Goal: Task Accomplishment & Management: Complete application form

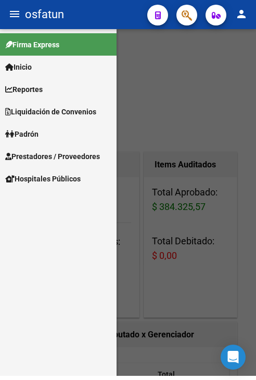
click at [194, 131] on div at bounding box center [128, 202] width 256 height 347
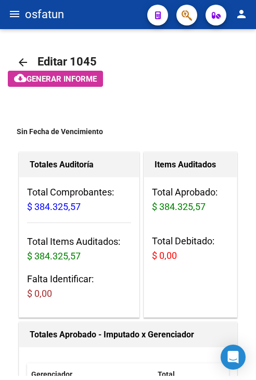
click at [12, 8] on mat-icon "menu" at bounding box center [14, 14] width 12 height 12
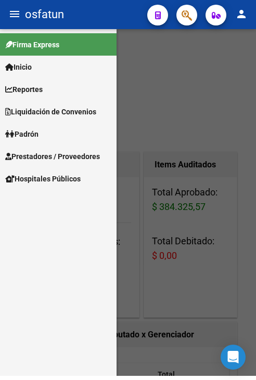
click at [35, 158] on span "Prestadores / Proveedores" at bounding box center [52, 156] width 95 height 11
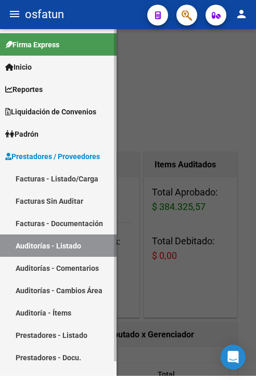
click at [35, 184] on link "Facturas - Listado/Carga" at bounding box center [58, 178] width 116 height 22
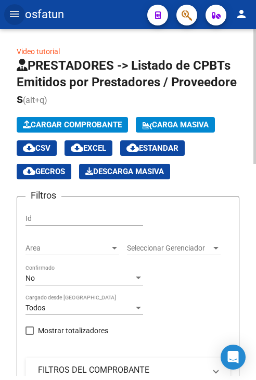
click at [58, 118] on button "Cargar Comprobante" at bounding box center [72, 125] width 111 height 16
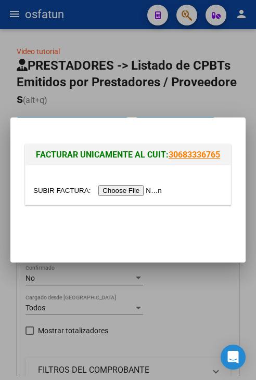
click at [124, 195] on input "file" at bounding box center [99, 190] width 132 height 11
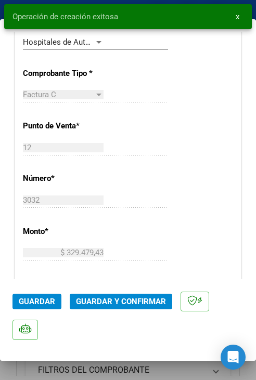
scroll to position [312, 0]
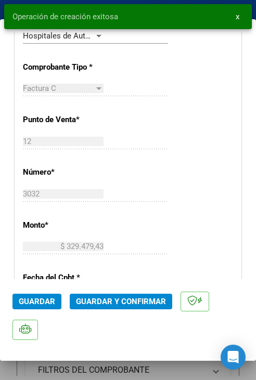
click at [113, 301] on span "Guardar y Confirmar" at bounding box center [121, 301] width 90 height 9
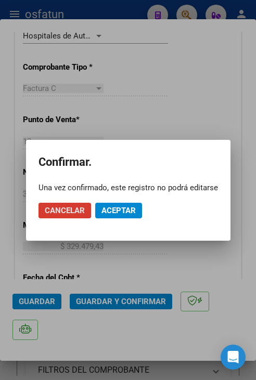
click at [119, 212] on span "Aceptar" at bounding box center [118, 210] width 34 height 9
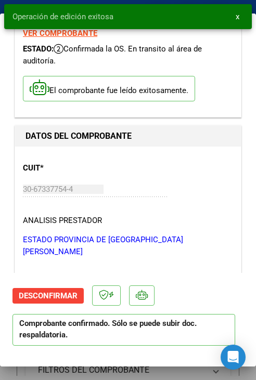
scroll to position [0, 0]
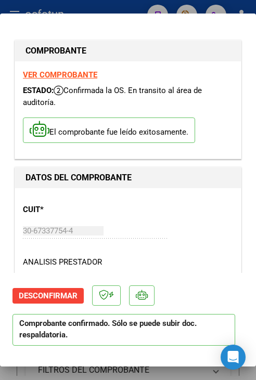
click at [77, 11] on div at bounding box center [128, 190] width 256 height 380
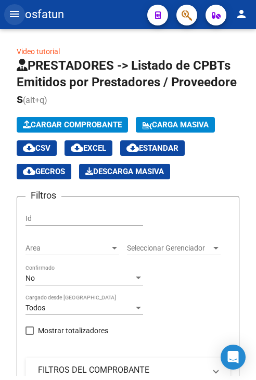
click at [18, 13] on mat-icon "menu" at bounding box center [14, 14] width 12 height 12
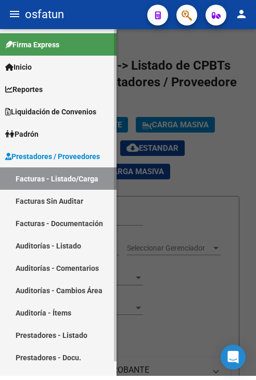
click at [70, 256] on link "Auditorías - Listado" at bounding box center [58, 246] width 116 height 22
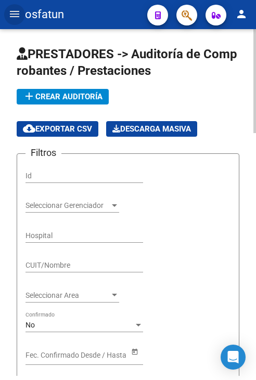
click at [67, 96] on span "add Crear Auditoría" at bounding box center [63, 96] width 80 height 9
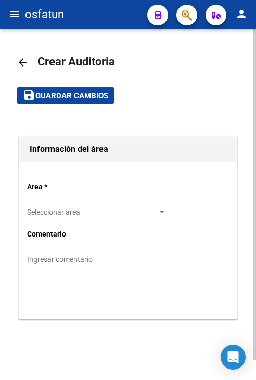
click at [92, 205] on div "Seleccionar area Seleccionar area" at bounding box center [96, 209] width 139 height 21
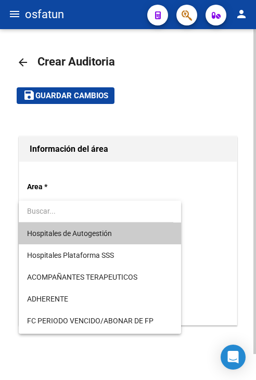
click at [105, 237] on span "Hospitales de Autogestión" at bounding box center [69, 233] width 85 height 8
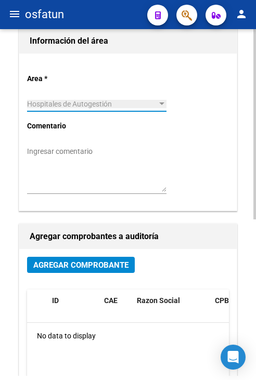
scroll to position [156, 0]
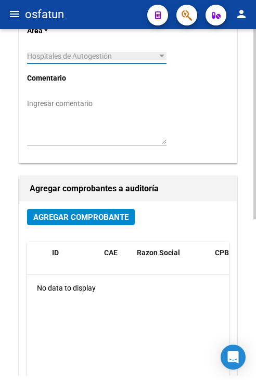
click at [110, 210] on button "Agregar Comprobante" at bounding box center [81, 217] width 108 height 16
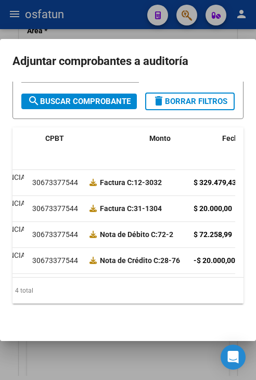
scroll to position [0, 0]
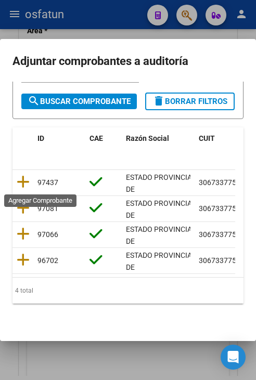
click at [22, 186] on icon at bounding box center [23, 182] width 13 height 15
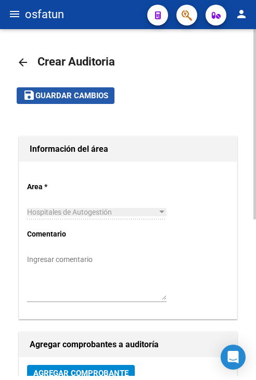
click at [83, 89] on button "save Guardar cambios" at bounding box center [66, 95] width 98 height 16
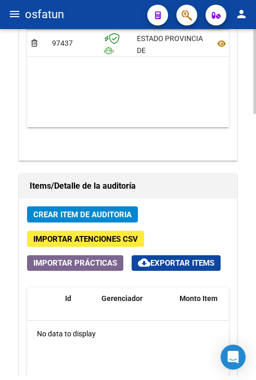
scroll to position [780, 0]
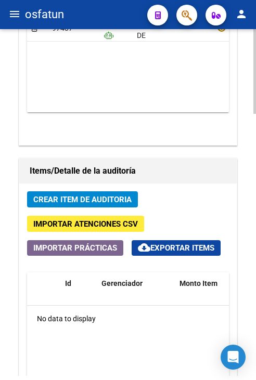
click at [99, 200] on span "Crear Item de Auditoria" at bounding box center [82, 199] width 98 height 9
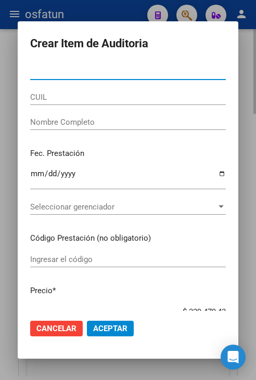
paste input "35474634"
type input "35474634"
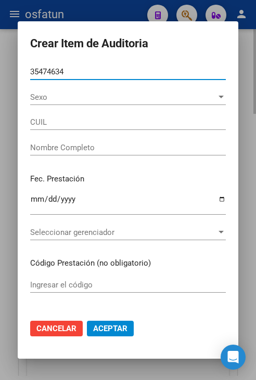
type input "23354746344"
type input "ZARANDON GABRIELA MAGALI"
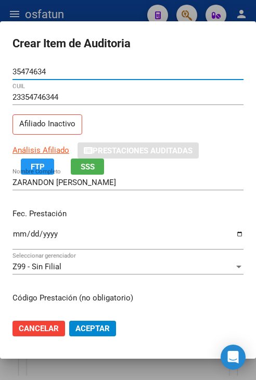
type input "35474634"
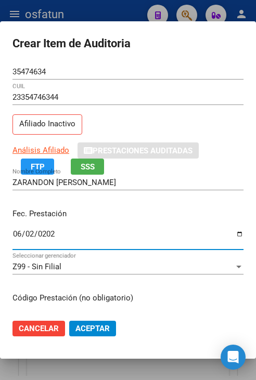
type input "2025-06-02"
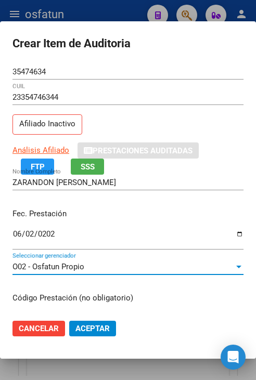
scroll to position [132, 0]
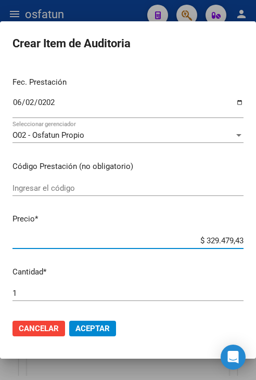
type input "$ 0,01"
type input "$ 0,10"
type input "$ 1,03"
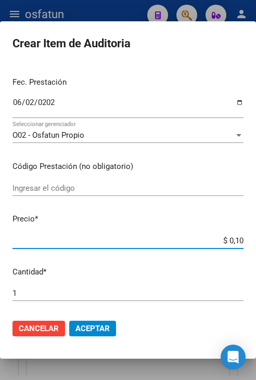
type input "$ 1,03"
type input "$ 10,31"
type input "$ 103,17"
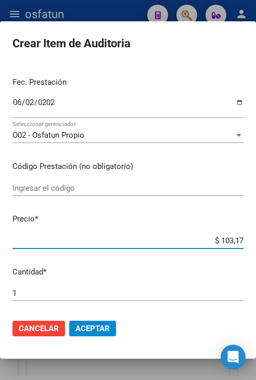
type input "$ 1.031,78"
type input "$ 10.317,80"
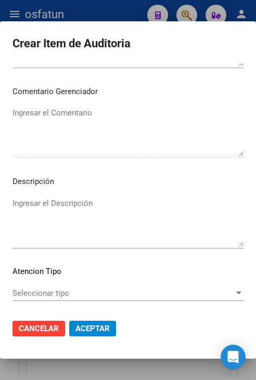
scroll to position [702, 0]
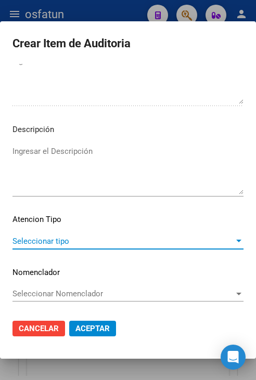
click at [116, 241] on span "Seleccionar tipo" at bounding box center [123, 241] width 222 height 9
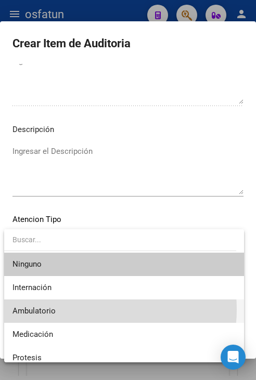
click at [84, 309] on span "Ambulatorio" at bounding box center [123, 311] width 223 height 23
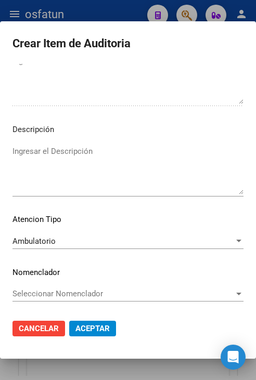
click at [104, 320] on mat-dialog-actions "Cancelar Aceptar" at bounding box center [127, 328] width 231 height 35
click at [99, 328] on span "Aceptar" at bounding box center [92, 328] width 34 height 9
click at [92, 320] on mat-dialog-actions "Cancelar Aceptar" at bounding box center [127, 328] width 231 height 35
click at [92, 324] on span "Aceptar" at bounding box center [92, 328] width 34 height 9
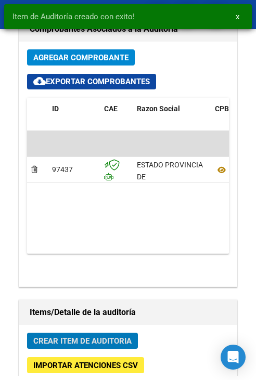
scroll to position [921, 0]
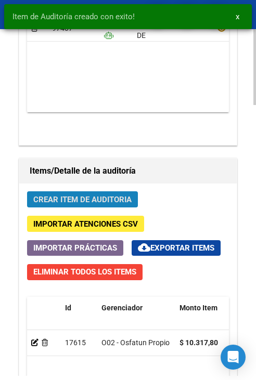
click at [116, 199] on span "Crear Item de Auditoria" at bounding box center [82, 199] width 98 height 9
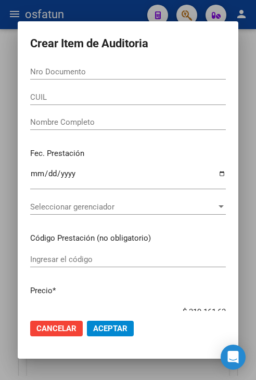
click at [154, 65] on div "Nro Documento" at bounding box center [128, 72] width 196 height 16
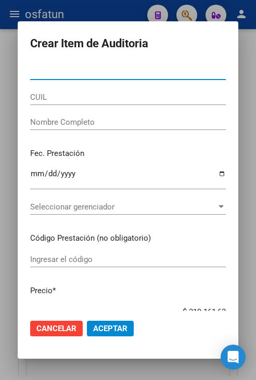
paste input "39393726"
type input "39393726"
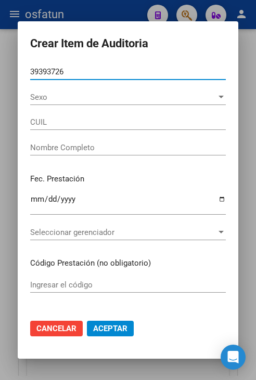
type input "20393937263"
type input "MAGALLANES NERI MICHEL"
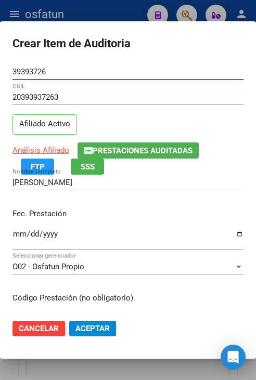
type input "39393726"
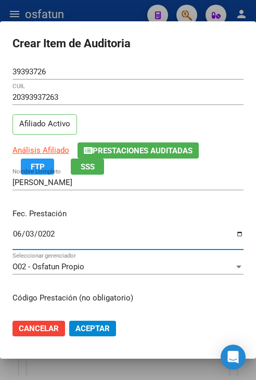
type input "2025-06-03"
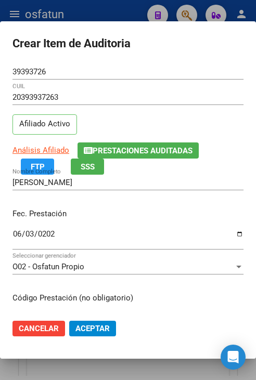
scroll to position [132, 0]
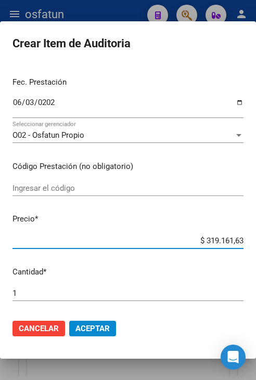
type input "$ 0,02"
type input "$ 0,20"
type input "$ 2,00"
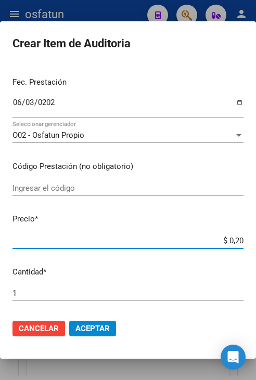
type input "$ 2,00"
type input "$ 20,00"
type input "$ 200,00"
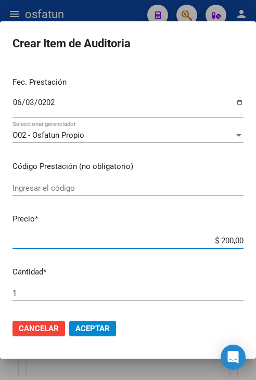
type input "$ 2.000,00"
type input "$ 20.000,00"
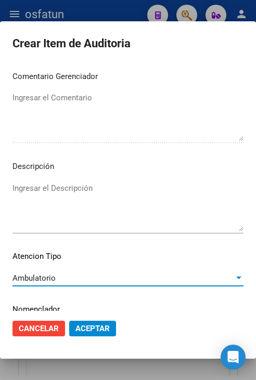
scroll to position [702, 0]
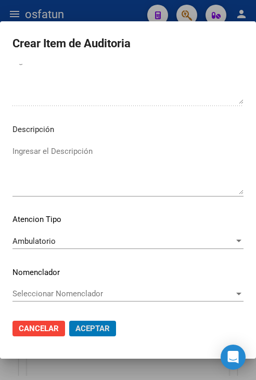
click at [69, 321] on button "Aceptar" at bounding box center [92, 329] width 47 height 16
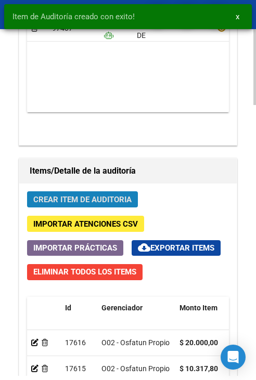
click at [125, 200] on span "Crear Item de Auditoria" at bounding box center [82, 199] width 98 height 9
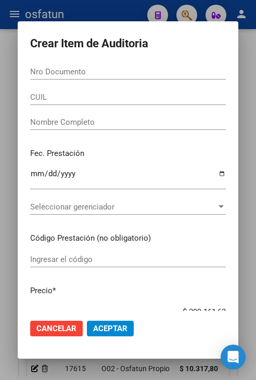
click at [185, 76] on div "Nro Documento" at bounding box center [128, 72] width 196 height 16
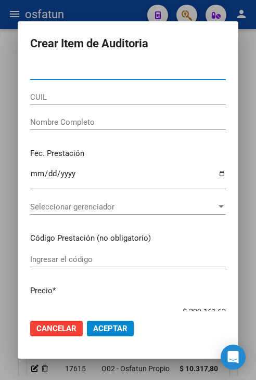
click at [191, 70] on input "Nro Documento" at bounding box center [128, 71] width 196 height 9
paste input "27932528"
type input "27932528"
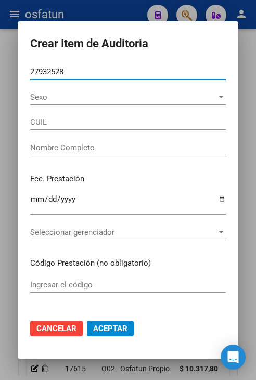
type input "27279325287"
type input "QUIROGA GRISELDA SOLEDAD"
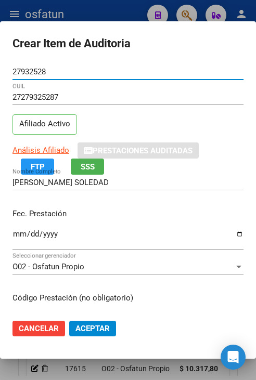
type input "27932528"
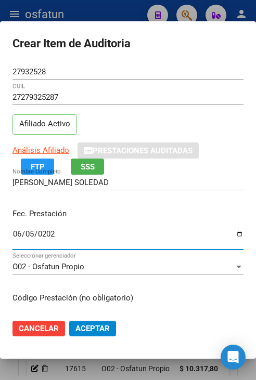
type input "2025-06-05"
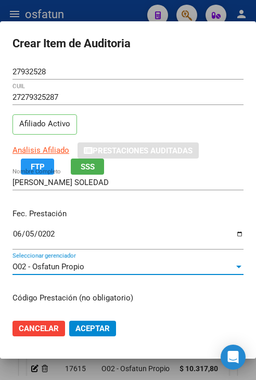
scroll to position [132, 0]
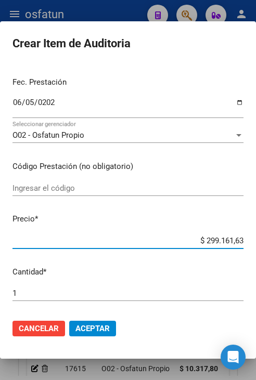
type input "$ 0,02"
type input "$ 0,20"
type input "$ 2,00"
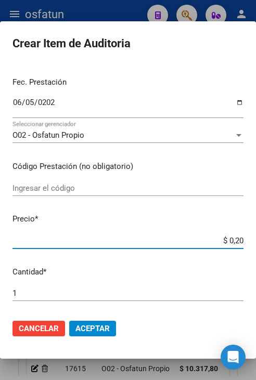
type input "$ 2,00"
type input "$ 20,00"
type input "$ 200,00"
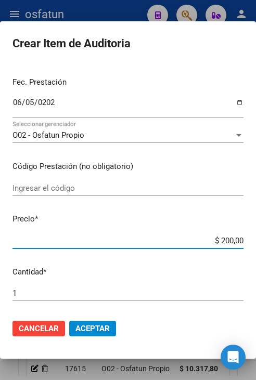
type input "$ 2.000,00"
type input "$ 20.000,00"
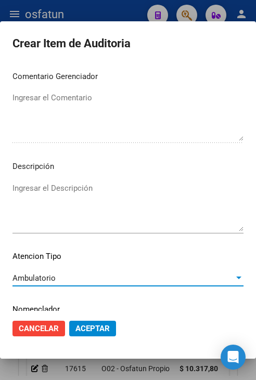
scroll to position [702, 0]
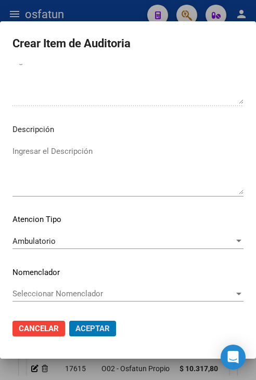
click at [69, 321] on button "Aceptar" at bounding box center [92, 329] width 47 height 16
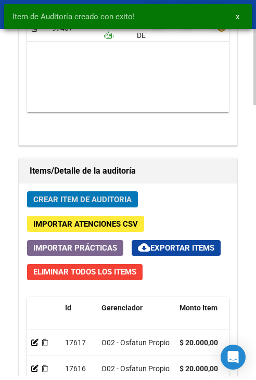
click at [134, 197] on button "Crear Item de Auditoria" at bounding box center [82, 199] width 111 height 16
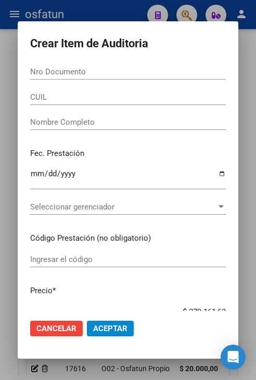
click at [159, 73] on input "Nro Documento" at bounding box center [128, 71] width 196 height 9
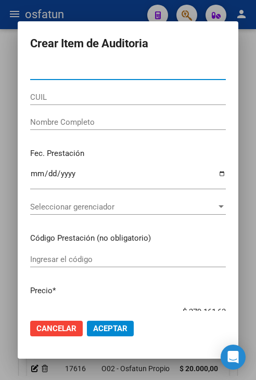
paste input "26302408"
type input "26302408"
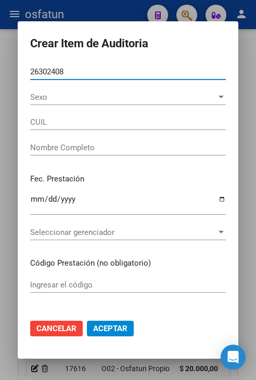
type input "27263024082"
type input "ESCUDERO VERONICA"
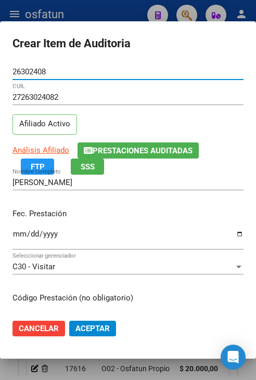
type input "26302408"
click at [14, 232] on input "Ingresar la fecha" at bounding box center [127, 238] width 231 height 17
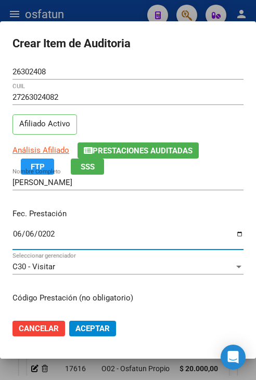
type input "2025-06-06"
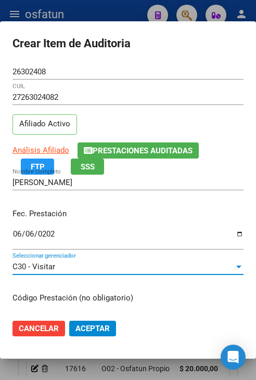
scroll to position [132, 0]
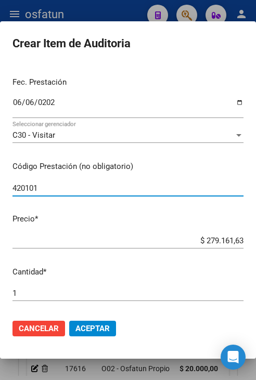
type input "420101"
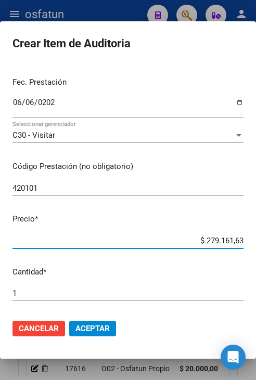
type input "$ 0,02"
type input "$ 0,20"
type input "$ 2,00"
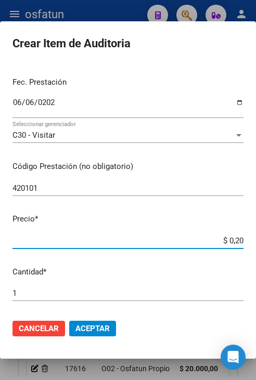
type input "$ 2,00"
type input "$ 20,00"
type input "$ 200,00"
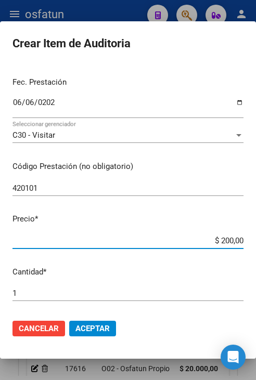
type input "$ 2.000,00"
type input "$ 20.000,00"
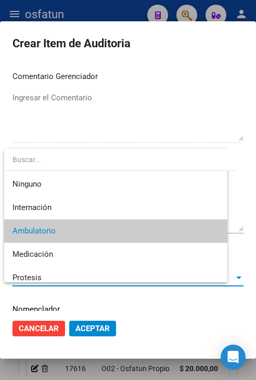
scroll to position [702, 0]
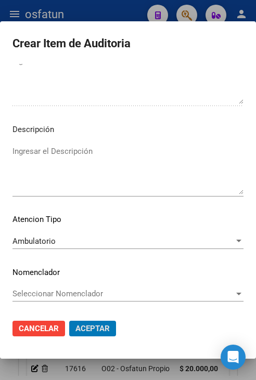
click at [69, 321] on button "Aceptar" at bounding box center [92, 329] width 47 height 16
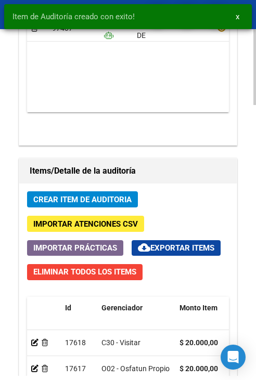
click at [123, 194] on span "Crear Item de Auditoria" at bounding box center [82, 198] width 98 height 9
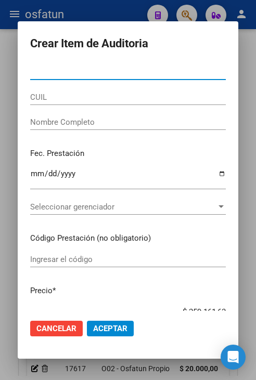
paste input "39396445"
type input "39396445"
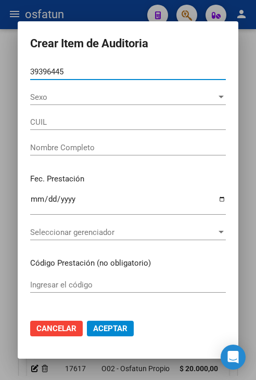
type input "20393964457"
type input "MENDOZA WILLIAM NICOLAS"
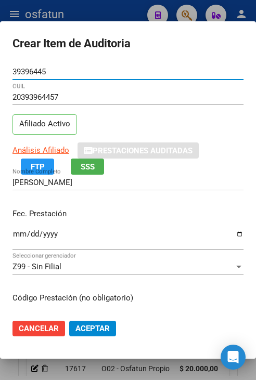
type input "39396445"
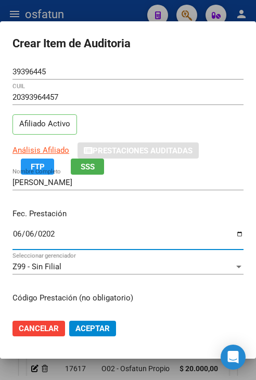
type input "2025-06-06"
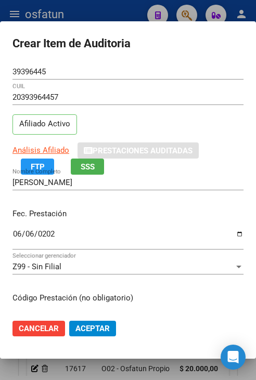
click at [94, 272] on div "Z99 - Sin Filial Seleccionar gerenciador" at bounding box center [127, 267] width 231 height 16
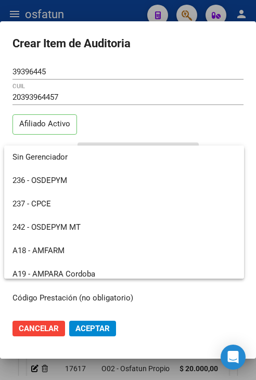
scroll to position [522, 0]
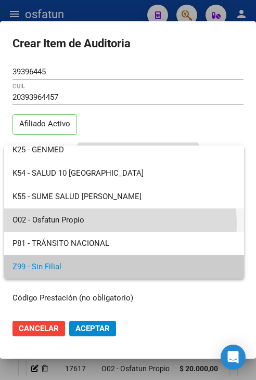
click at [102, 224] on span "O02 - Osfatun Propio" at bounding box center [123, 220] width 223 height 23
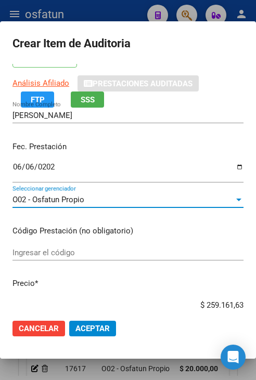
scroll to position [104, 0]
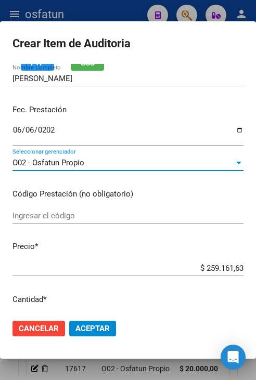
drag, startPoint x: 243, startPoint y: 274, endPoint x: 252, endPoint y: 274, distance: 8.8
click at [252, 274] on mat-dialog-content "39396445 Nro Documento 20393964457 CUIL Afiliado Activo Análisis Afiliado Prest…" at bounding box center [128, 187] width 256 height 247
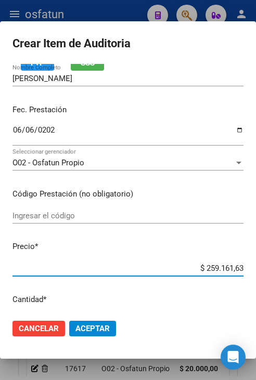
type input "$ 0,02"
type input "$ 0,20"
type input "$ 2,00"
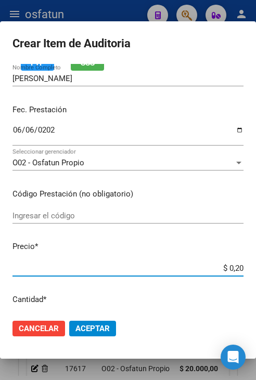
type input "$ 2,00"
type input "$ 20,00"
type input "$ 200,00"
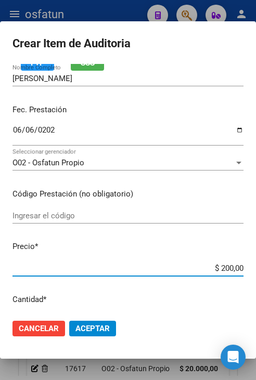
type input "$ 2.000,00"
type input "$ 20.000,00"
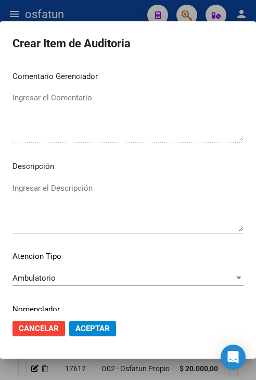
scroll to position [702, 0]
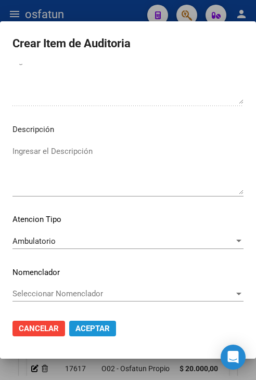
click at [99, 329] on span "Aceptar" at bounding box center [92, 328] width 34 height 9
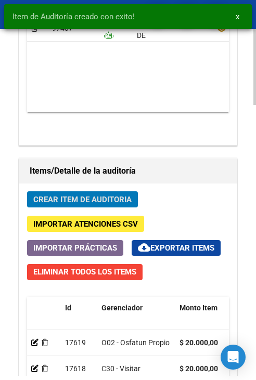
click at [99, 202] on span "Crear Item de Auditoria" at bounding box center [82, 199] width 98 height 9
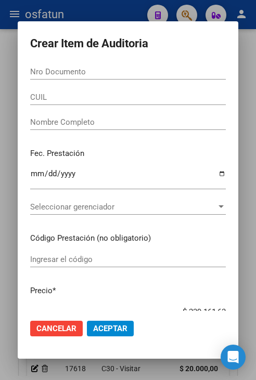
click at [181, 73] on input "Nro Documento" at bounding box center [128, 71] width 196 height 9
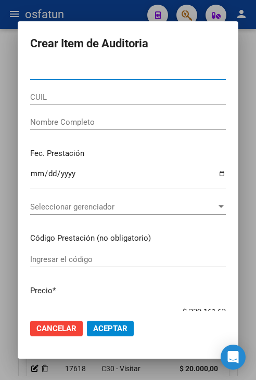
paste input "55150319"
type input "55150319"
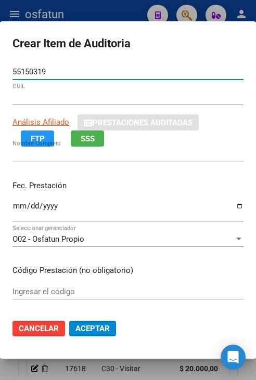
type input "23551503194"
type input "CALDERON VEGA AZUL BRIANNA"
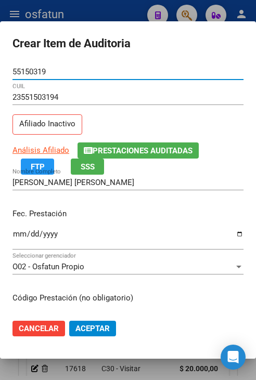
type input "55150319"
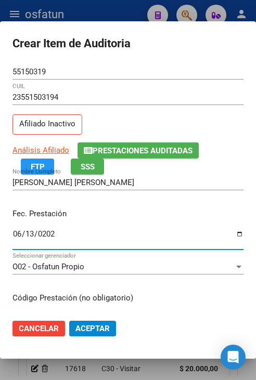
type input "[DATE]"
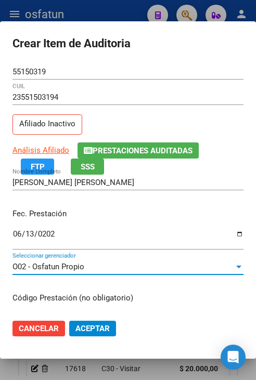
scroll to position [132, 0]
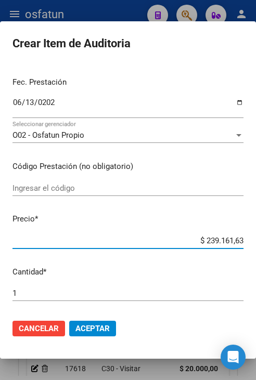
type input "$ 0,02"
type input "$ 0,20"
type input "$ 2,00"
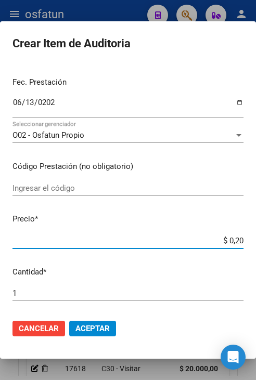
type input "$ 2,00"
type input "$ 20,00"
type input "$ 200,00"
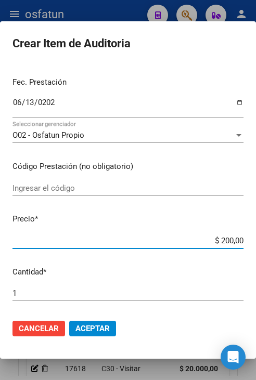
type input "$ 2.000,00"
type input "$ 20.000,00"
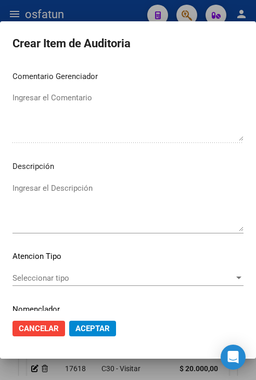
scroll to position [702, 0]
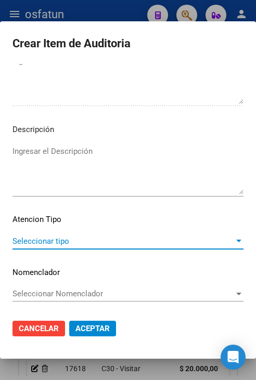
click at [158, 240] on span "Seleccionar tipo" at bounding box center [123, 241] width 222 height 9
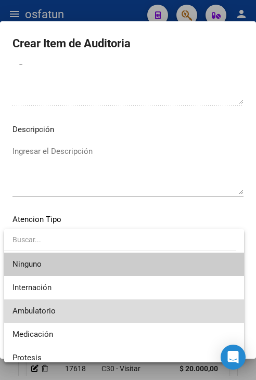
click at [128, 306] on span "Ambulatorio" at bounding box center [123, 311] width 223 height 23
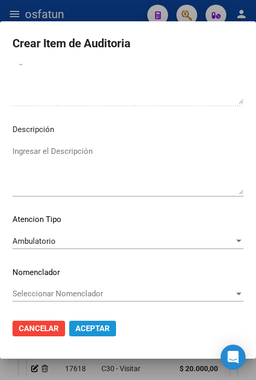
click at [106, 325] on span "Aceptar" at bounding box center [92, 328] width 34 height 9
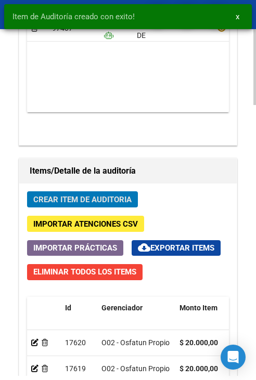
click at [113, 201] on span "Crear Item de Auditoria" at bounding box center [82, 199] width 98 height 9
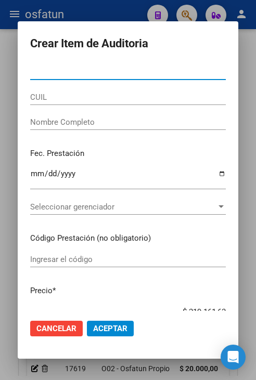
click at [163, 71] on input "Nro Documento" at bounding box center [128, 71] width 196 height 9
paste input "55150318"
type input "55150318"
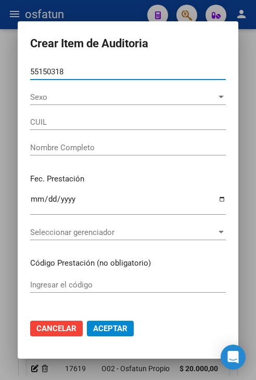
click at [160, 75] on input "55150318" at bounding box center [128, 71] width 196 height 9
type input "27551503181"
type input "CALDERON VEGA MIA AYMARA"
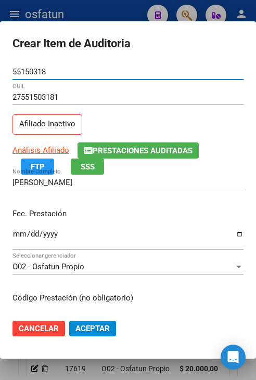
type input "55150318"
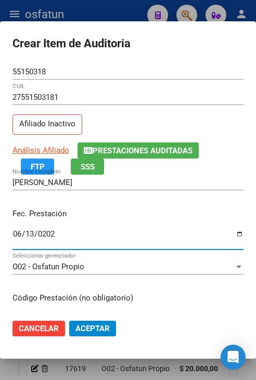
type input "[DATE]"
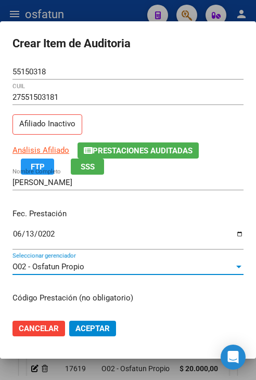
scroll to position [132, 0]
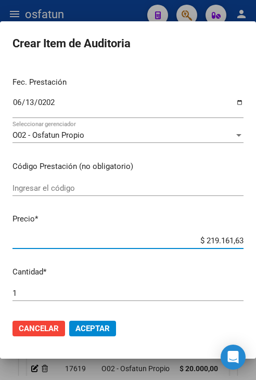
type input "$ 0,02"
type input "$ 0,20"
type input "$ 2,00"
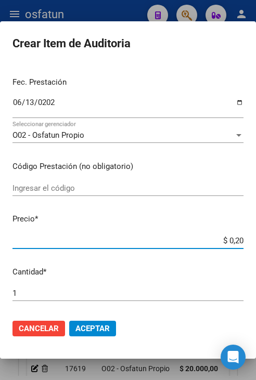
type input "$ 2,00"
type input "$ 20,00"
type input "$ 200,00"
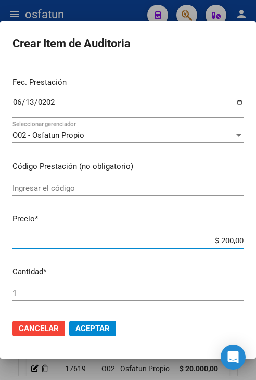
type input "$ 2.000,00"
type input "$ 20.000,00"
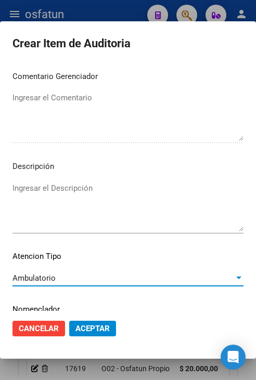
scroll to position [702, 0]
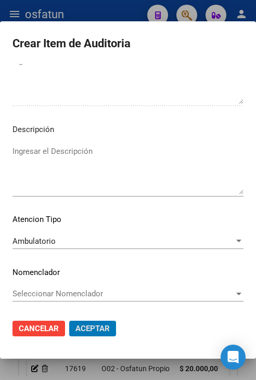
click at [69, 321] on button "Aceptar" at bounding box center [92, 329] width 47 height 16
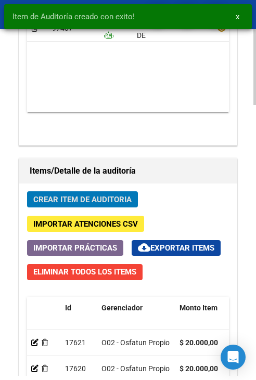
click at [119, 195] on span "Crear Item de Auditoria" at bounding box center [82, 199] width 98 height 9
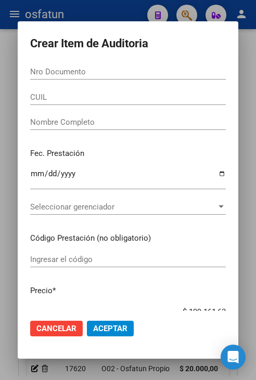
click at [149, 67] on input "Nro Documento" at bounding box center [128, 71] width 196 height 9
paste input "55150318"
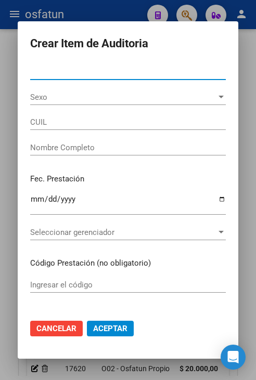
type input "55150318"
type input "27551503181"
type input "CALDERON VEGA MIA AYMARA"
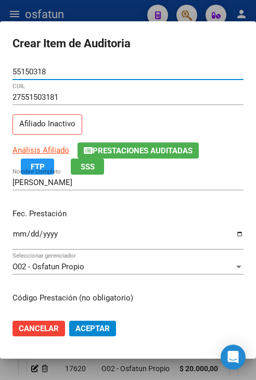
type input "55150318"
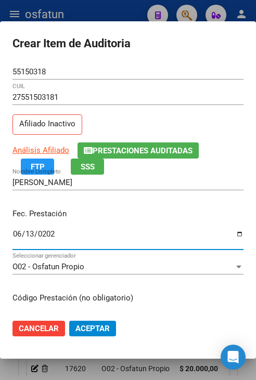
type input "[DATE]"
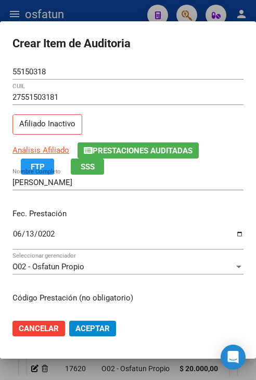
scroll to position [132, 0]
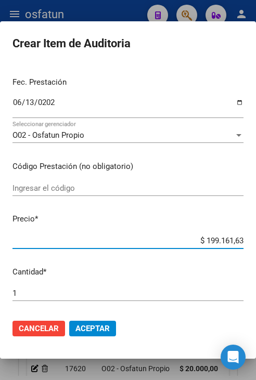
type input "$ 0,02"
type input "$ 0,20"
type input "$ 2,00"
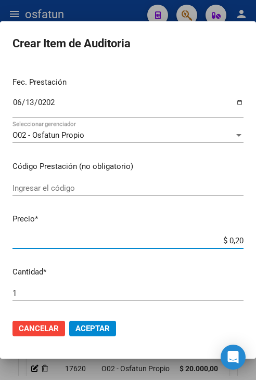
type input "$ 2,00"
type input "$ 20,00"
type input "$ 200,00"
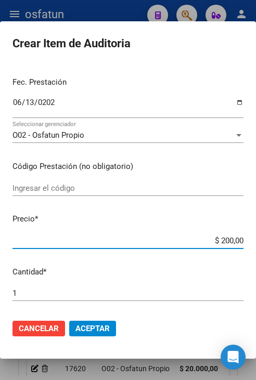
type input "$ 2.000,00"
type input "$ 20.000,00"
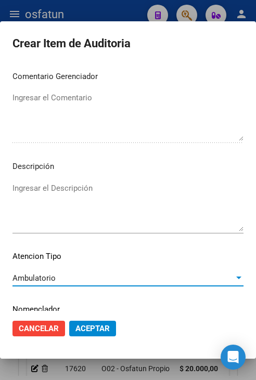
scroll to position [702, 0]
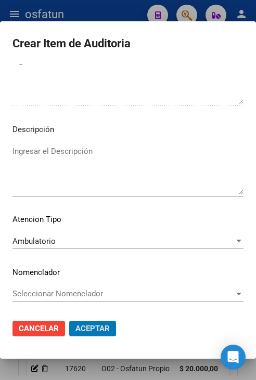
click at [69, 321] on button "Aceptar" at bounding box center [92, 329] width 47 height 16
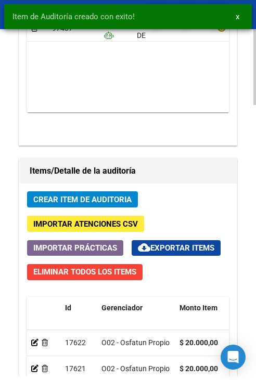
click at [116, 195] on span "Crear Item de Auditoria" at bounding box center [82, 199] width 98 height 9
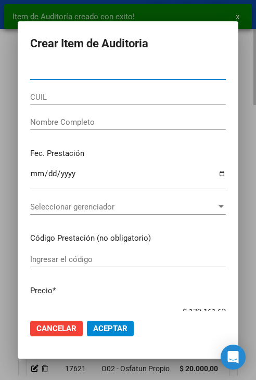
paste input "44954920"
type input "44954920"
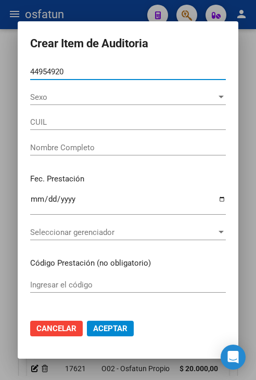
type input "27449549207"
type input "PEDERNERA MORCON MARIA VALENTI"
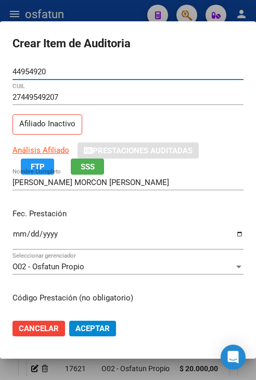
type input "44954920"
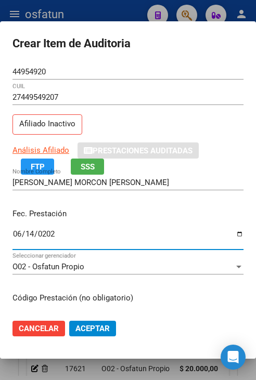
type input "2025-06-14"
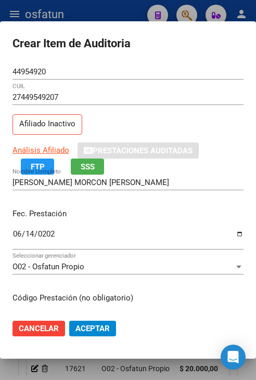
scroll to position [132, 0]
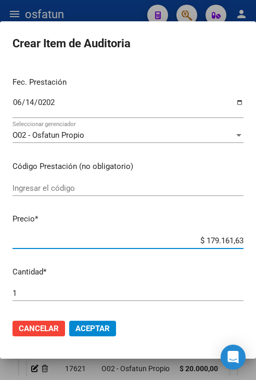
type input "$ 0,02"
type input "$ 0,20"
type input "$ 2,00"
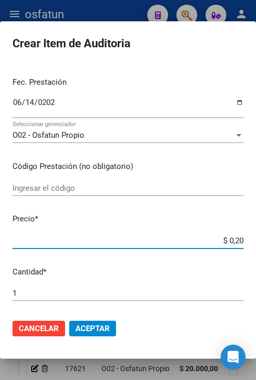
type input "$ 2,00"
type input "$ 20,00"
type input "$ 200,00"
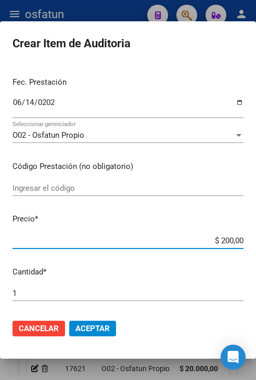
type input "$ 2.000,00"
type input "$ 20.000,00"
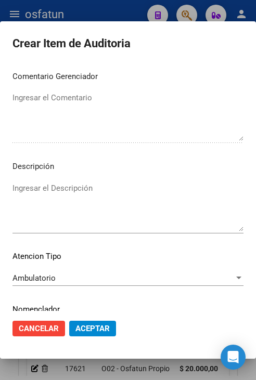
scroll to position [702, 0]
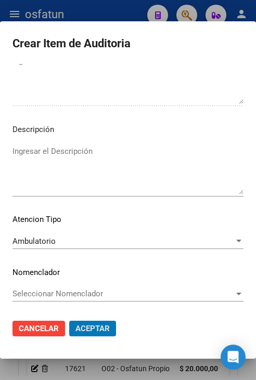
click at [69, 321] on button "Aceptar" at bounding box center [92, 329] width 47 height 16
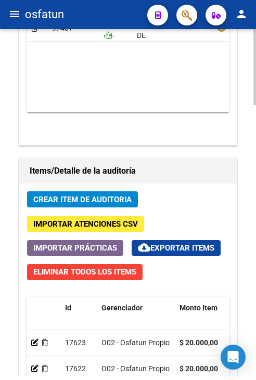
click at [125, 195] on span "Crear Item de Auditoria" at bounding box center [82, 199] width 98 height 9
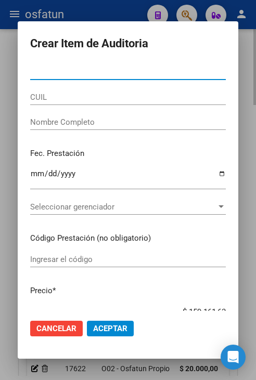
paste input "29880766"
type input "29880766"
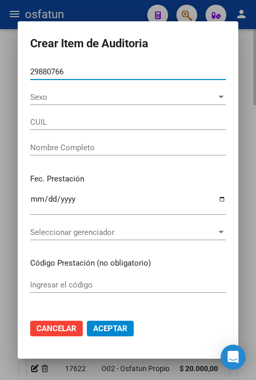
type input "20298807662"
type input "MATEO SERGIO ALFREDO"
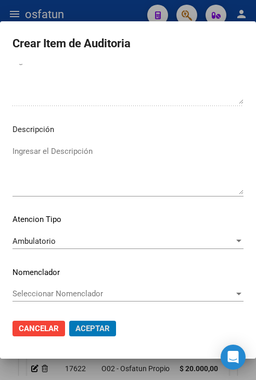
click at [69, 321] on button "Aceptar" at bounding box center [92, 329] width 47 height 16
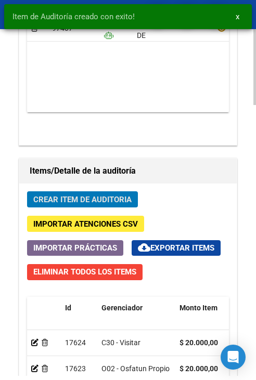
click at [127, 195] on span "Crear Item de Auditoria" at bounding box center [82, 199] width 98 height 9
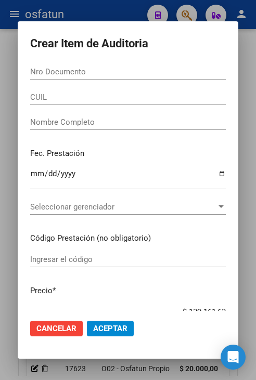
click at [118, 76] on input "Nro Documento" at bounding box center [128, 71] width 196 height 9
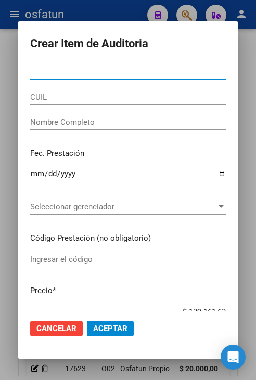
paste input "29880766"
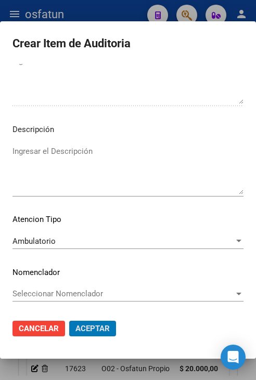
click at [69, 321] on button "Aceptar" at bounding box center [92, 329] width 47 height 16
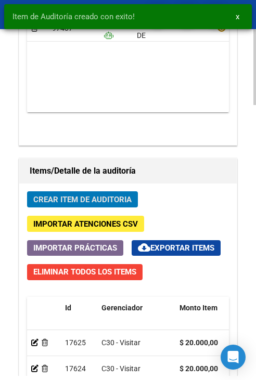
click at [123, 195] on span "Crear Item de Auditoria" at bounding box center [82, 199] width 98 height 9
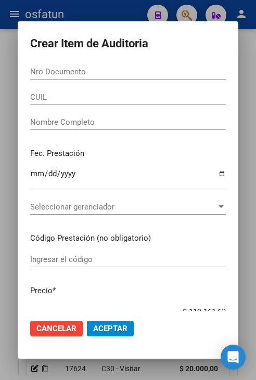
click at [95, 66] on div "Nro Documento" at bounding box center [128, 72] width 196 height 16
paste input "55150319"
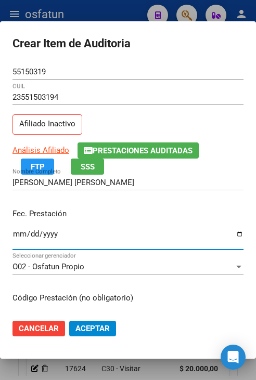
drag, startPoint x: 22, startPoint y: 236, endPoint x: 28, endPoint y: 235, distance: 5.8
click at [23, 236] on input "Ingresar la fecha" at bounding box center [127, 238] width 231 height 17
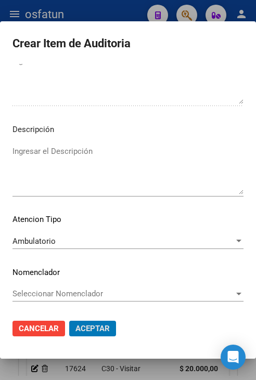
click at [69, 321] on button "Aceptar" at bounding box center [92, 329] width 47 height 16
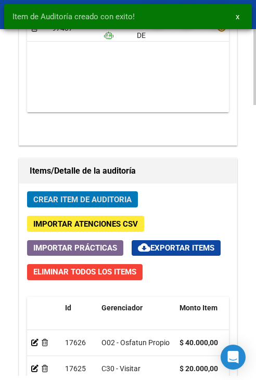
click at [132, 198] on button "Crear Item de Auditoria" at bounding box center [82, 199] width 111 height 16
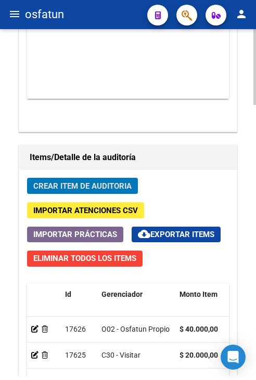
scroll to position [973, 0]
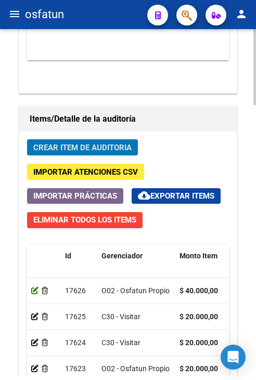
click at [33, 294] on icon at bounding box center [34, 290] width 7 height 7
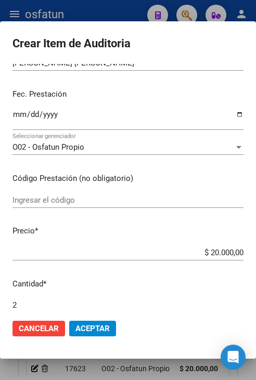
scroll to position [104, 0]
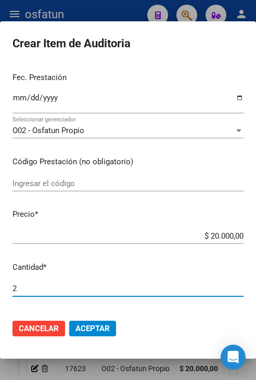
click at [29, 289] on input "2" at bounding box center [127, 288] width 231 height 9
click at [69, 321] on button "Aceptar" at bounding box center [92, 329] width 47 height 16
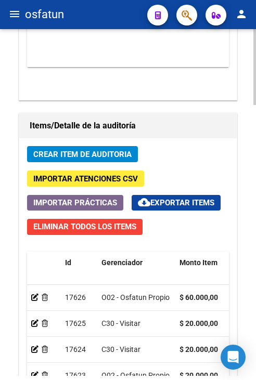
scroll to position [988, 0]
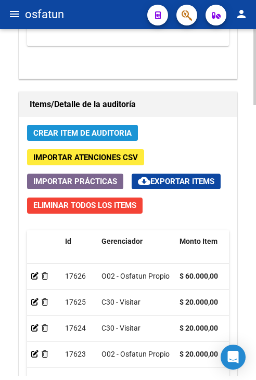
click at [89, 132] on span "Crear Item de Auditoria" at bounding box center [82, 132] width 98 height 9
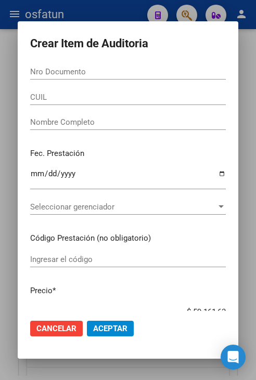
click at [98, 79] on div "Nro Documento" at bounding box center [128, 72] width 196 height 16
click at [99, 77] on div "Nro Documento" at bounding box center [128, 72] width 196 height 16
paste input "23779011"
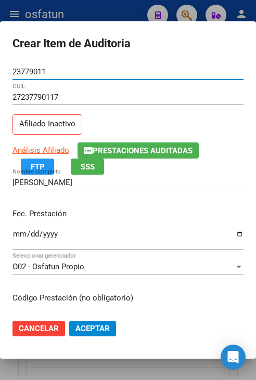
click at [17, 232] on input "Ingresar la fecha" at bounding box center [127, 238] width 231 height 17
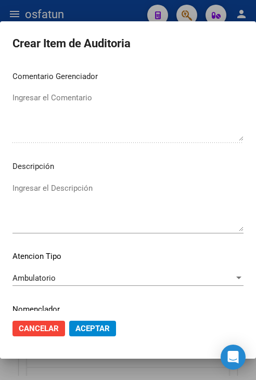
scroll to position [702, 0]
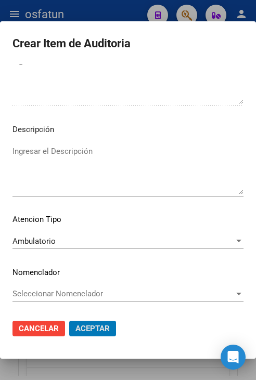
click at [69, 321] on button "Aceptar" at bounding box center [92, 329] width 47 height 16
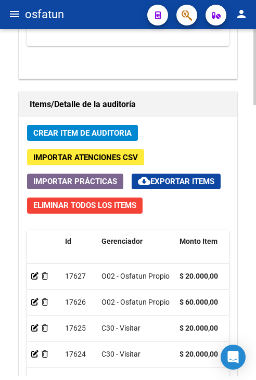
click at [119, 128] on span "Crear Item de Auditoria" at bounding box center [82, 132] width 98 height 9
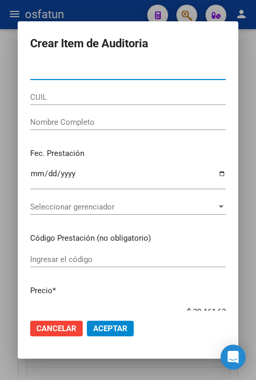
paste input "23779011"
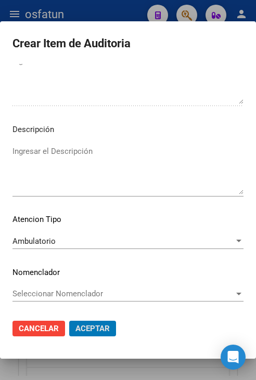
scroll to position [0, 0]
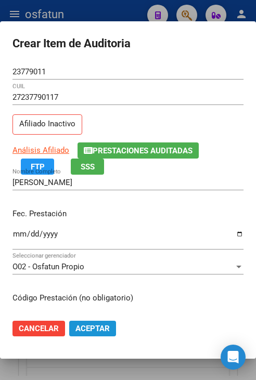
click at [102, 327] on span "Aceptar" at bounding box center [92, 328] width 34 height 9
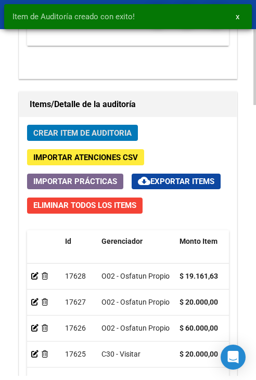
click at [121, 133] on span "Crear Item de Auditoria" at bounding box center [82, 132] width 98 height 9
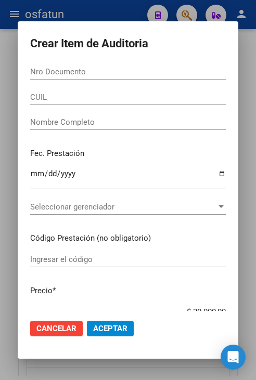
click at [152, 62] on form "Crear Item de Auditoria Nro Documento CUIL Nombre Completo Fec. Prestación Ingr…" at bounding box center [128, 190] width 196 height 313
click at [152, 72] on input "Nro Documento" at bounding box center [128, 71] width 196 height 9
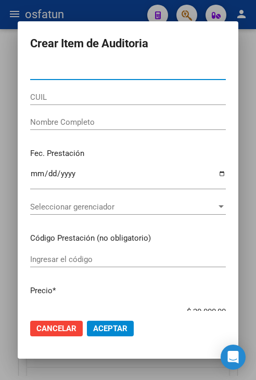
paste input "38439271"
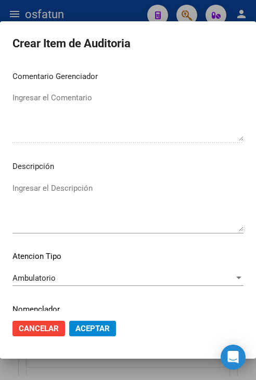
scroll to position [702, 0]
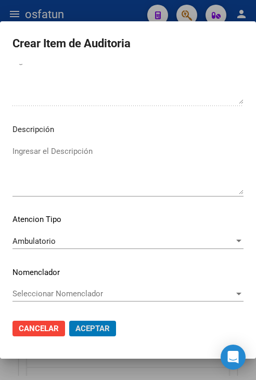
click at [69, 321] on button "Aceptar" at bounding box center [92, 329] width 47 height 16
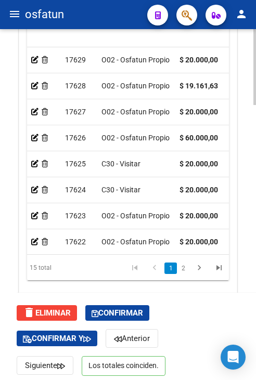
scroll to position [1238, 0]
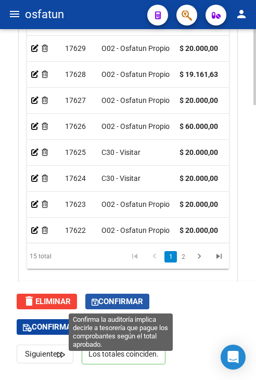
click at [138, 299] on span "Confirmar" at bounding box center [117, 301] width 51 height 9
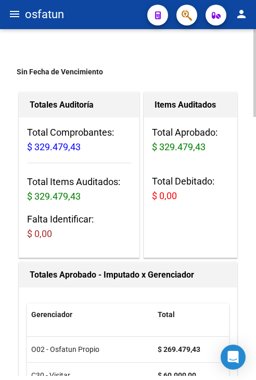
scroll to position [0, 0]
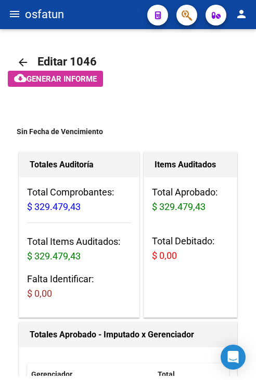
click at [10, 14] on mat-icon "menu" at bounding box center [14, 14] width 12 height 12
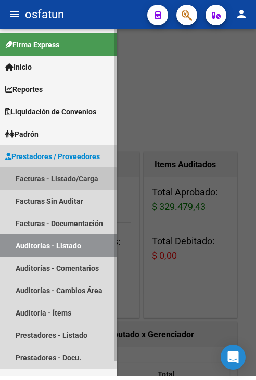
click at [44, 185] on link "Facturas - Listado/Carga" at bounding box center [58, 178] width 116 height 22
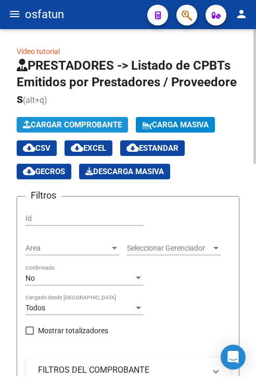
click at [72, 125] on span "Cargar Comprobante" at bounding box center [72, 124] width 99 height 9
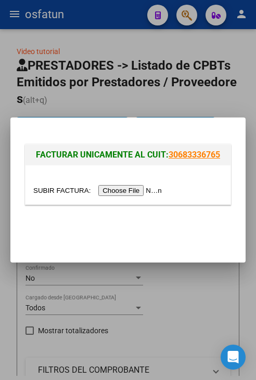
click at [116, 196] on input "file" at bounding box center [99, 190] width 132 height 11
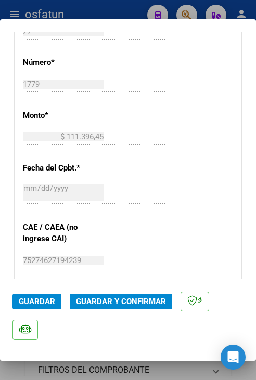
scroll to position [468, 0]
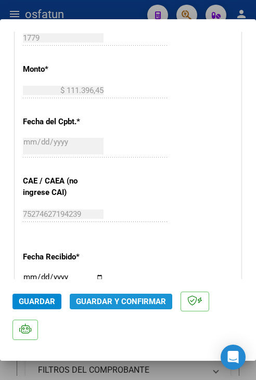
click at [133, 297] on span "Guardar y Confirmar" at bounding box center [121, 301] width 90 height 9
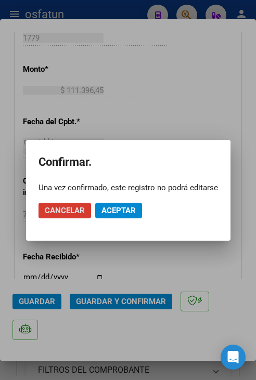
click at [119, 210] on span "Aceptar" at bounding box center [118, 210] width 34 height 9
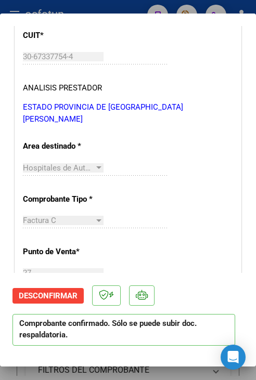
scroll to position [146, 0]
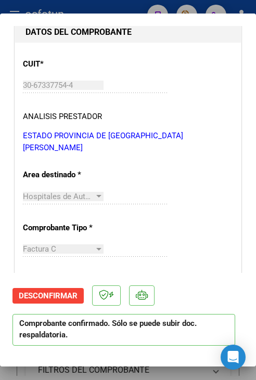
click at [64, 14] on mat-dialog-container "COMPROBANTE VER COMPROBANTE ESTADO: Confirmada la OS. En transito al área de au…" at bounding box center [128, 190] width 256 height 353
drag, startPoint x: 58, startPoint y: 6, endPoint x: 45, endPoint y: 7, distance: 12.6
click at [57, 6] on div at bounding box center [128, 190] width 256 height 380
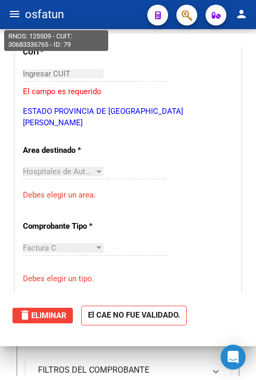
scroll to position [0, 0]
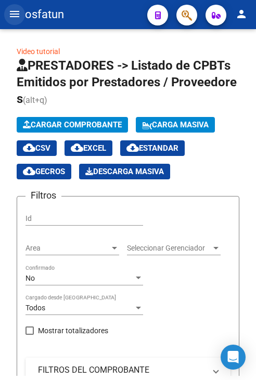
click at [19, 17] on mat-icon "menu" at bounding box center [14, 14] width 12 height 12
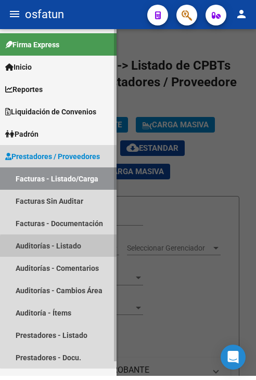
click at [71, 248] on link "Auditorías - Listado" at bounding box center [58, 246] width 116 height 22
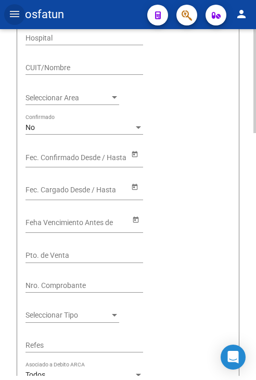
scroll to position [52, 0]
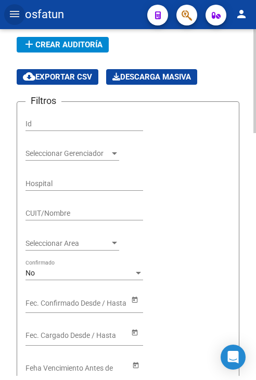
click at [87, 53] on div "add Crear Auditoría cloud_download Exportar CSV Descarga Masiva" at bounding box center [128, 61] width 223 height 48
click at [88, 49] on button "add Crear Auditoría" at bounding box center [63, 45] width 92 height 16
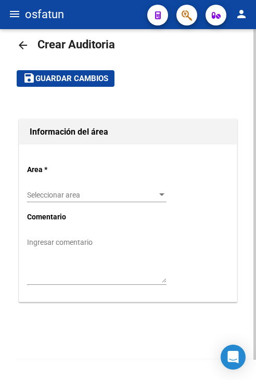
scroll to position [17, 0]
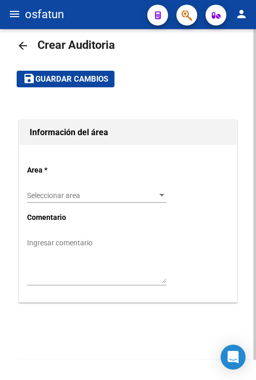
click at [98, 188] on div "Seleccionar area Seleccionar area" at bounding box center [96, 192] width 139 height 21
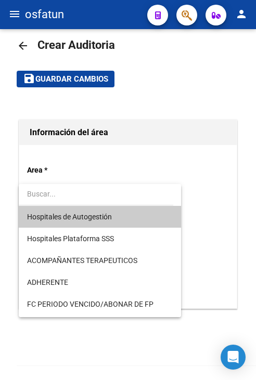
click at [95, 218] on span "Hospitales de Autogestión" at bounding box center [69, 217] width 85 height 8
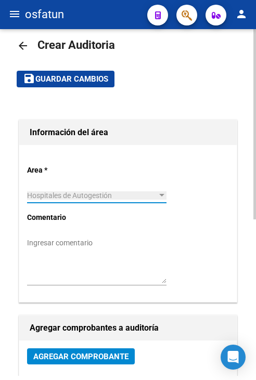
click at [89, 353] on span "Agregar Comprobante" at bounding box center [80, 356] width 95 height 9
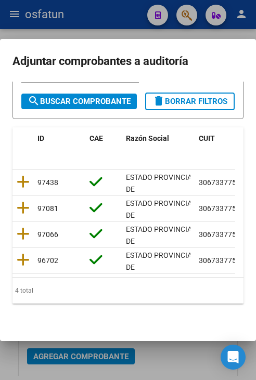
scroll to position [155, 0]
drag, startPoint x: 68, startPoint y: 278, endPoint x: 125, endPoint y: 280, distance: 56.7
click at [133, 283] on div "4 total" at bounding box center [127, 291] width 231 height 26
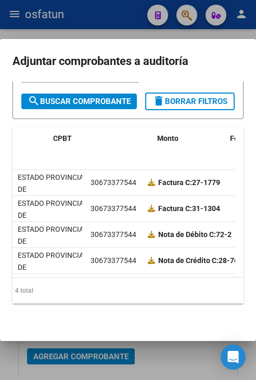
scroll to position [0, 0]
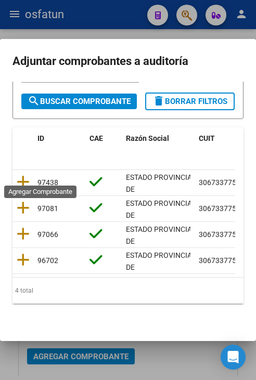
click at [27, 175] on icon at bounding box center [23, 182] width 13 height 15
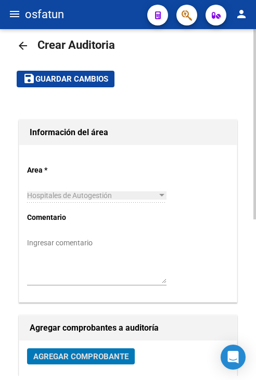
click at [105, 354] on span "Agregar Comprobante" at bounding box center [80, 356] width 95 height 9
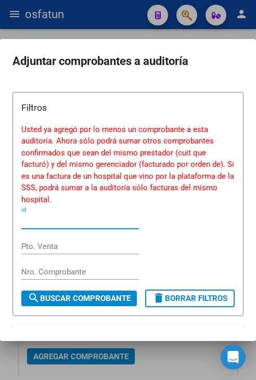
click at [149, 353] on div at bounding box center [128, 190] width 256 height 380
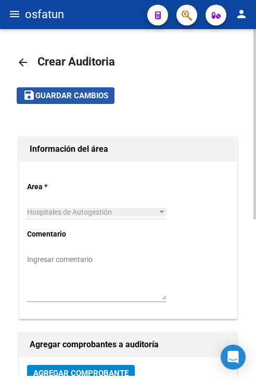
click at [84, 101] on button "save Guardar cambios" at bounding box center [66, 95] width 98 height 16
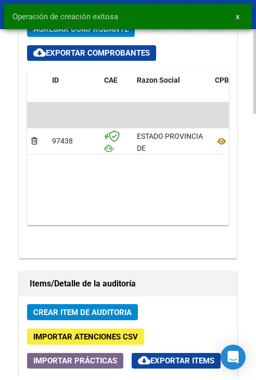
scroll to position [780, 0]
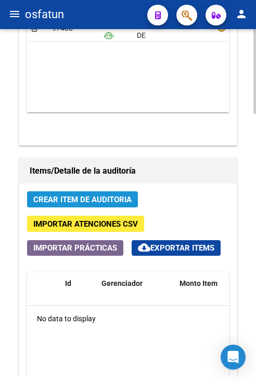
click at [99, 201] on span "Crear Item de Auditoria" at bounding box center [82, 199] width 98 height 9
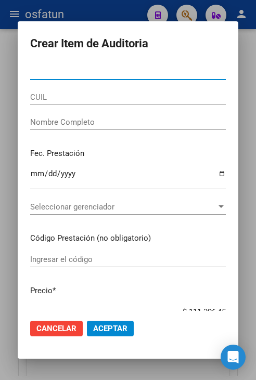
click at [135, 71] on input "Nro Documento" at bounding box center [128, 71] width 196 height 9
paste input "44643615"
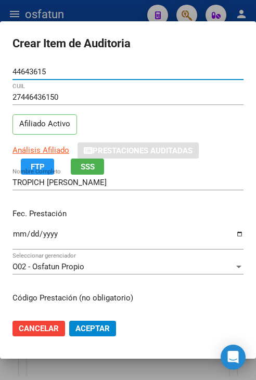
click at [16, 235] on input "Ingresar la fecha" at bounding box center [127, 238] width 231 height 17
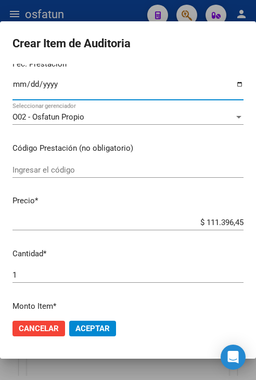
scroll to position [156, 0]
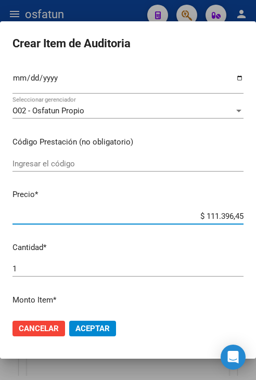
drag, startPoint x: 222, startPoint y: 215, endPoint x: 264, endPoint y: 216, distance: 42.1
click at [255, 216] on html "menu osfatun person Firma Express Inicio Calendario SSS Instructivos Contacto O…" at bounding box center [128, 190] width 256 height 380
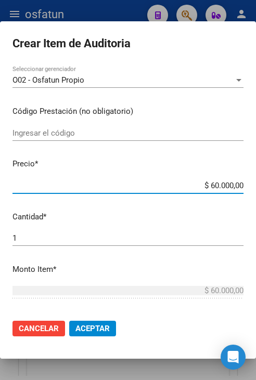
scroll to position [208, 0]
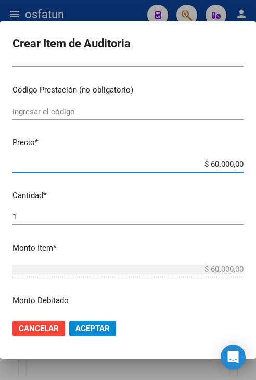
drag, startPoint x: 198, startPoint y: 166, endPoint x: 263, endPoint y: 166, distance: 65.0
click at [255, 166] on html "menu osfatun person Firma Express Inicio Calendario SSS Instructivos Contacto O…" at bounding box center [128, 190] width 256 height 380
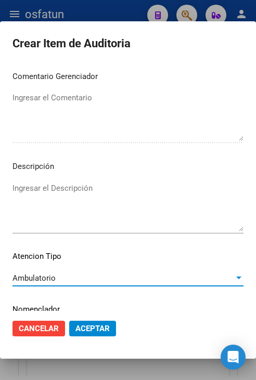
scroll to position [702, 0]
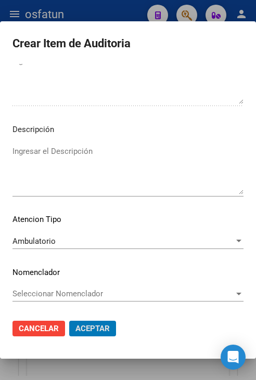
click at [69, 321] on button "Aceptar" at bounding box center [92, 329] width 47 height 16
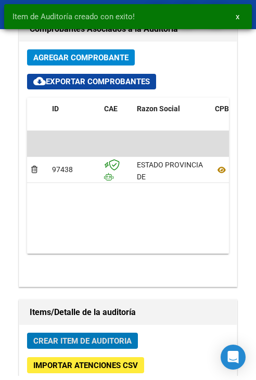
scroll to position [921, 0]
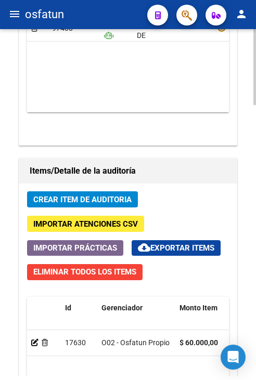
click at [86, 203] on span "Crear Item de Auditoria" at bounding box center [82, 199] width 98 height 9
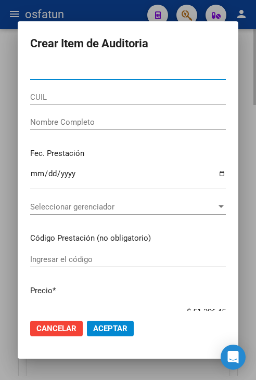
paste input "22862092"
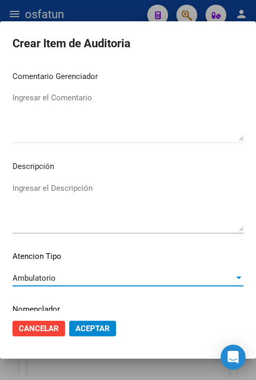
scroll to position [702, 0]
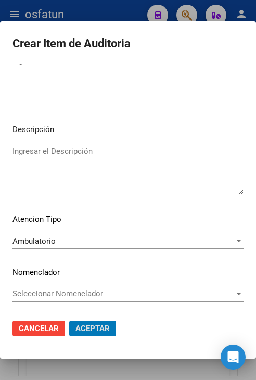
click at [69, 321] on button "Aceptar" at bounding box center [92, 329] width 47 height 16
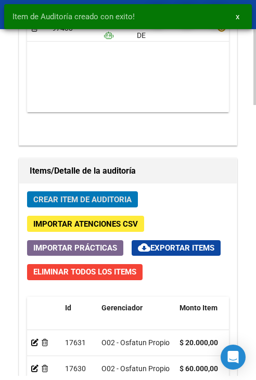
click at [114, 191] on button "Crear Item de Auditoria" at bounding box center [82, 199] width 111 height 16
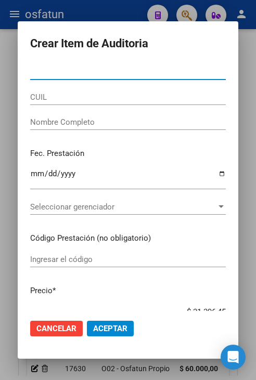
click at [168, 74] on input "Nro Documento" at bounding box center [128, 71] width 196 height 9
paste input "25953238"
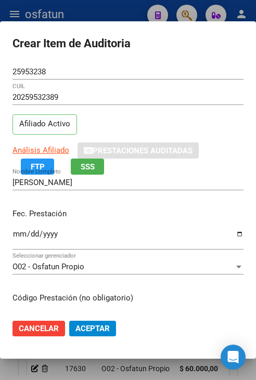
scroll to position [132, 0]
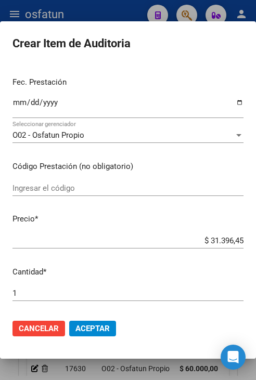
click at [163, 241] on input "$ 31.396,45" at bounding box center [127, 240] width 231 height 9
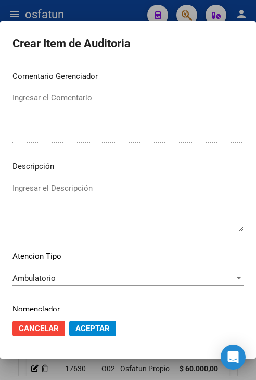
scroll to position [702, 0]
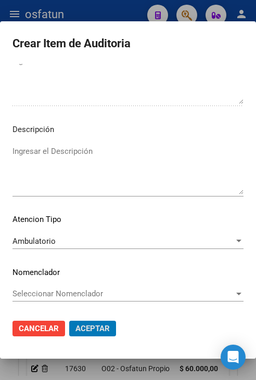
click at [69, 321] on button "Aceptar" at bounding box center [92, 329] width 47 height 16
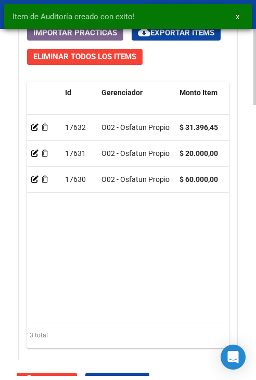
scroll to position [1238, 0]
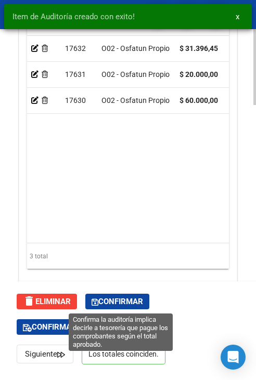
click at [133, 307] on button "Confirmar" at bounding box center [117, 302] width 64 height 16
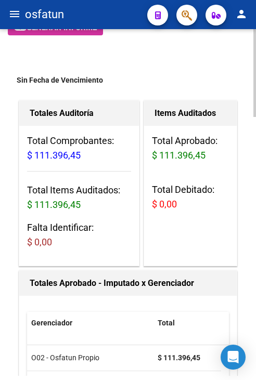
scroll to position [0, 0]
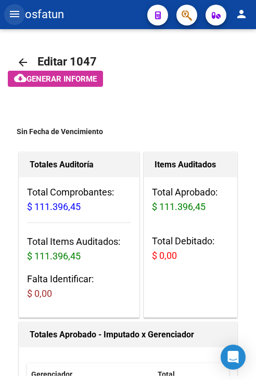
click at [14, 15] on mat-icon "menu" at bounding box center [14, 14] width 12 height 12
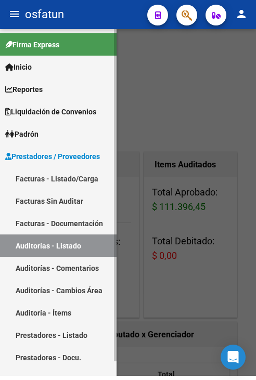
click at [50, 181] on link "Facturas - Listado/Carga" at bounding box center [58, 178] width 116 height 22
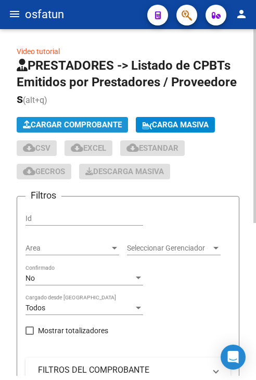
click at [61, 124] on span "Cargar Comprobante" at bounding box center [72, 124] width 99 height 9
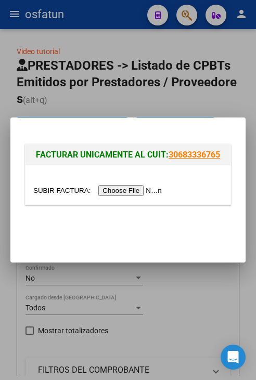
click at [102, 196] on input "file" at bounding box center [99, 190] width 132 height 11
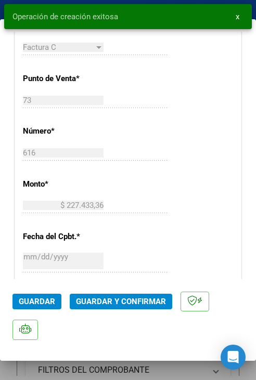
scroll to position [364, 0]
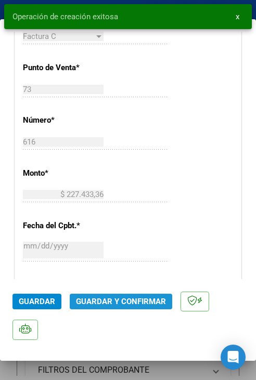
click at [124, 297] on span "Guardar y Confirmar" at bounding box center [121, 301] width 90 height 9
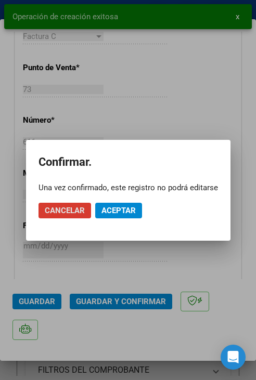
click at [113, 211] on span "Aceptar" at bounding box center [118, 210] width 34 height 9
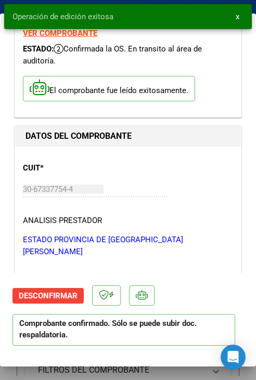
scroll to position [0, 0]
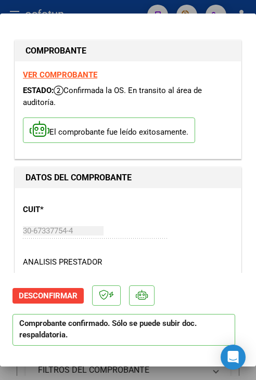
click at [68, 9] on div at bounding box center [128, 190] width 256 height 380
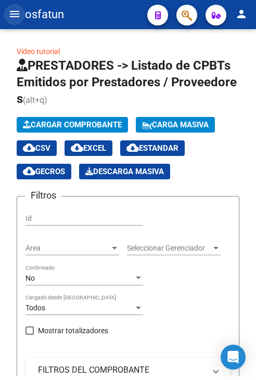
click at [19, 18] on mat-icon "menu" at bounding box center [14, 14] width 12 height 12
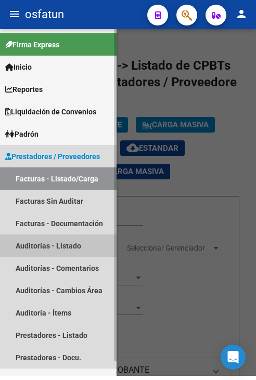
click at [57, 246] on link "Auditorías - Listado" at bounding box center [58, 246] width 116 height 22
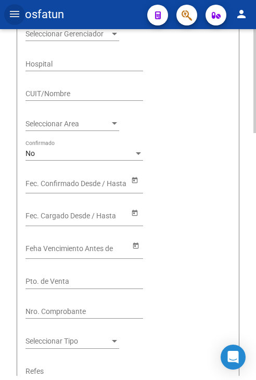
scroll to position [52, 0]
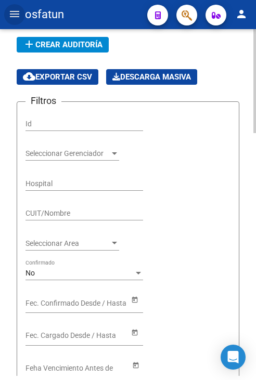
click at [68, 45] on span "add Crear Auditoría" at bounding box center [63, 44] width 80 height 9
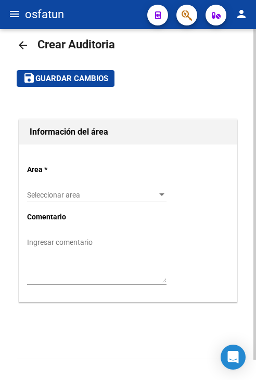
scroll to position [17, 0]
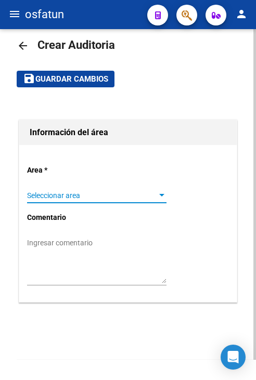
click at [90, 194] on span "Seleccionar area" at bounding box center [92, 195] width 130 height 9
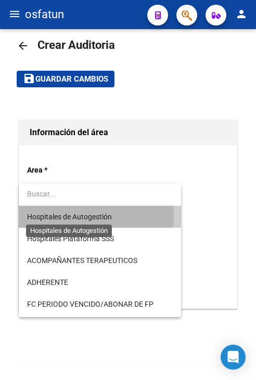
click at [90, 215] on span "Hospitales de Autogestión" at bounding box center [69, 217] width 85 height 8
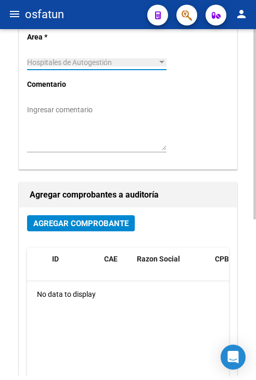
scroll to position [173, 0]
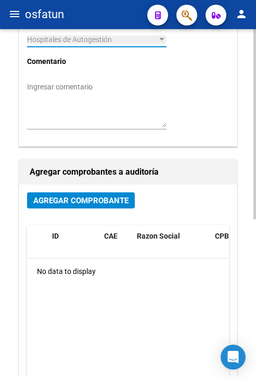
click at [92, 203] on span "Agregar Comprobante" at bounding box center [80, 200] width 95 height 9
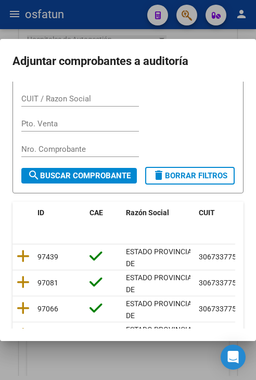
scroll to position [104, 0]
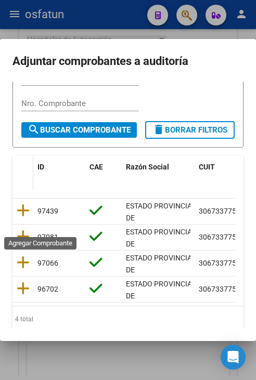
click at [25, 218] on icon at bounding box center [23, 210] width 13 height 15
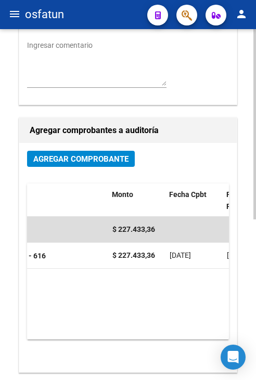
scroll to position [0, 0]
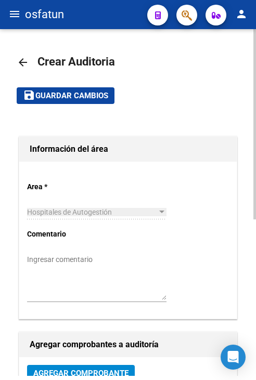
click at [79, 97] on span "Guardar cambios" at bounding box center [71, 96] width 73 height 9
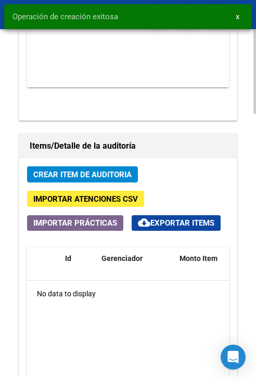
scroll to position [832, 0]
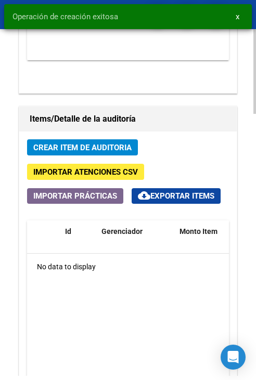
click at [102, 149] on span "Crear Item de Auditoria" at bounding box center [82, 147] width 98 height 9
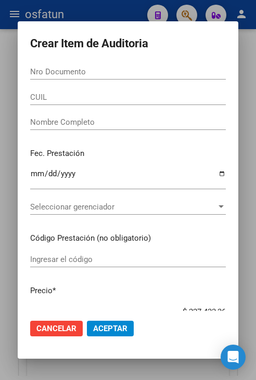
click at [109, 72] on input "Nro Documento" at bounding box center [128, 71] width 196 height 9
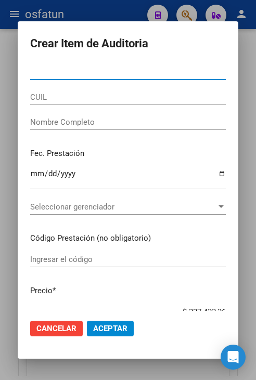
paste input "33140558"
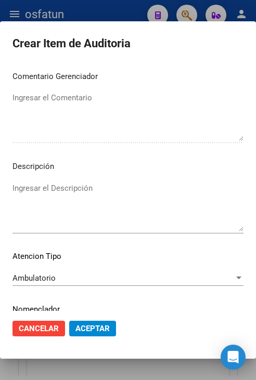
scroll to position [702, 0]
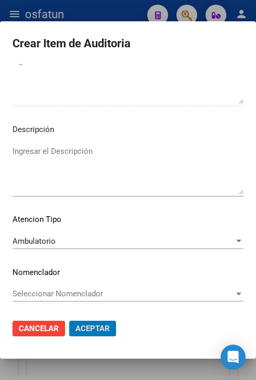
click at [69, 321] on button "Aceptar" at bounding box center [92, 329] width 47 height 16
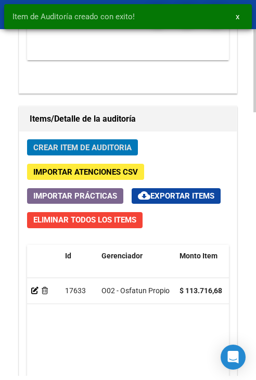
scroll to position [973, 0]
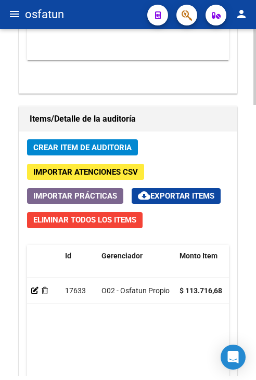
click at [129, 149] on span "Crear Item de Auditoria" at bounding box center [82, 147] width 98 height 9
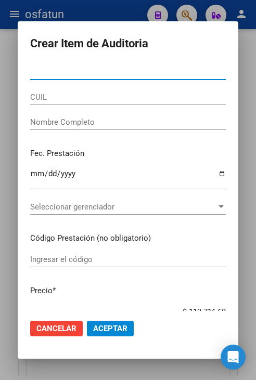
paste input "32723605"
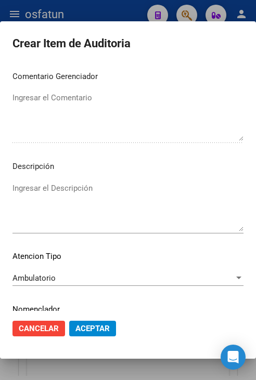
scroll to position [702, 0]
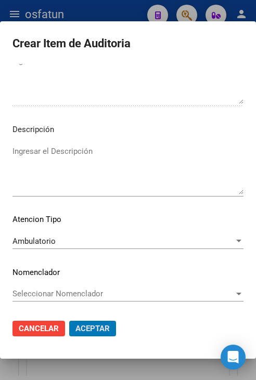
click at [69, 321] on button "Aceptar" at bounding box center [92, 329] width 47 height 16
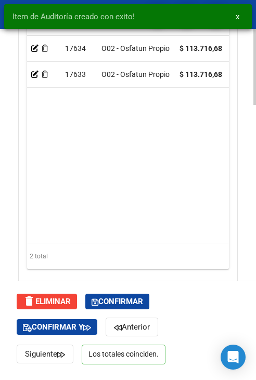
scroll to position [1238, 0]
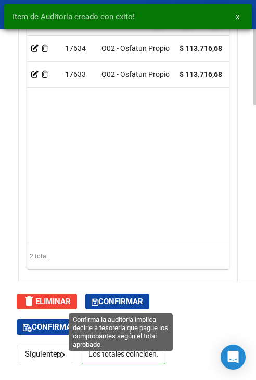
click at [129, 300] on span "Confirmar" at bounding box center [117, 301] width 51 height 9
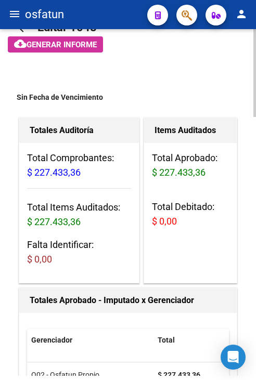
scroll to position [0, 0]
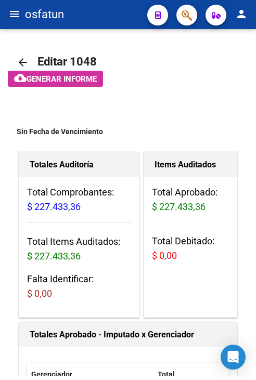
click at [13, 10] on mat-icon "menu" at bounding box center [14, 14] width 12 height 12
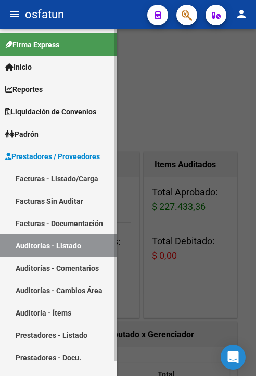
click at [67, 184] on link "Facturas - Listado/Carga" at bounding box center [58, 178] width 116 height 22
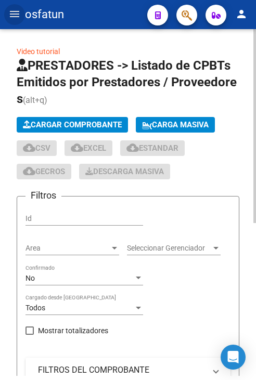
click at [82, 124] on span "Cargar Comprobante" at bounding box center [72, 124] width 99 height 9
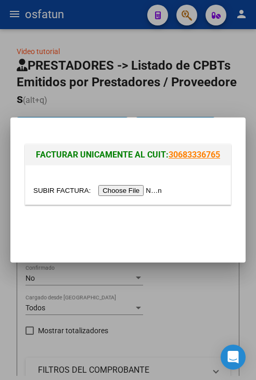
click at [115, 191] on input "file" at bounding box center [99, 190] width 132 height 11
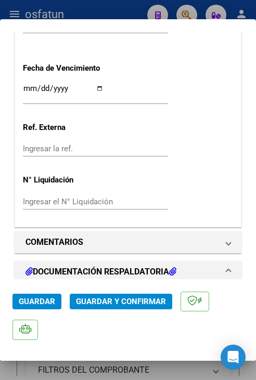
scroll to position [728, 0]
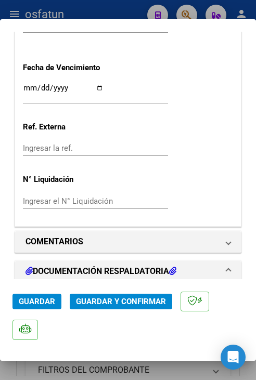
click at [142, 299] on span "Guardar y Confirmar" at bounding box center [121, 301] width 90 height 9
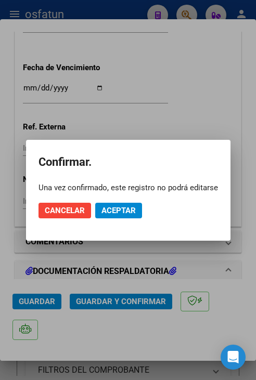
click at [129, 229] on mat-dialog-container "Confirmar. Una vez confirmado, este registro no podrá editarse Cancelar Aceptar" at bounding box center [128, 190] width 204 height 101
click at [130, 214] on span "Aceptar" at bounding box center [118, 210] width 34 height 9
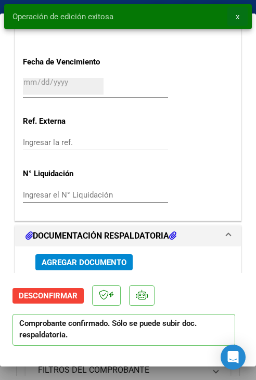
click at [238, 20] on span "x" at bounding box center [238, 16] width 4 height 9
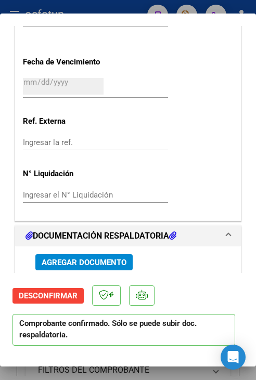
click at [214, 4] on div at bounding box center [128, 190] width 256 height 380
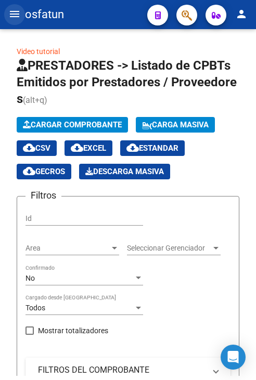
click at [17, 16] on mat-icon "menu" at bounding box center [14, 14] width 12 height 12
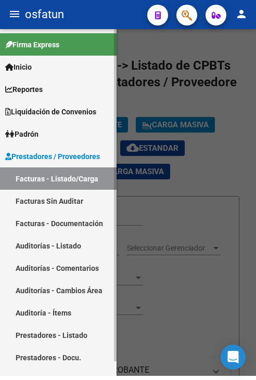
click at [72, 254] on link "Auditorías - Listado" at bounding box center [58, 246] width 116 height 22
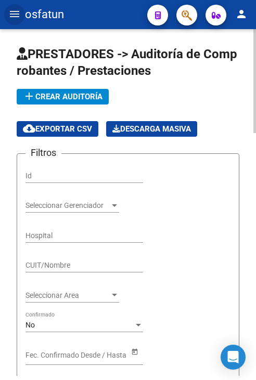
click at [58, 97] on span "add Crear Auditoría" at bounding box center [63, 96] width 80 height 9
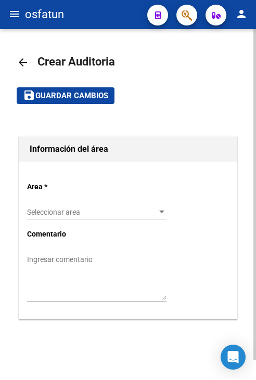
click at [96, 210] on span "Seleccionar area" at bounding box center [92, 212] width 130 height 9
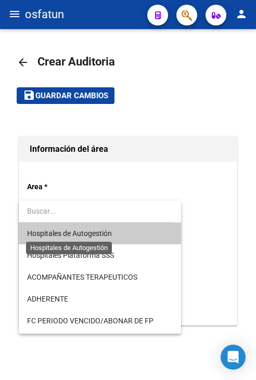
click at [98, 232] on span "Hospitales de Autogestión" at bounding box center [69, 233] width 85 height 8
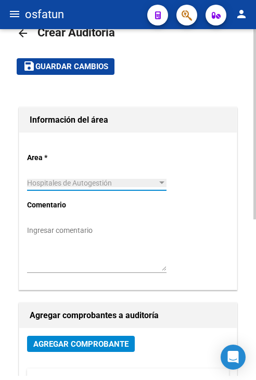
scroll to position [104, 0]
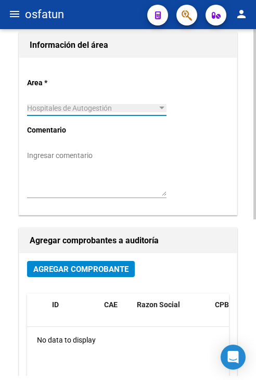
click at [83, 274] on button "Agregar Comprobante" at bounding box center [81, 269] width 108 height 16
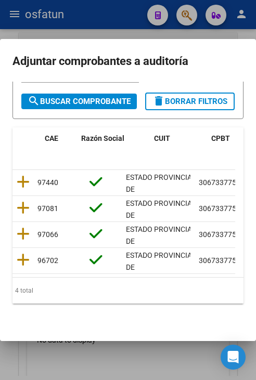
scroll to position [0, 194]
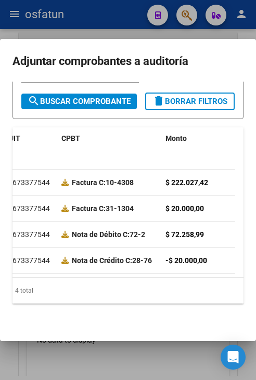
drag, startPoint x: 85, startPoint y: 286, endPoint x: 128, endPoint y: 287, distance: 43.2
click at [128, 287] on div "4 total" at bounding box center [127, 291] width 231 height 26
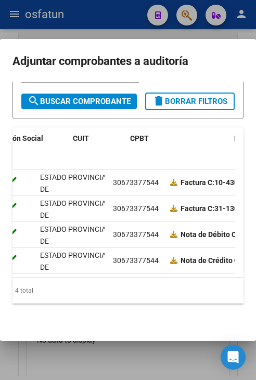
scroll to position [0, 0]
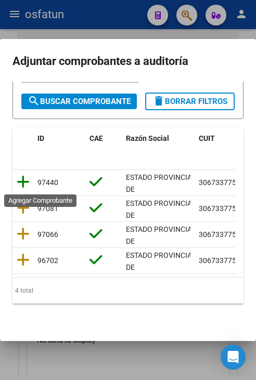
click at [21, 181] on icon at bounding box center [23, 182] width 13 height 15
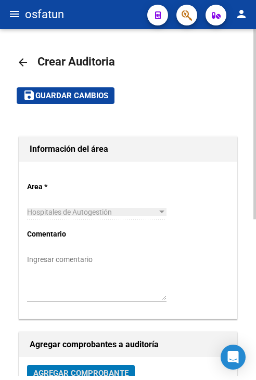
click at [85, 100] on span "Guardar cambios" at bounding box center [71, 96] width 73 height 9
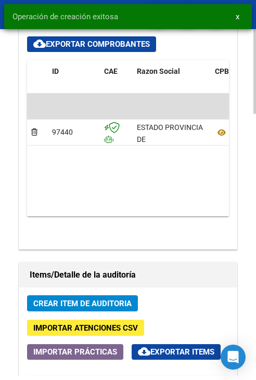
scroll to position [780, 0]
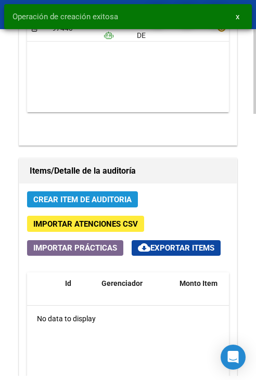
click at [99, 195] on span "Crear Item de Auditoria" at bounding box center [82, 199] width 98 height 9
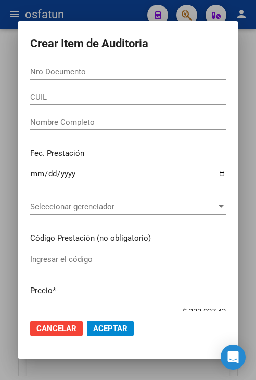
click at [181, 65] on div "Nro Documento" at bounding box center [128, 72] width 196 height 16
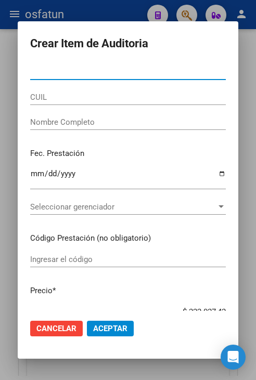
click at [180, 74] on input "Nro Documento" at bounding box center [128, 71] width 196 height 9
paste input "27476479"
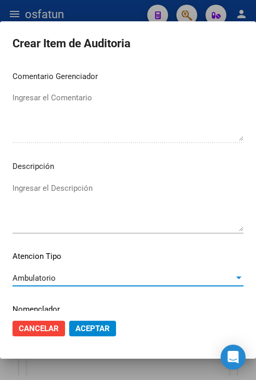
scroll to position [702, 0]
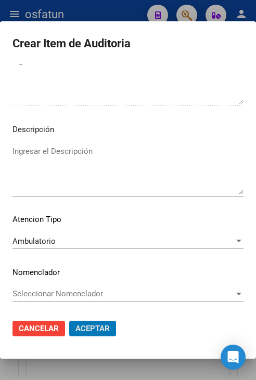
click at [69, 321] on button "Aceptar" at bounding box center [92, 329] width 47 height 16
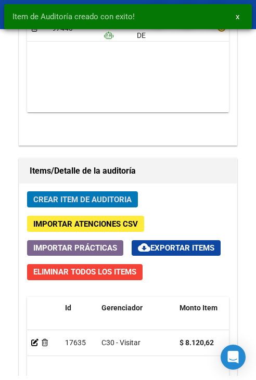
scroll to position [921, 0]
click at [132, 193] on button "Crear Item de Auditoria" at bounding box center [82, 199] width 111 height 16
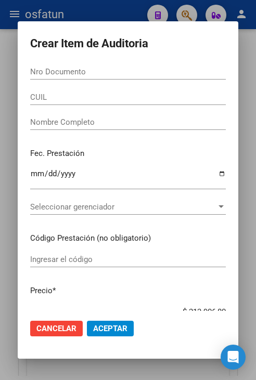
click at [118, 68] on input "Nro Documento" at bounding box center [128, 71] width 196 height 9
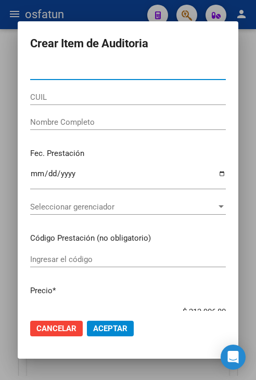
paste input "38221161"
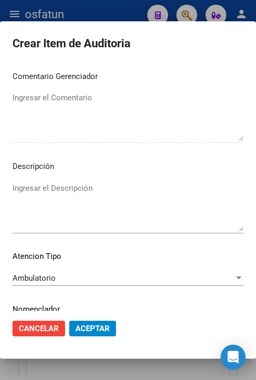
scroll to position [702, 0]
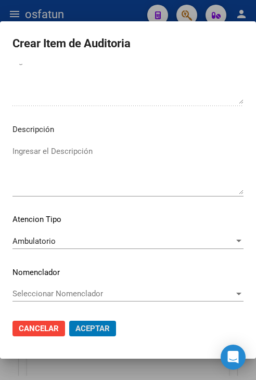
click at [69, 321] on button "Aceptar" at bounding box center [92, 329] width 47 height 16
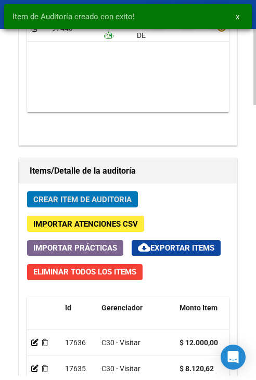
click at [97, 199] on span "Crear Item de Auditoria" at bounding box center [82, 199] width 98 height 9
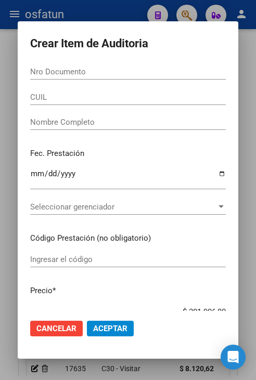
click at [136, 72] on input "Nro Documento" at bounding box center [128, 71] width 196 height 9
paste input "58039409"
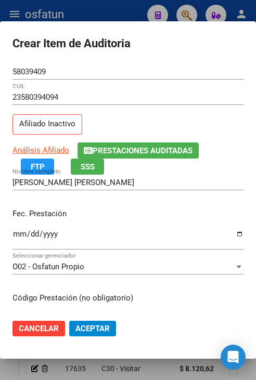
scroll to position [132, 0]
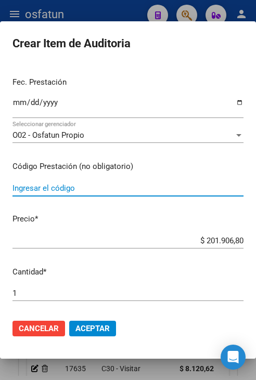
click at [129, 189] on input "Ingresar el código" at bounding box center [127, 188] width 231 height 9
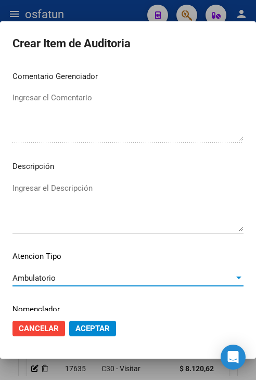
scroll to position [702, 0]
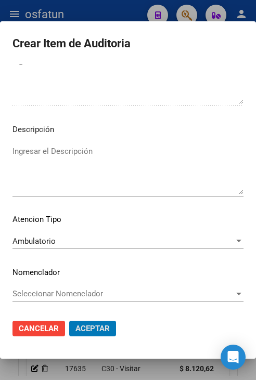
click at [69, 321] on button "Aceptar" at bounding box center [92, 329] width 47 height 16
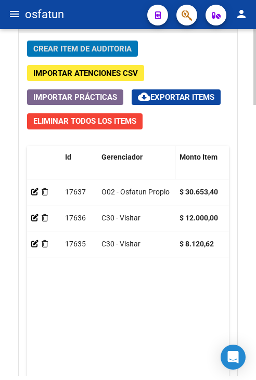
scroll to position [1077, 0]
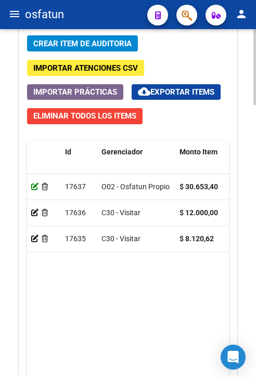
click at [34, 190] on icon at bounding box center [34, 186] width 7 height 7
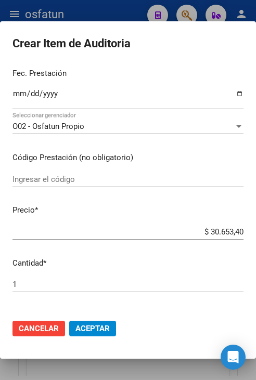
scroll to position [132, 0]
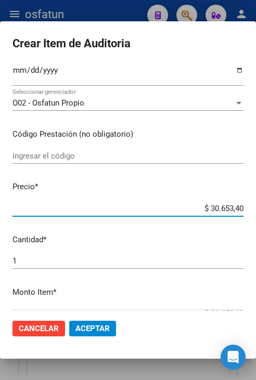
drag, startPoint x: 209, startPoint y: 210, endPoint x: 255, endPoint y: 212, distance: 46.8
click at [255, 212] on html "menu osfatun person Firma Express Inicio Calendario SSS Instructivos Contacto O…" at bounding box center [128, 190] width 256 height 380
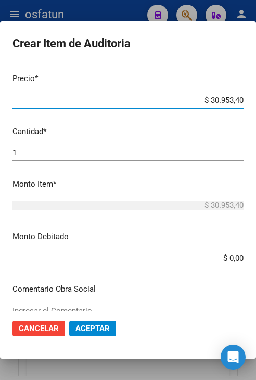
scroll to position [288, 0]
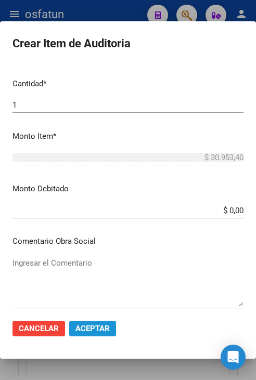
click at [109, 321] on button "Aceptar" at bounding box center [92, 329] width 47 height 16
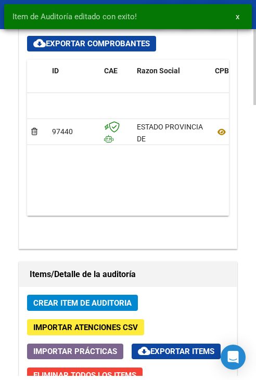
scroll to position [832, 0]
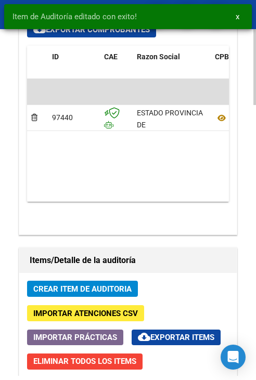
click at [88, 284] on span "Crear Item de Auditoria" at bounding box center [82, 288] width 98 height 9
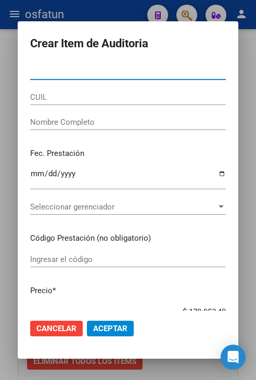
click at [122, 69] on input "Nro Documento" at bounding box center [128, 71] width 196 height 9
paste input "27476479"
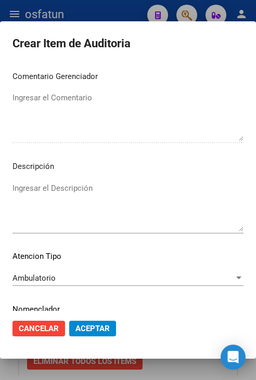
scroll to position [702, 0]
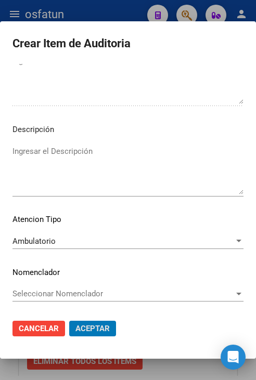
click at [69, 321] on button "Aceptar" at bounding box center [92, 329] width 47 height 16
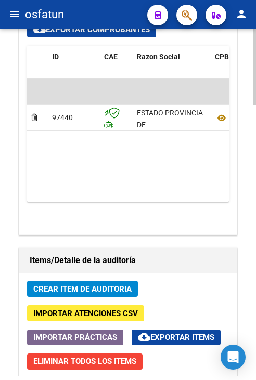
click at [130, 281] on button "Crear Item de Auditoria" at bounding box center [82, 289] width 111 height 16
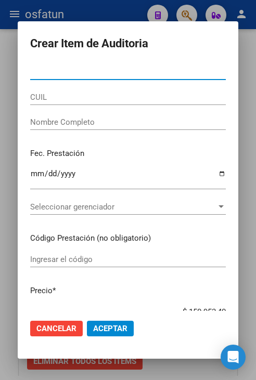
paste input "27695386"
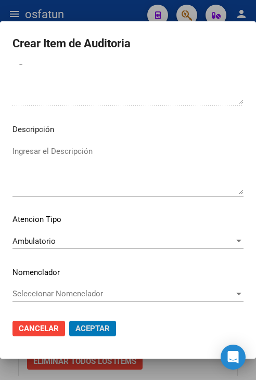
click at [69, 321] on button "Aceptar" at bounding box center [92, 329] width 47 height 16
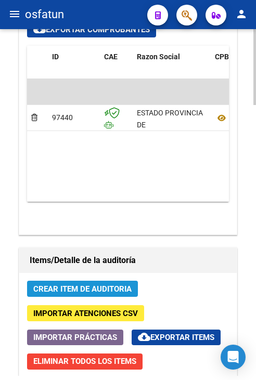
click at [132, 285] on button "Crear Item de Auditoria" at bounding box center [82, 289] width 111 height 16
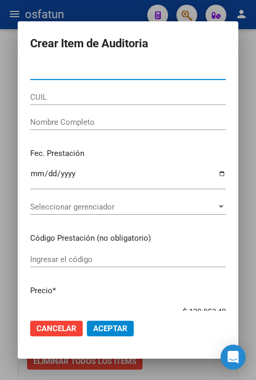
paste input "34921834"
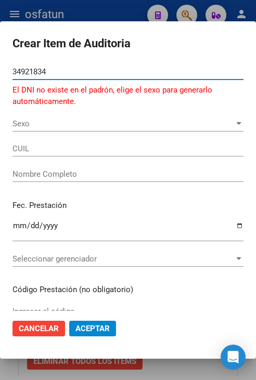
click at [35, 124] on span "Sexo" at bounding box center [123, 123] width 222 height 9
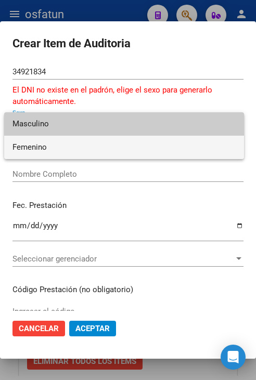
click at [62, 147] on span "Femenino" at bounding box center [123, 147] width 223 height 23
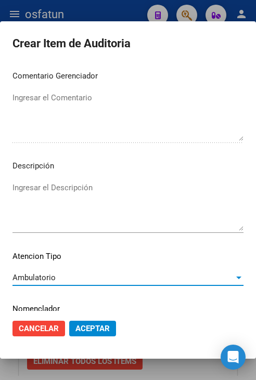
scroll to position [726, 0]
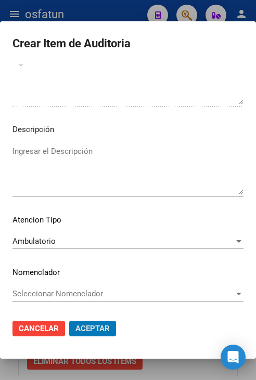
click at [69, 321] on button "Aceptar" at bounding box center [92, 329] width 47 height 16
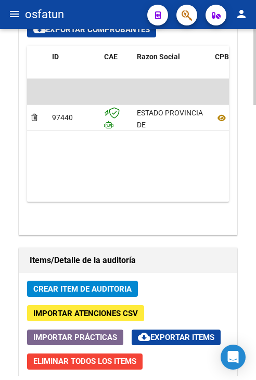
click at [102, 289] on span "Crear Item de Auditoria" at bounding box center [82, 288] width 98 height 9
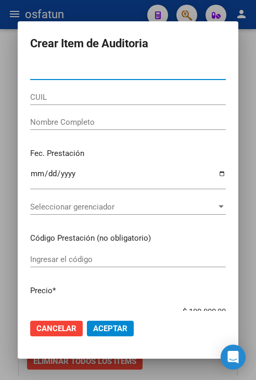
paste input "16759207"
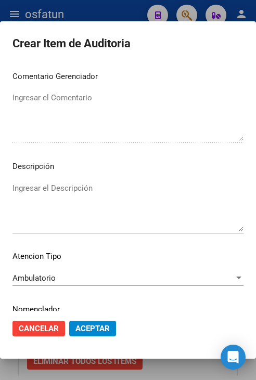
scroll to position [702, 0]
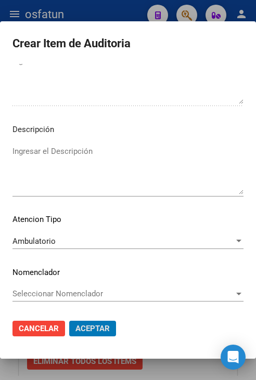
click at [69, 321] on button "Aceptar" at bounding box center [92, 329] width 47 height 16
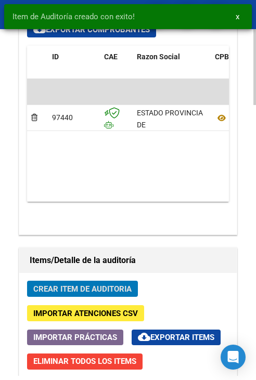
click at [123, 294] on button "Crear Item de Auditoria" at bounding box center [82, 289] width 111 height 16
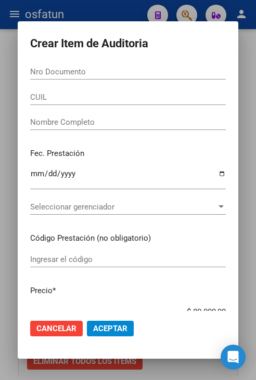
click at [137, 74] on input "Nro Documento" at bounding box center [128, 71] width 196 height 9
paste input "34921834"
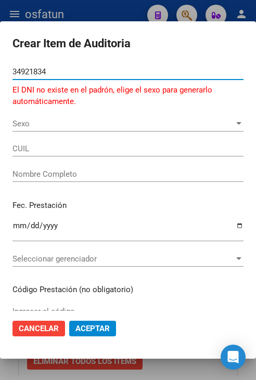
click at [56, 124] on span "Sexo" at bounding box center [123, 123] width 222 height 9
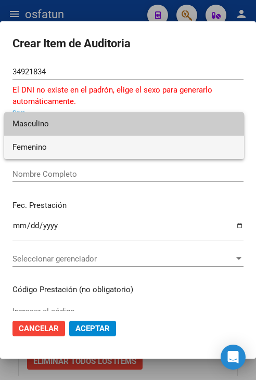
click at [59, 150] on span "Femenino" at bounding box center [123, 147] width 223 height 23
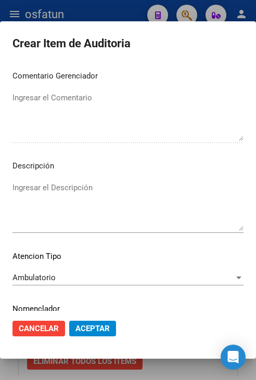
scroll to position [726, 0]
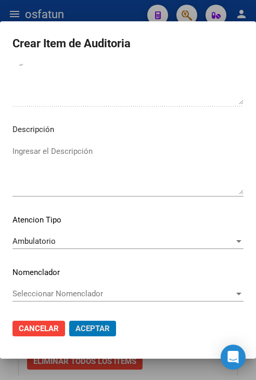
click at [69, 321] on button "Aceptar" at bounding box center [92, 329] width 47 height 16
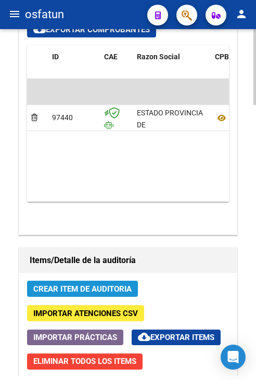
click at [126, 288] on span "Crear Item de Auditoria" at bounding box center [82, 288] width 98 height 9
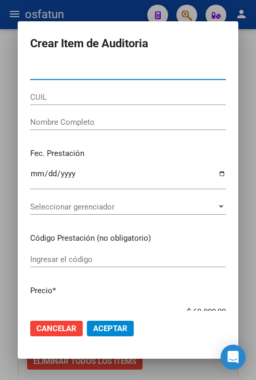
paste input "58039409"
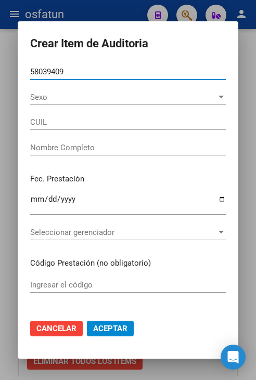
paste input "58039409"
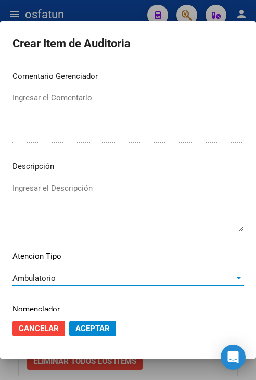
scroll to position [702, 0]
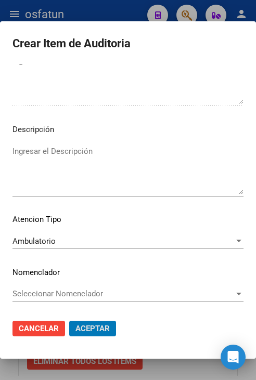
click at [69, 321] on button "Aceptar" at bounding box center [92, 329] width 47 height 16
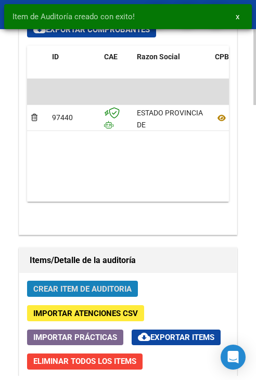
click at [114, 286] on span "Crear Item de Auditoria" at bounding box center [82, 288] width 98 height 9
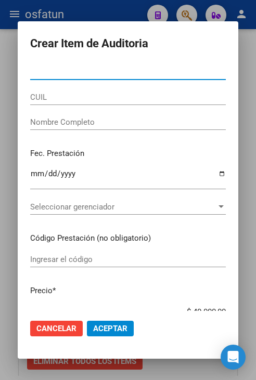
paste input "27763558"
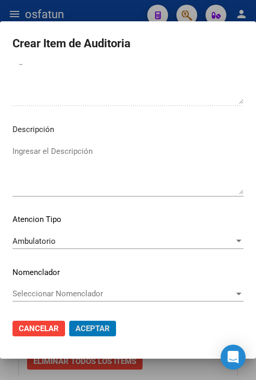
click at [69, 321] on button "Aceptar" at bounding box center [92, 329] width 47 height 16
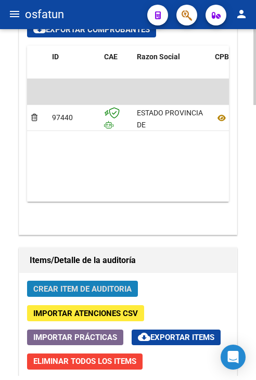
click at [133, 282] on button "Crear Item de Auditoria" at bounding box center [82, 289] width 111 height 16
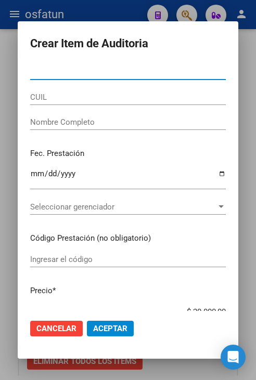
paste input "34921948"
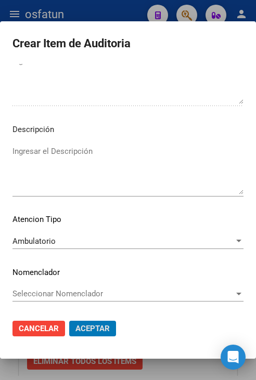
click at [69, 321] on button "Aceptar" at bounding box center [92, 329] width 47 height 16
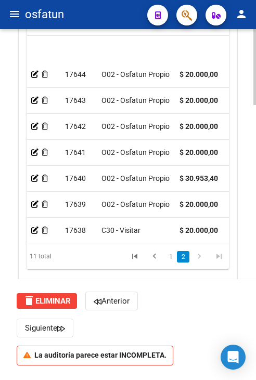
scroll to position [90, 0]
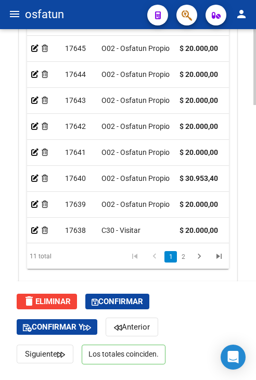
scroll to position [1238, 0]
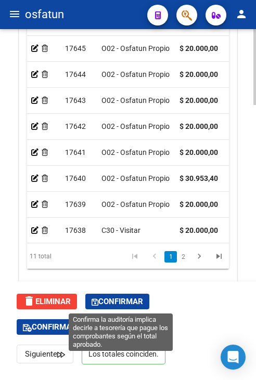
click at [129, 299] on span "Confirmar" at bounding box center [117, 301] width 51 height 9
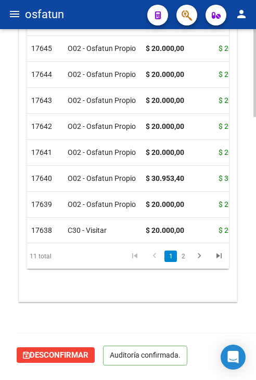
scroll to position [1022, 0]
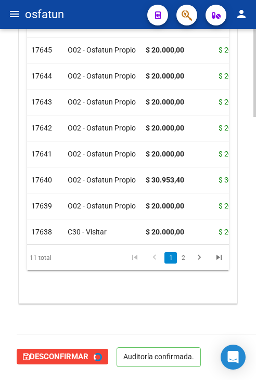
type input "202510"
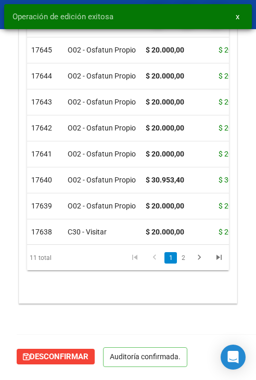
click at [236, 20] on span "x" at bounding box center [238, 16] width 4 height 9
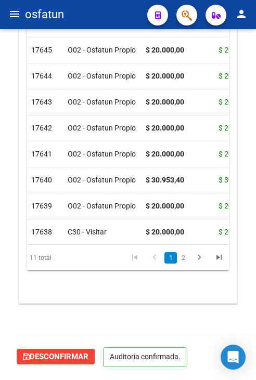
click at [6, 23] on mat-toolbar "menu osfatun person" at bounding box center [128, 14] width 256 height 29
click at [9, 9] on mat-icon "menu" at bounding box center [14, 14] width 12 height 12
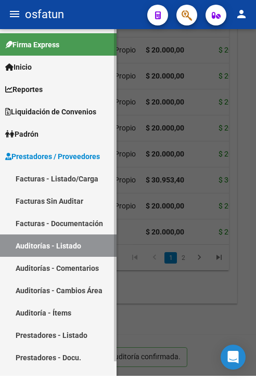
click at [67, 180] on link "Facturas - Listado/Carga" at bounding box center [58, 178] width 116 height 22
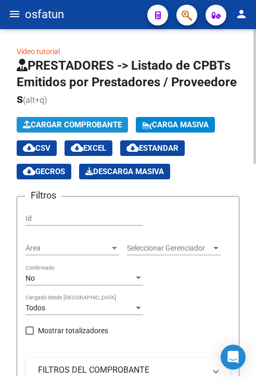
click at [55, 127] on span "Cargar Comprobante" at bounding box center [72, 124] width 99 height 9
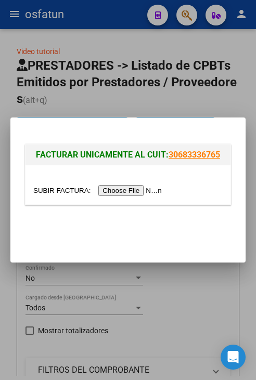
click at [139, 203] on div at bounding box center [127, 184] width 205 height 39
click at [133, 193] on input "file" at bounding box center [99, 190] width 132 height 11
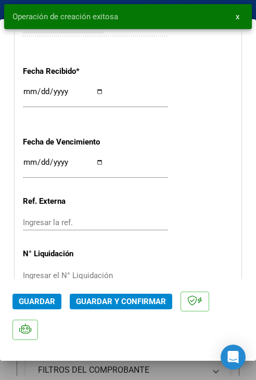
scroll to position [676, 0]
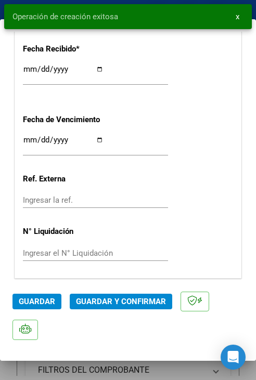
click at [110, 302] on span "Guardar y Confirmar" at bounding box center [121, 301] width 90 height 9
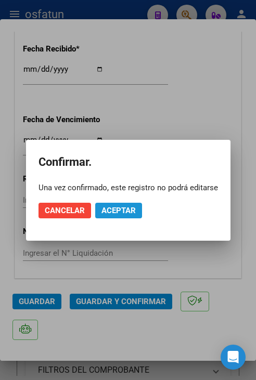
click at [119, 213] on span "Aceptar" at bounding box center [118, 210] width 34 height 9
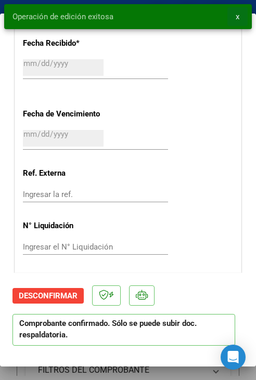
click at [235, 18] on button "x" at bounding box center [237, 16] width 20 height 19
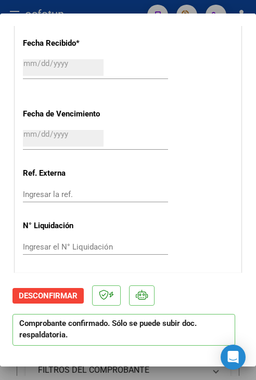
click at [226, 12] on div at bounding box center [128, 190] width 256 height 380
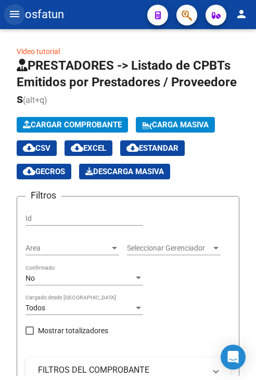
click at [8, 14] on button "menu" at bounding box center [14, 14] width 21 height 21
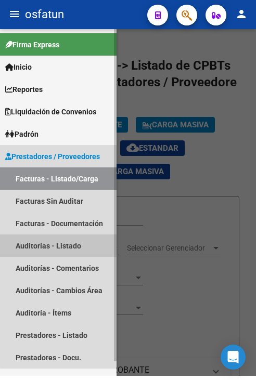
click at [67, 246] on link "Auditorías - Listado" at bounding box center [58, 246] width 116 height 22
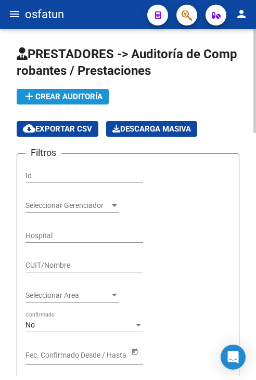
click at [68, 95] on span "add Crear Auditoría" at bounding box center [63, 96] width 80 height 9
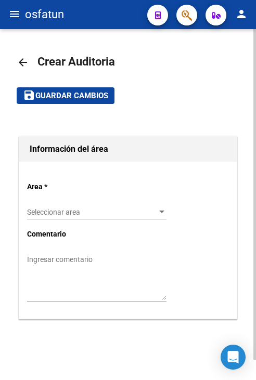
click at [97, 217] on div "Seleccionar area Seleccionar area" at bounding box center [96, 209] width 139 height 21
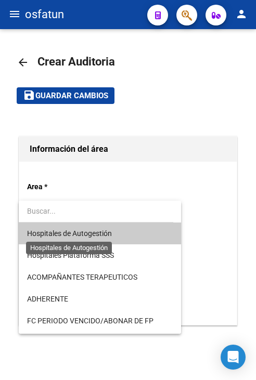
click at [99, 237] on span "Hospitales de Autogestión" at bounding box center [69, 233] width 85 height 8
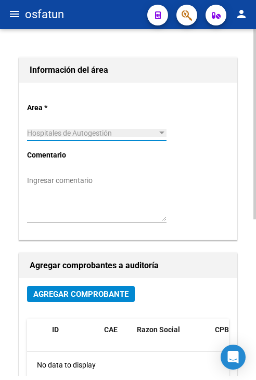
scroll to position [104, 0]
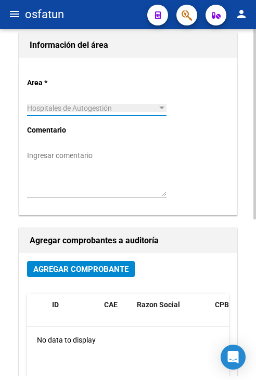
click at [96, 195] on textarea "Ingresar comentario" at bounding box center [96, 173] width 139 height 46
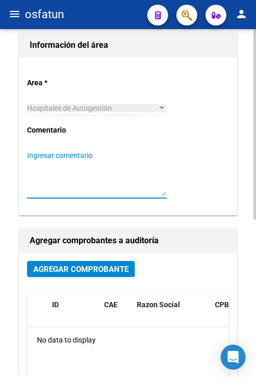
click at [106, 262] on button "Agregar Comprobante" at bounding box center [81, 269] width 108 height 16
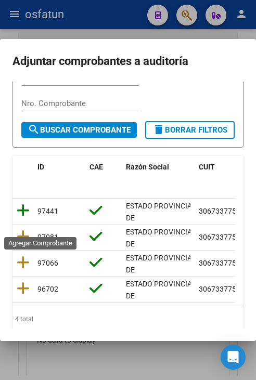
click at [25, 218] on icon at bounding box center [23, 210] width 13 height 15
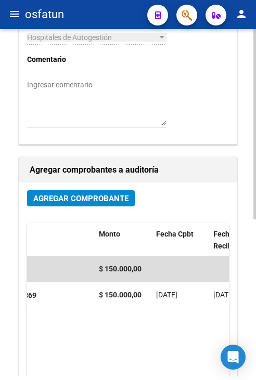
scroll to position [0, 0]
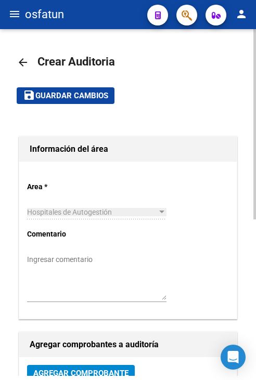
click at [84, 98] on span "Guardar cambios" at bounding box center [71, 96] width 73 height 9
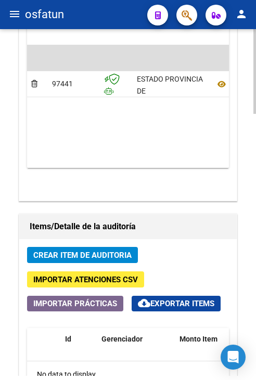
scroll to position [728, 0]
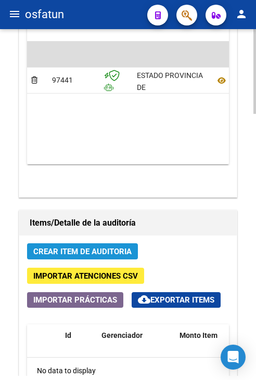
click at [80, 254] on span "Crear Item de Auditoria" at bounding box center [82, 251] width 98 height 9
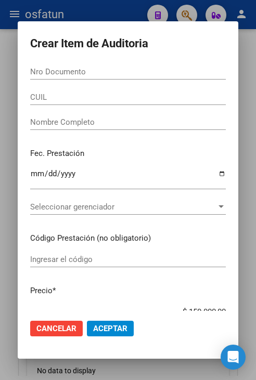
click at [171, 72] on input "Nro Documento" at bounding box center [128, 71] width 196 height 9
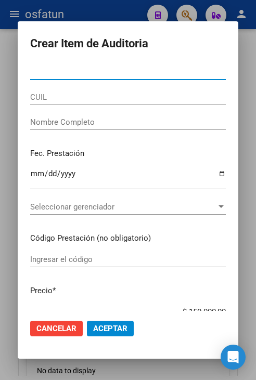
paste input "34877573"
type input "34877573"
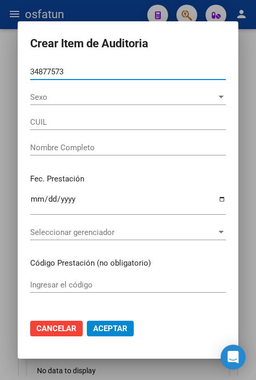
type input "24348775738"
type input "GIMENEZ ESTEFANIA"
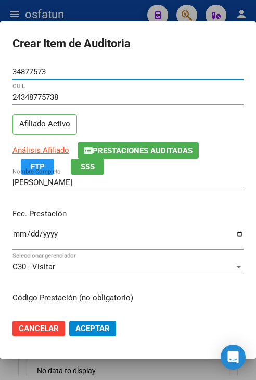
type input "34877573"
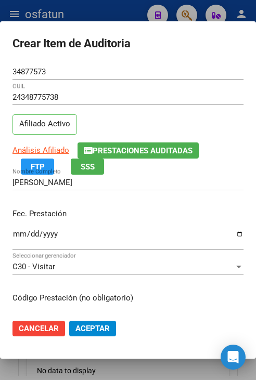
click at [120, 177] on div "GIMENEZ ESTEFANIA Nombre Completo" at bounding box center [127, 183] width 231 height 16
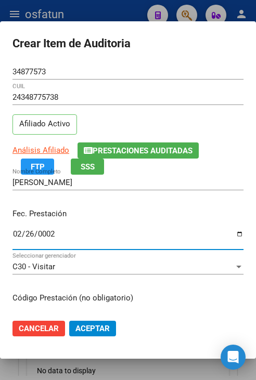
type input "0025-02-26"
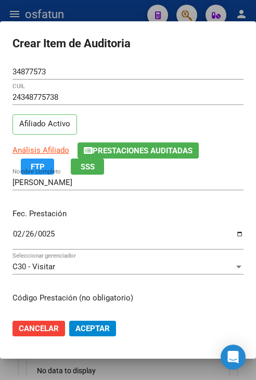
scroll to position [132, 0]
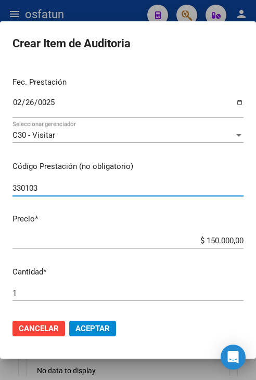
type input "330103"
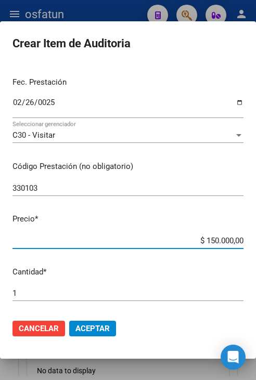
type input "$ 0,09"
type input "$ 0,90"
type input "$ 9,00"
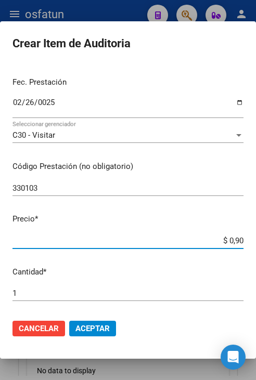
type input "$ 9,00"
type input "$ 90,00"
type input "$ 900,00"
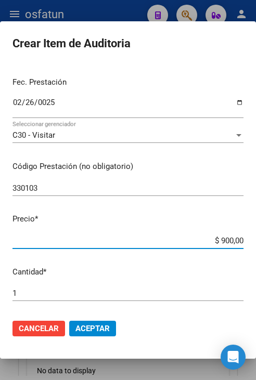
type input "$ 9.000,00"
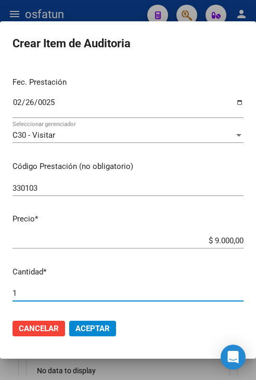
type input "2"
type input "$ 18.000,00"
type input "2"
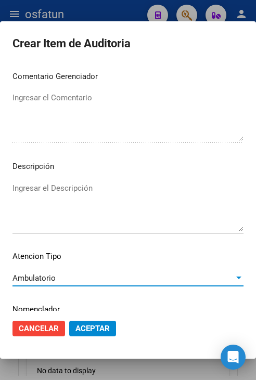
scroll to position [702, 0]
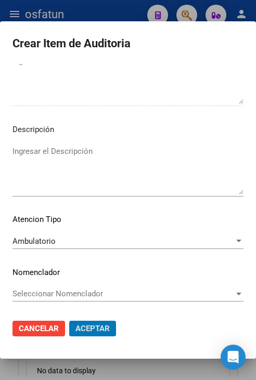
click at [69, 321] on button "Aceptar" at bounding box center [92, 329] width 47 height 16
click at [104, 329] on span "Aceptar" at bounding box center [92, 328] width 34 height 9
click at [98, 330] on span "Aceptar" at bounding box center [92, 328] width 34 height 9
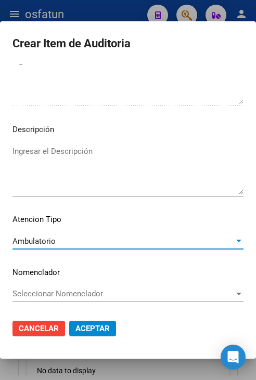
click at [80, 243] on div "Ambulatorio" at bounding box center [123, 241] width 222 height 9
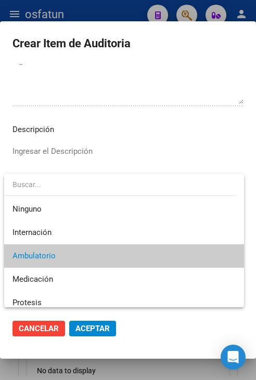
scroll to position [15, 0]
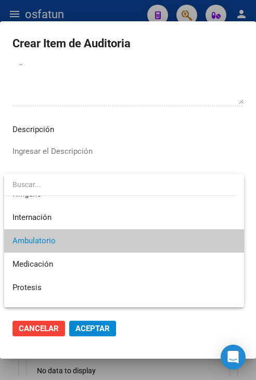
click at [80, 243] on span "Ambulatorio" at bounding box center [123, 240] width 223 height 23
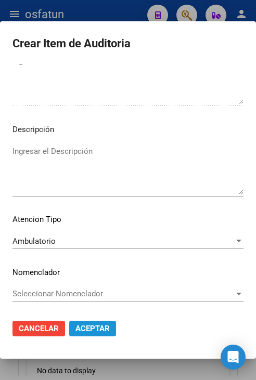
click at [101, 324] on span "Aceptar" at bounding box center [92, 328] width 34 height 9
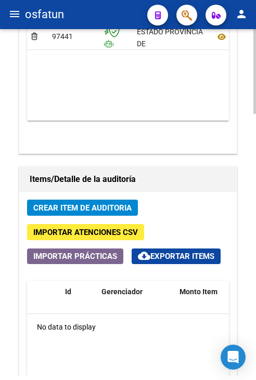
scroll to position [832, 0]
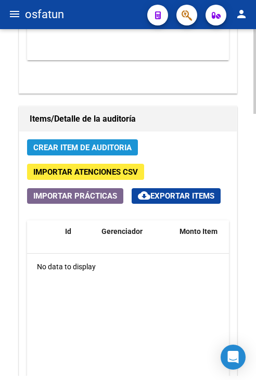
click at [82, 146] on span "Crear Item de Auditoria" at bounding box center [82, 147] width 98 height 9
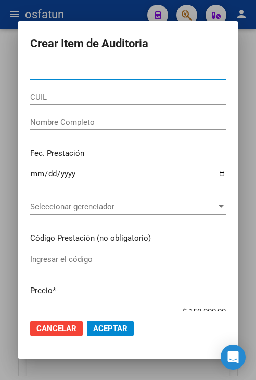
paste input "34877573"
type input "34877573"
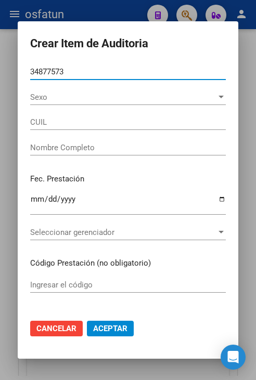
type input "24348775738"
type input "GIMENEZ ESTEFANIA"
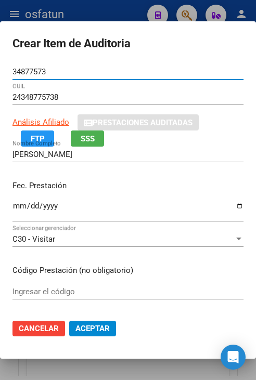
type input "34877573"
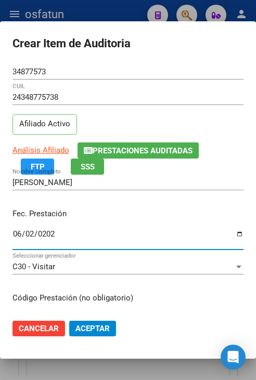
type input "2025-06-02"
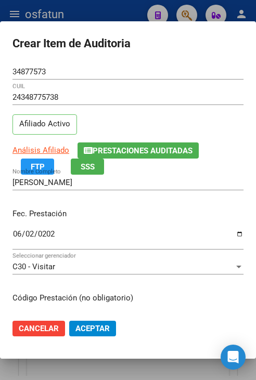
scroll to position [132, 0]
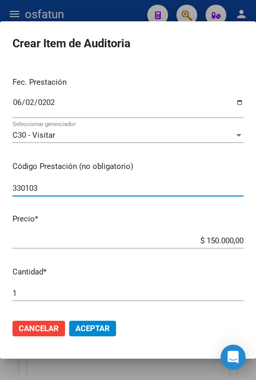
type input "330103"
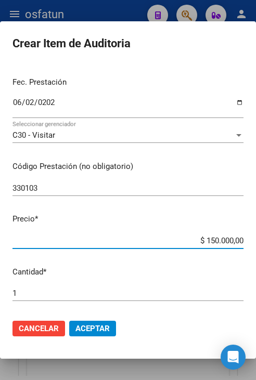
type input "$ 0,09"
type input "$ 0,90"
type input "$ 9,00"
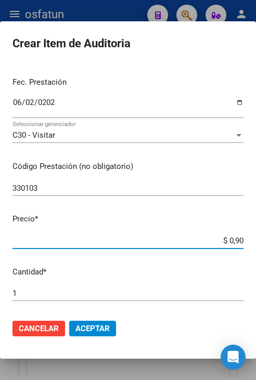
type input "$ 9,00"
type input "$ 90,00"
type input "$ 900,00"
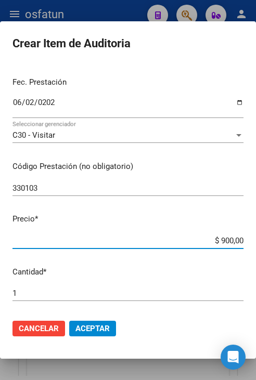
type input "$ 9.000,00"
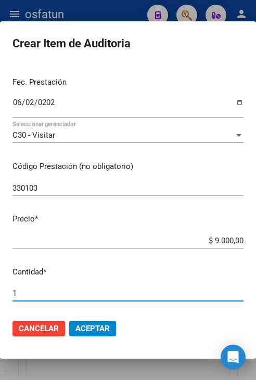
type input "2"
type input "$ 18.000,00"
type input "2"
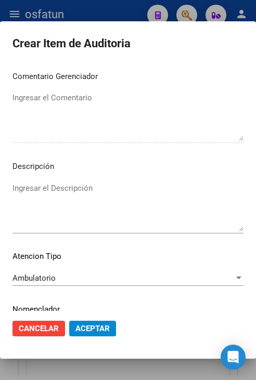
scroll to position [702, 0]
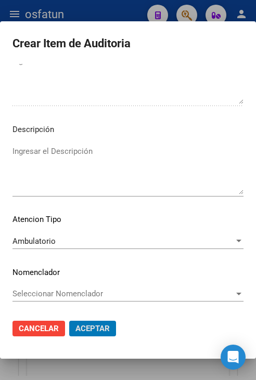
click at [69, 321] on button "Aceptar" at bounding box center [92, 329] width 47 height 16
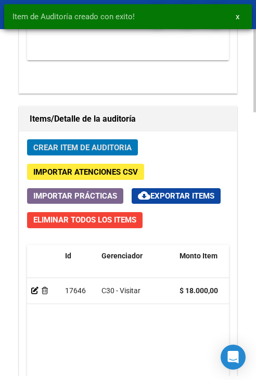
scroll to position [973, 0]
click at [76, 149] on span "Crear Item de Auditoria" at bounding box center [82, 147] width 98 height 9
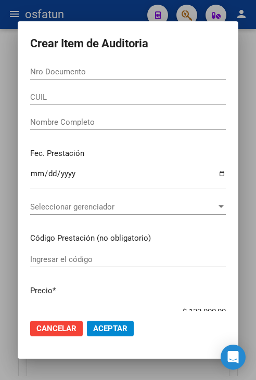
click at [127, 72] on input "Nro Documento" at bounding box center [128, 71] width 196 height 9
paste input "41596849"
type input "41596849"
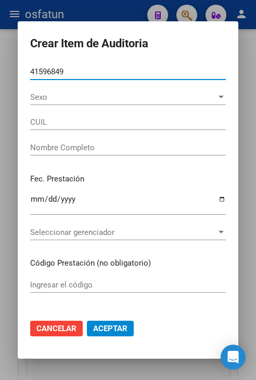
type input "27415968499"
type input "COLLADO NOELIA SOLEDAD"
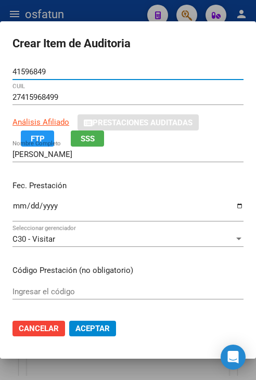
type input "41596849"
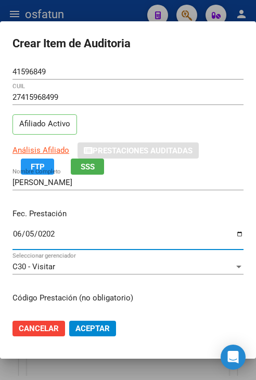
type input "2025-06-05"
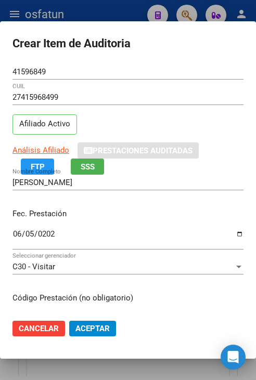
scroll to position [132, 0]
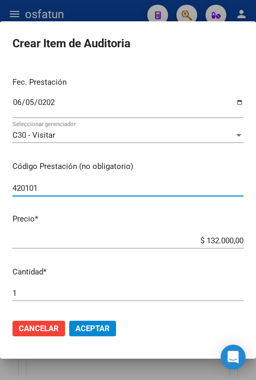
type input "420101"
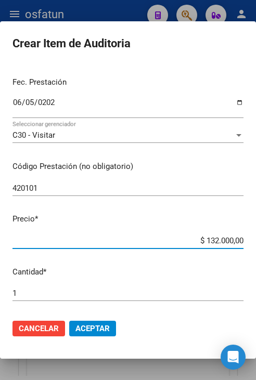
type input "$ 0,02"
type input "$ 0,20"
type input "$ 2,00"
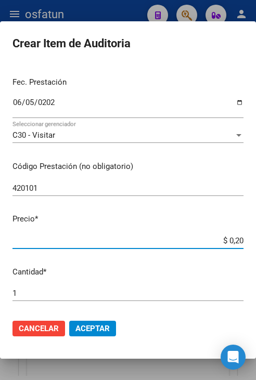
type input "$ 2,00"
type input "$ 20,00"
type input "$ 200,00"
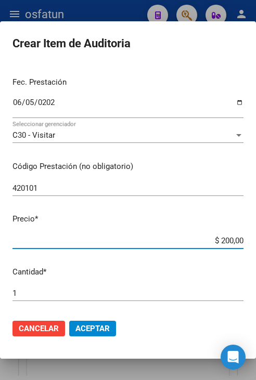
type input "$ 2.000,00"
type input "$ 20.000,00"
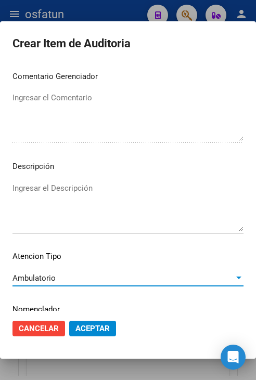
scroll to position [702, 0]
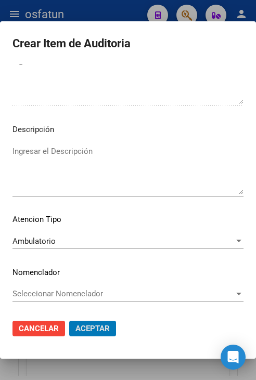
click at [69, 321] on button "Aceptar" at bounding box center [92, 329] width 47 height 16
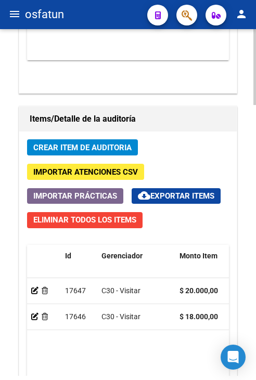
click at [116, 146] on span "Crear Item de Auditoria" at bounding box center [82, 147] width 98 height 9
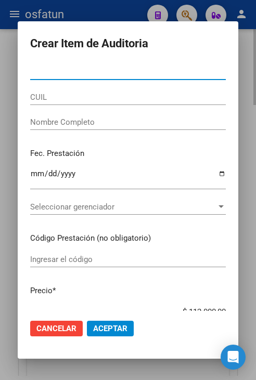
paste input "28121586"
type input "28121586"
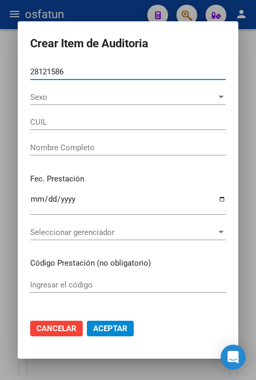
type input "20281215869"
type input "GALANTI MATIAS ENRIQUE"
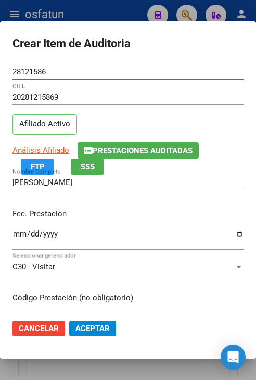
type input "28121586"
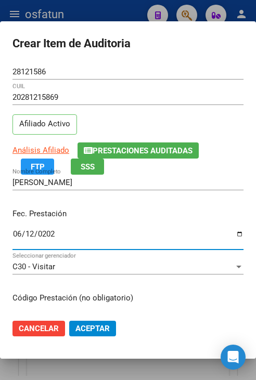
type input "2025-06-12"
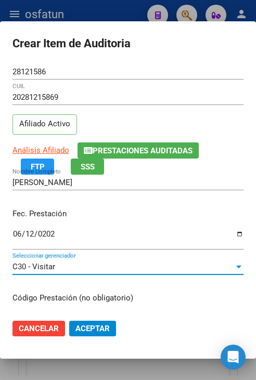
scroll to position [132, 0]
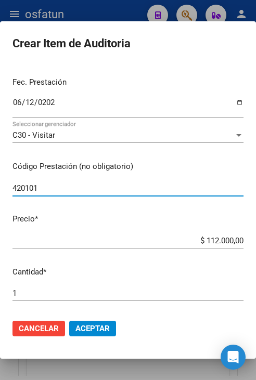
type input "420101"
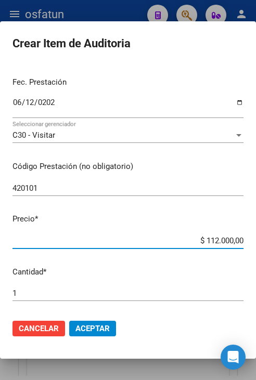
type input "$ 0,02"
type input "$ 0,20"
type input "$ 2,00"
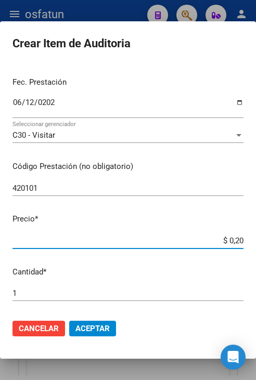
type input "$ 2,00"
type input "$ 20,00"
type input "$ 200,00"
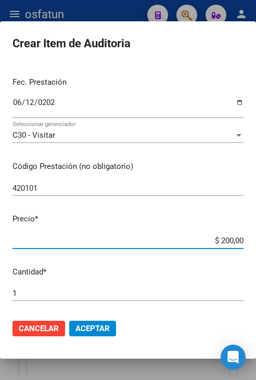
type input "$ 2.000,00"
type input "$ 20.000,00"
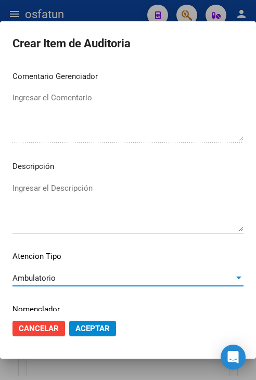
scroll to position [702, 0]
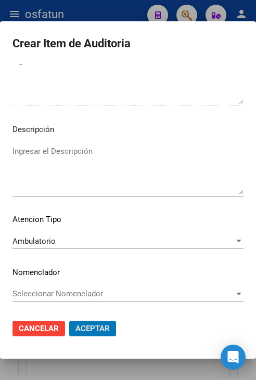
click at [69, 321] on button "Aceptar" at bounding box center [92, 329] width 47 height 16
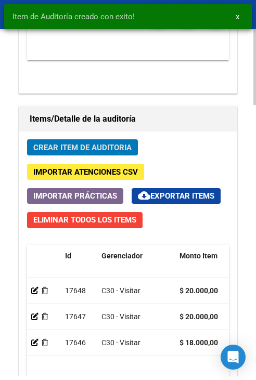
click at [113, 145] on span "Crear Item de Auditoria" at bounding box center [82, 147] width 98 height 9
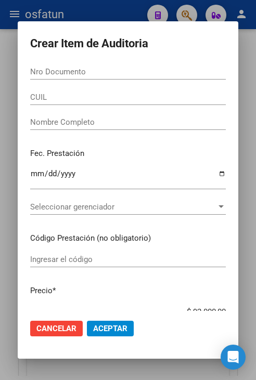
click at [85, 62] on form "Crear Item de Auditoria Nro Documento CUIL Nombre Completo Fec. Prestación Ingr…" at bounding box center [128, 190] width 196 height 313
click at [90, 69] on input "Nro Documento" at bounding box center [128, 71] width 196 height 9
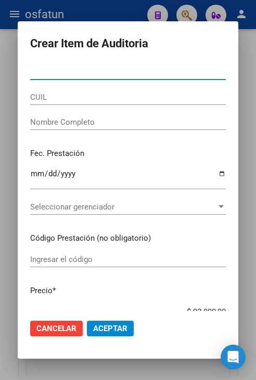
paste input "16640449"
type input "16640449"
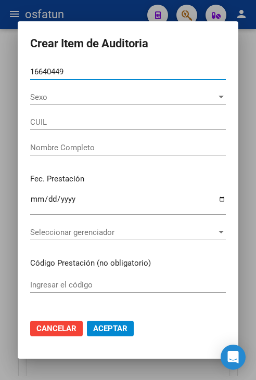
type input "20166404496"
type input "MARTINEZ MIGUEL ANGEL"
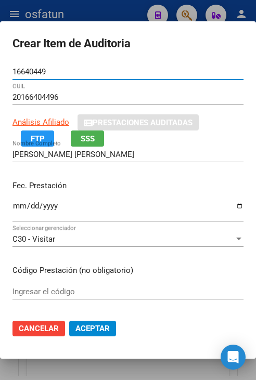
type input "16640449"
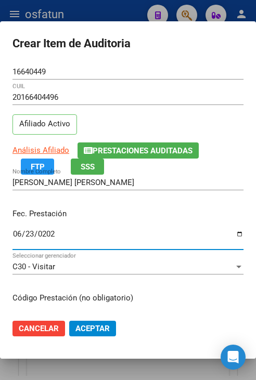
type input "2025-06-23"
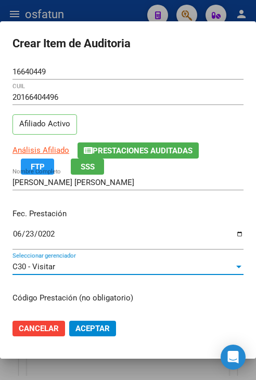
scroll to position [132, 0]
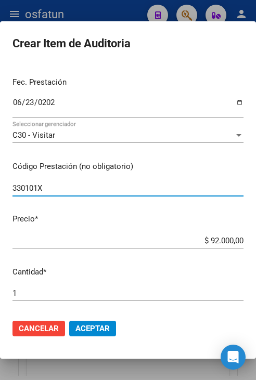
type input "330101X"
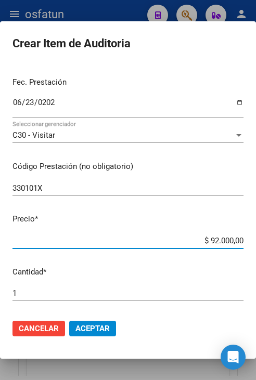
type input "$ 0,01"
type input "$ 0,12"
type input "$ 1,20"
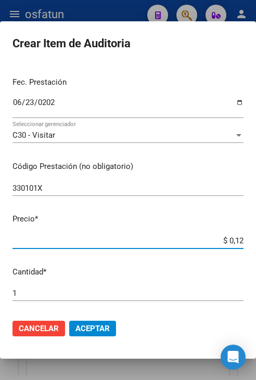
type input "$ 1,20"
type input "$ 12,00"
type input "$ 120,00"
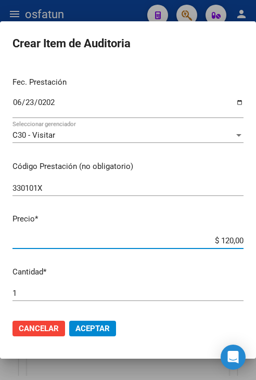
type input "$ 1.200,00"
type input "$ 12.000,00"
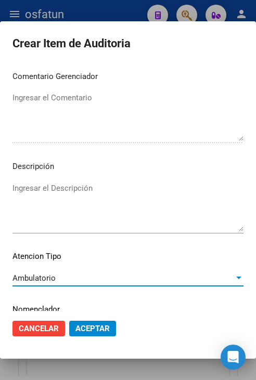
scroll to position [702, 0]
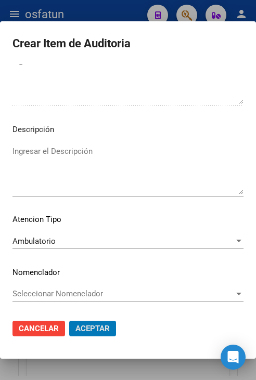
click at [69, 321] on button "Aceptar" at bounding box center [92, 329] width 47 height 16
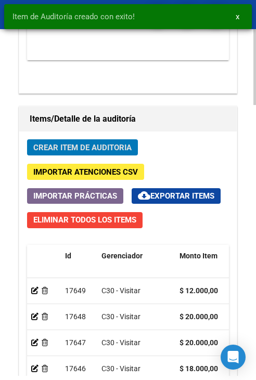
click at [130, 143] on span "Crear Item de Auditoria" at bounding box center [82, 147] width 98 height 9
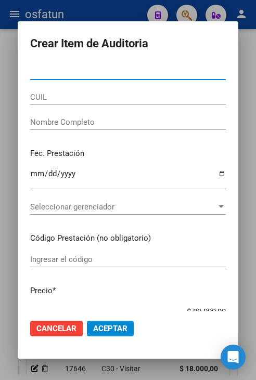
click at [162, 74] on input "Nro Documento" at bounding box center [128, 71] width 196 height 9
paste input "18577644"
type input "18577644"
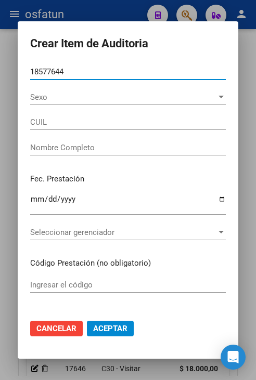
type input "27185776447"
type input "CUELLO SILVIA NANCY"
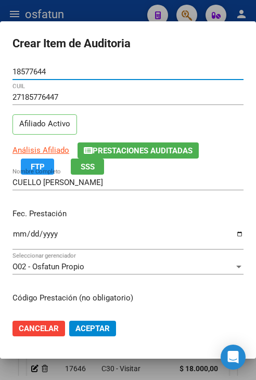
type input "18577644"
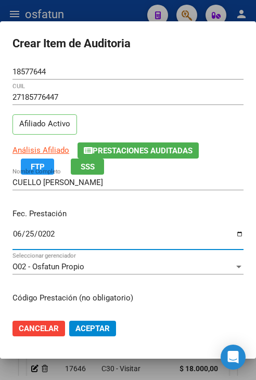
type input "[DATE]"
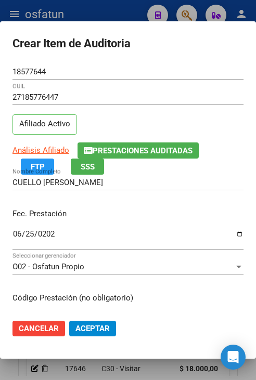
scroll to position [132, 0]
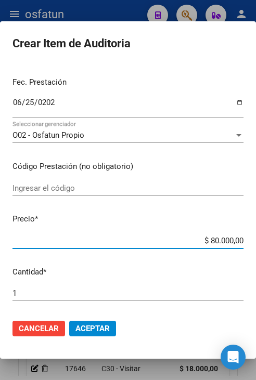
type input "$ 0,02"
type input "$ 0,20"
type input "$ 2,00"
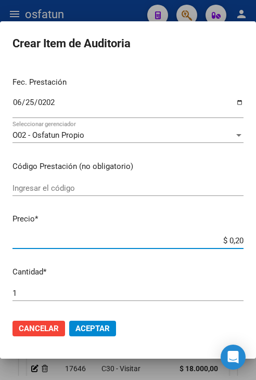
type input "$ 2,00"
type input "$ 20,00"
type input "$ 200,00"
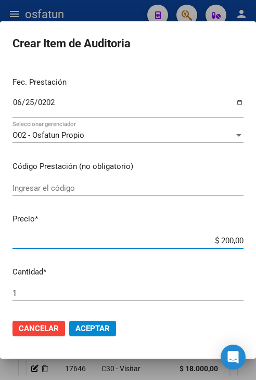
type input "$ 2.000,00"
type input "$ 20.000,00"
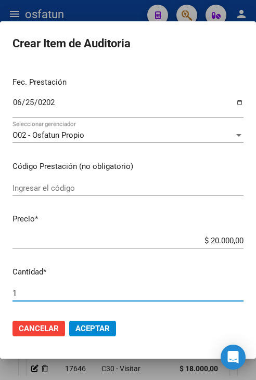
type input "2"
type input "$ 40.000,00"
type input "2"
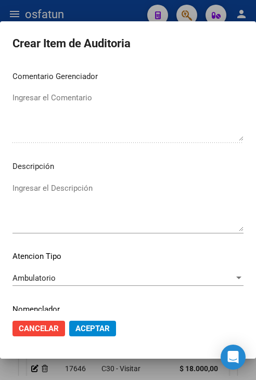
scroll to position [702, 0]
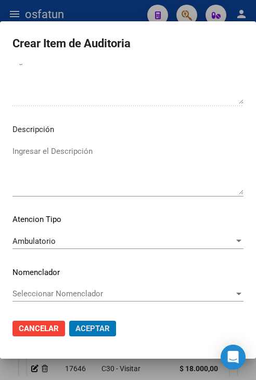
click at [69, 321] on button "Aceptar" at bounding box center [92, 329] width 47 height 16
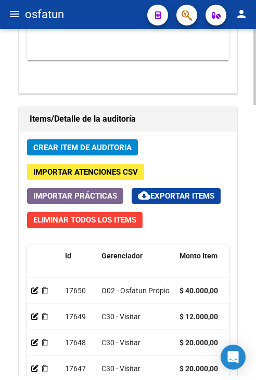
click at [121, 145] on span "Crear Item de Auditoria" at bounding box center [82, 147] width 98 height 9
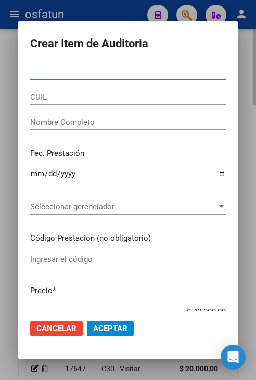
paste input "34877573"
type input "34877573"
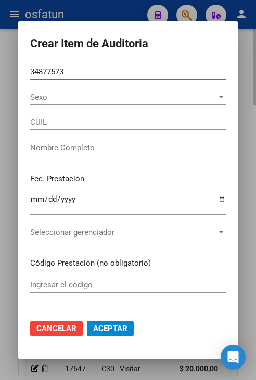
type input "24348775738"
type input "GIMENEZ ESTEFANIA"
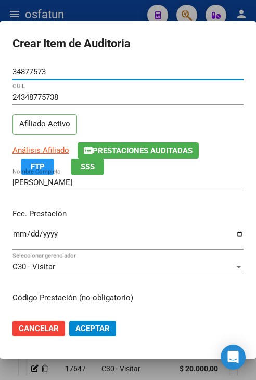
type input "34877573"
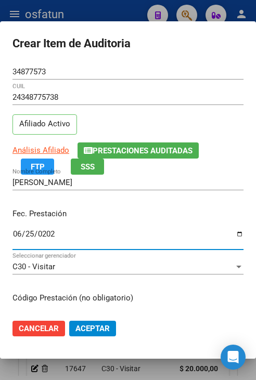
type input "[DATE]"
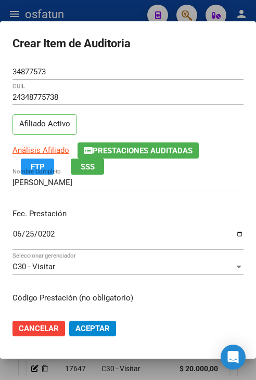
scroll to position [132, 0]
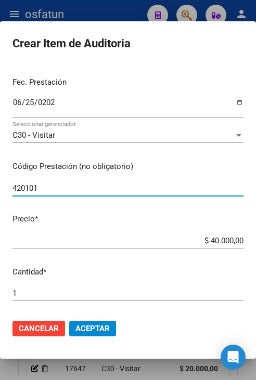
type input "420101"
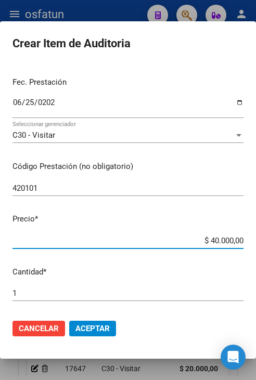
type input "$ 0,02"
type input "$ 0,20"
type input "$ 2,00"
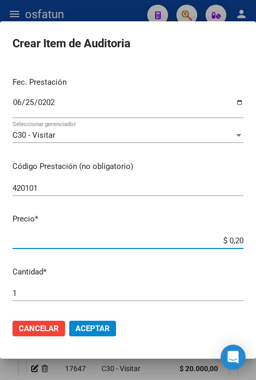
type input "$ 2,00"
type input "$ 20,00"
type input "$ 200,00"
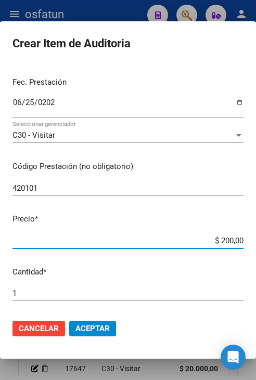
type input "$ 2.000,00"
type input "$ 20.000,00"
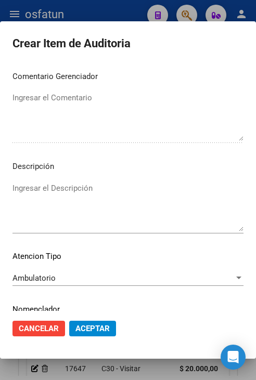
scroll to position [702, 0]
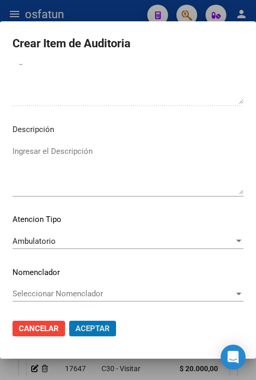
click at [69, 321] on button "Aceptar" at bounding box center [92, 329] width 47 height 16
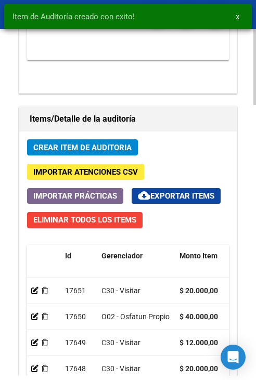
click at [104, 143] on span "Crear Item de Auditoria" at bounding box center [82, 147] width 98 height 9
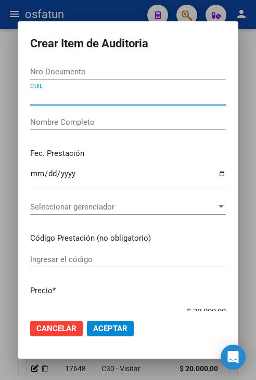
click at [76, 73] on input "Nro Documento" at bounding box center [128, 71] width 196 height 9
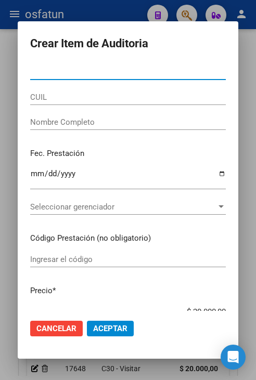
paste input "34877573"
type input "34877573"
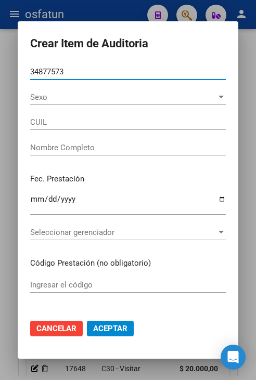
type input "24348775738"
type input "GIMENEZ ESTEFANIA"
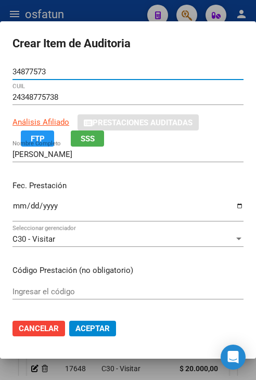
type input "34877573"
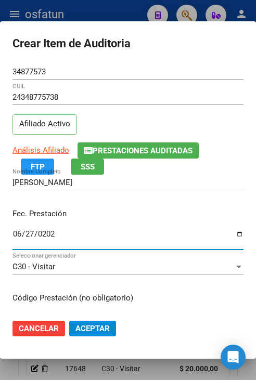
type input "[DATE]"
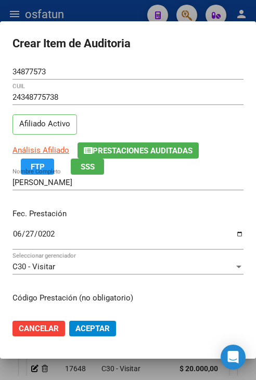
scroll to position [132, 0]
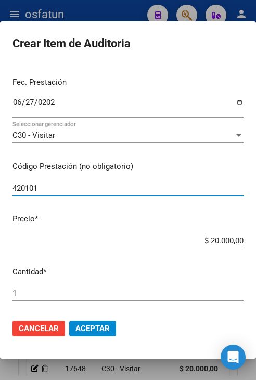
type input "420101"
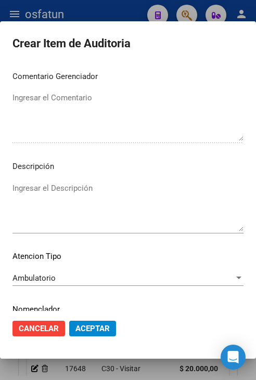
scroll to position [702, 0]
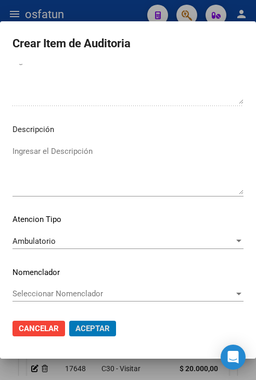
click at [69, 321] on button "Aceptar" at bounding box center [92, 329] width 47 height 16
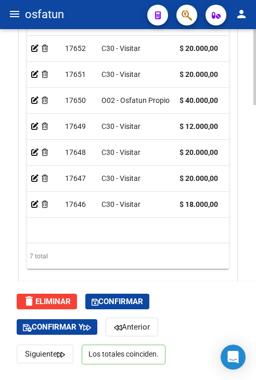
scroll to position [1233, 0]
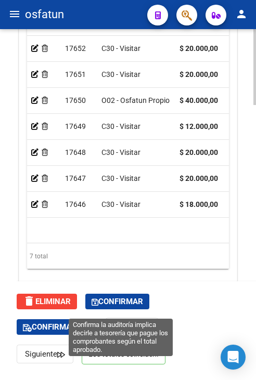
click at [135, 306] on span "Confirmar" at bounding box center [117, 301] width 51 height 9
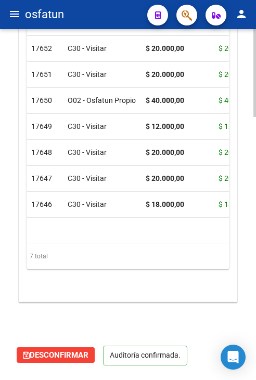
scroll to position [1017, 0]
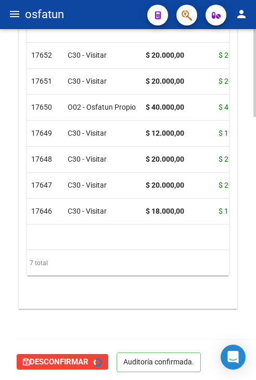
type input "202510"
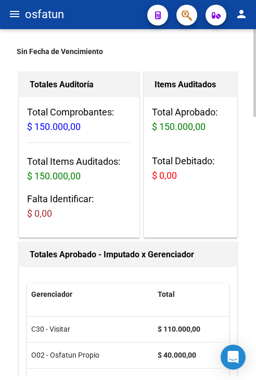
scroll to position [0, 0]
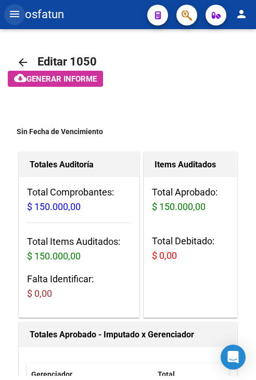
click at [9, 14] on mat-icon "menu" at bounding box center [14, 14] width 12 height 12
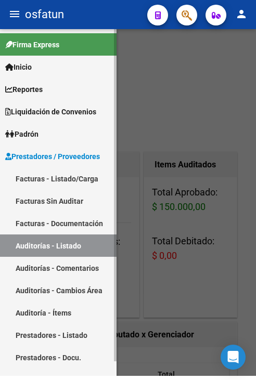
click at [66, 179] on link "Facturas - Listado/Carga" at bounding box center [58, 178] width 116 height 22
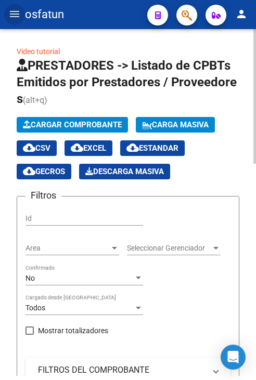
click at [56, 123] on span "Cargar Comprobante" at bounding box center [72, 124] width 99 height 9
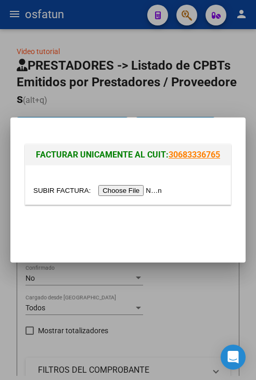
click at [123, 192] on input "file" at bounding box center [99, 190] width 132 height 11
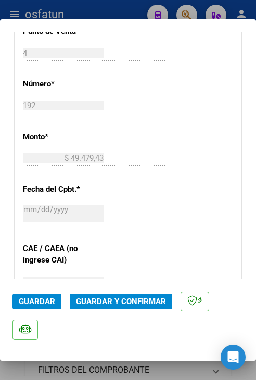
scroll to position [416, 0]
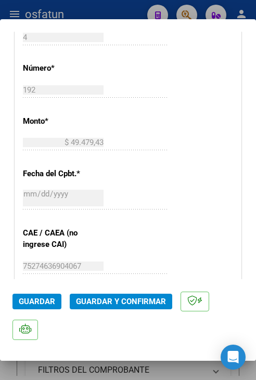
click at [124, 295] on button "Guardar y Confirmar" at bounding box center [121, 302] width 102 height 16
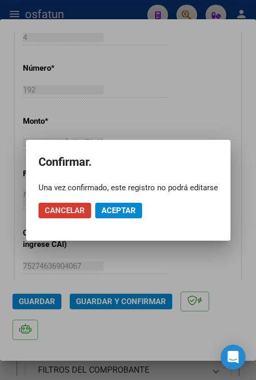
click at [112, 213] on span "Aceptar" at bounding box center [118, 210] width 34 height 9
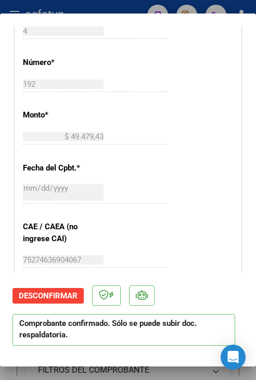
click at [83, 10] on div at bounding box center [128, 190] width 256 height 380
type input "$ 0,00"
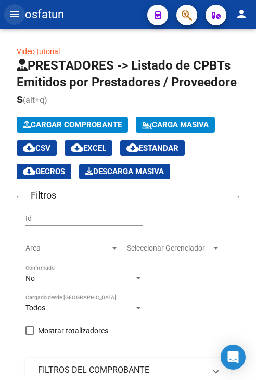
click at [17, 18] on mat-icon "menu" at bounding box center [14, 14] width 12 height 12
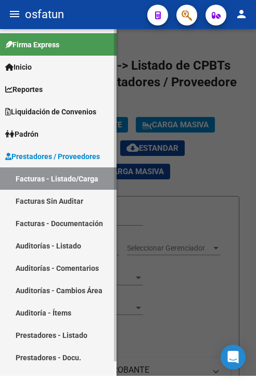
click at [86, 245] on link "Auditorías - Listado" at bounding box center [58, 246] width 116 height 22
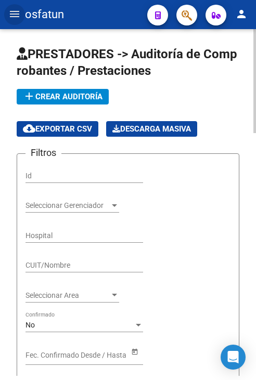
click at [68, 98] on span "add Crear Auditoría" at bounding box center [63, 96] width 80 height 9
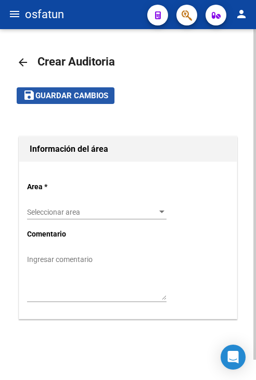
click at [69, 101] on button "save Guardar cambios" at bounding box center [66, 95] width 98 height 16
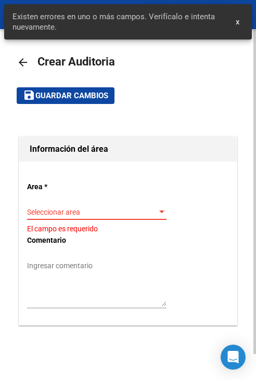
click at [118, 211] on span "Seleccionar area" at bounding box center [92, 212] width 130 height 9
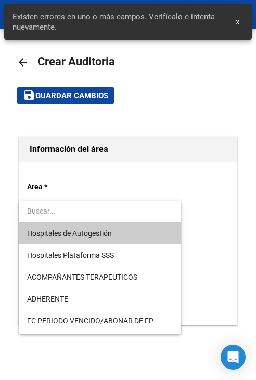
click at [122, 231] on span "Hospitales de Autogestión" at bounding box center [100, 234] width 146 height 22
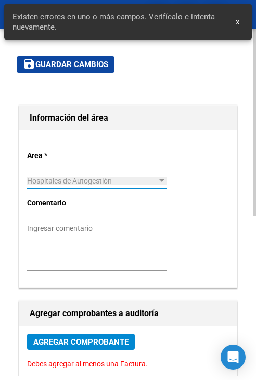
scroll to position [156, 0]
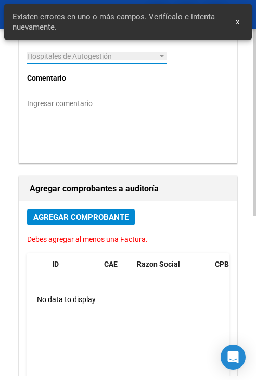
click at [98, 224] on button "Agregar Comprobante" at bounding box center [81, 217] width 108 height 16
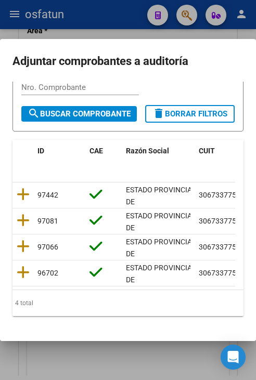
scroll to position [155, 0]
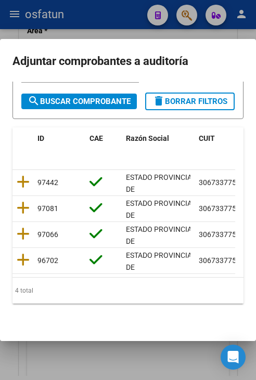
drag, startPoint x: 81, startPoint y: 280, endPoint x: 125, endPoint y: 282, distance: 44.2
click at [125, 282] on div "4 total" at bounding box center [127, 291] width 231 height 26
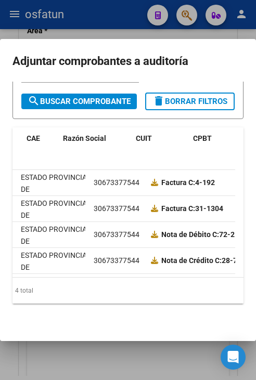
scroll to position [0, 0]
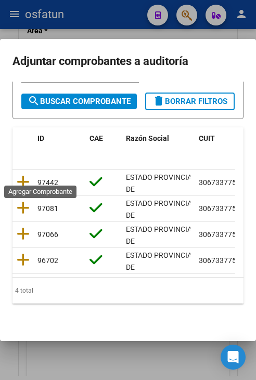
click at [24, 175] on icon at bounding box center [23, 182] width 13 height 15
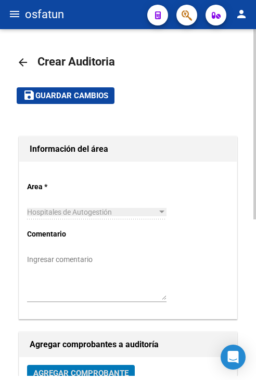
click at [64, 93] on span "Guardar cambios" at bounding box center [71, 96] width 73 height 9
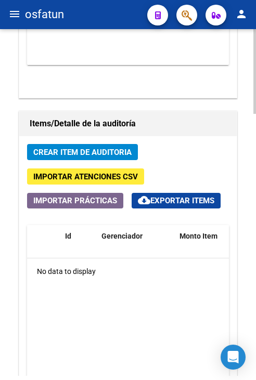
scroll to position [832, 0]
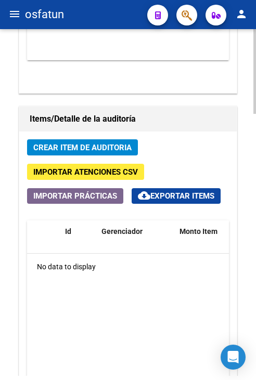
click at [106, 152] on button "Crear Item de Auditoria" at bounding box center [82, 147] width 111 height 16
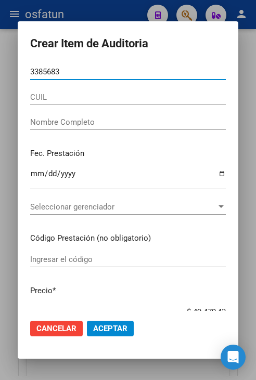
type input "33856831"
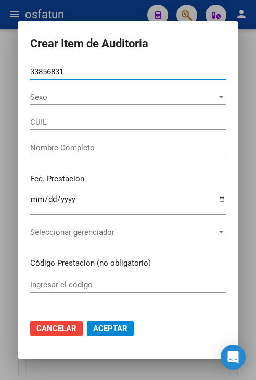
type input "20338568313"
type input "GOMEZ ADOLFO NICOLAS"
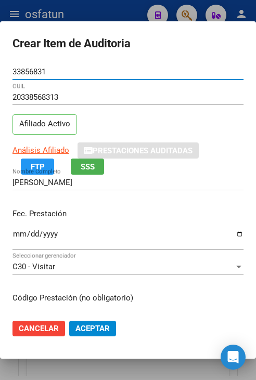
type input "33856831"
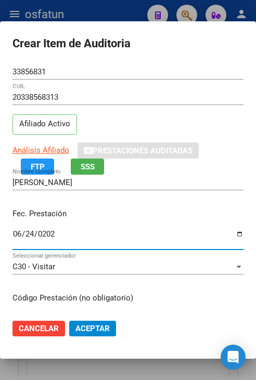
type input "[DATE]"
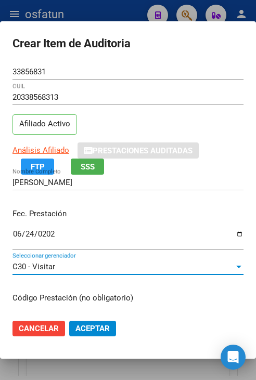
scroll to position [132, 0]
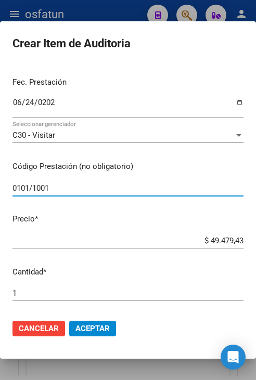
type input "0101/1001"
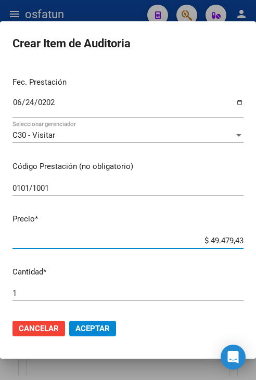
drag, startPoint x: 201, startPoint y: 240, endPoint x: 271, endPoint y: 249, distance: 70.8
click at [255, 249] on html "menu osfatun person Firma Express Inicio Calendario SSS Instructivos Contacto O…" at bounding box center [128, 190] width 256 height 380
type input "$ 0,02"
type input "$ 0,29"
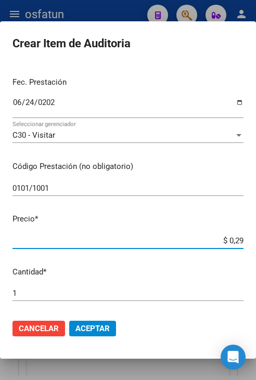
type input "$ 0,29"
type input "$ 2,94"
type input "$ 29,47"
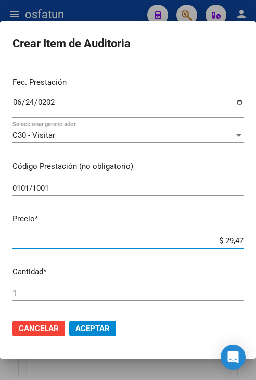
type input "$ 294,79"
type input "$ 2.947,94"
type input "$ 29.479,43"
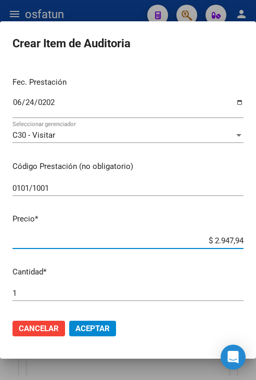
type input "$ 29.479,43"
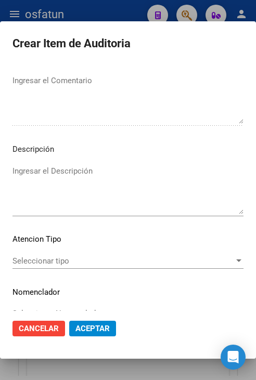
scroll to position [702, 0]
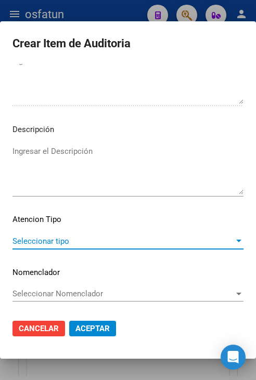
click at [86, 243] on span "Seleccionar tipo" at bounding box center [123, 241] width 222 height 9
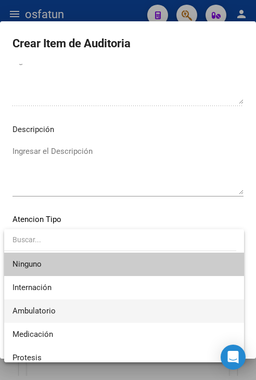
click at [85, 309] on span "Ambulatorio" at bounding box center [123, 311] width 223 height 23
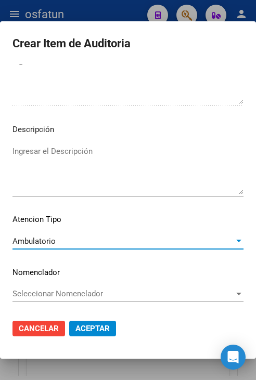
click at [91, 324] on span "Aceptar" at bounding box center [92, 328] width 34 height 9
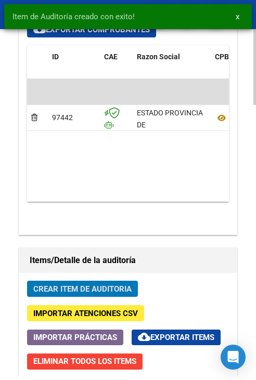
scroll to position [973, 0]
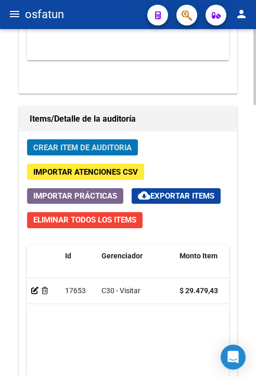
click at [96, 147] on span "Crear Item de Auditoria" at bounding box center [82, 147] width 98 height 9
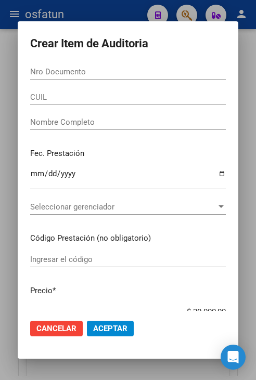
click at [177, 70] on input "Nro Documento" at bounding box center [128, 71] width 196 height 9
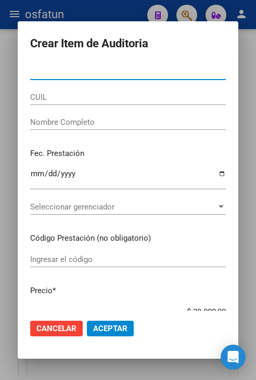
paste input "17381274"
type input "17381274"
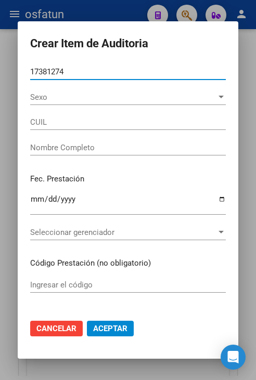
type input "23173812744"
type input "PORCEL CECILIA ISABEL"
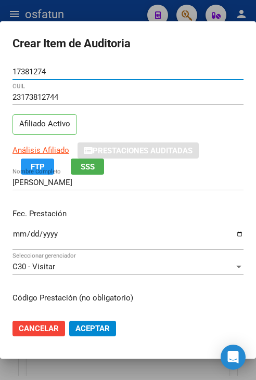
type input "17381274"
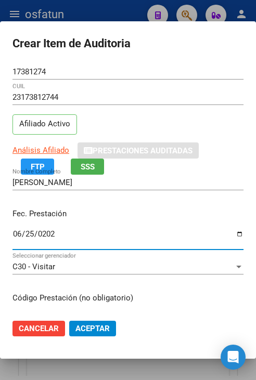
type input "[DATE]"
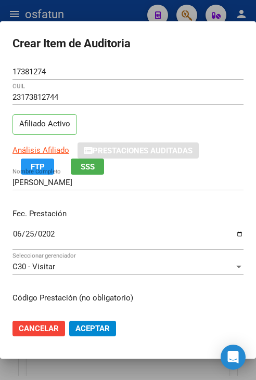
scroll to position [132, 0]
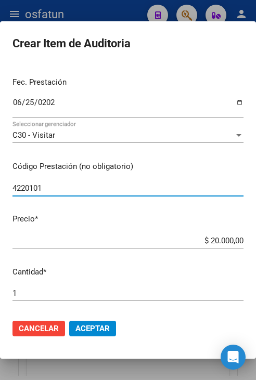
drag, startPoint x: 39, startPoint y: 188, endPoint x: -4, endPoint y: 183, distance: 42.9
click at [0, 183] on html "menu osfatun person Firma Express Inicio Calendario SSS Instructivos Contacto O…" at bounding box center [128, 190] width 256 height 380
type input "420101"
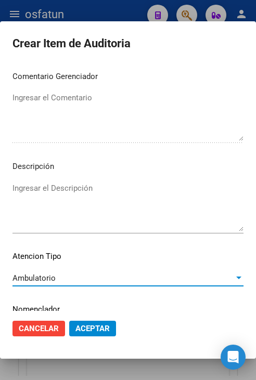
scroll to position [702, 0]
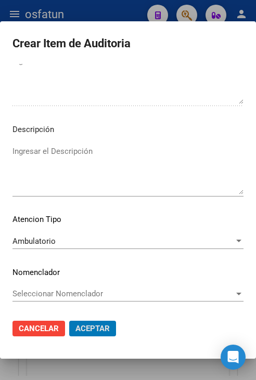
click at [69, 321] on button "Aceptar" at bounding box center [92, 329] width 47 height 16
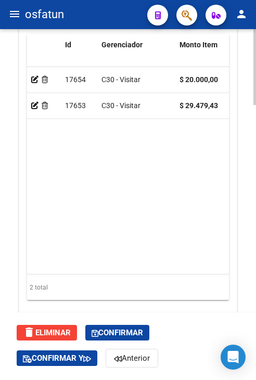
scroll to position [1238, 0]
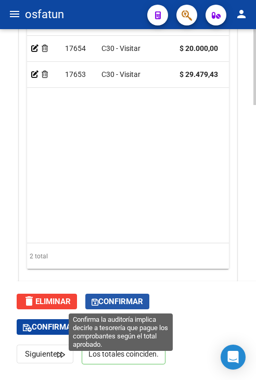
click at [136, 303] on span "Confirmar" at bounding box center [117, 301] width 51 height 9
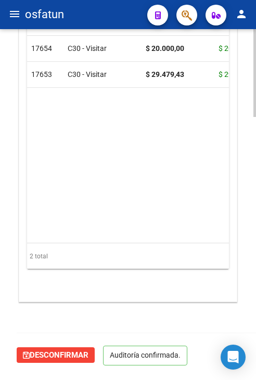
scroll to position [1022, 0]
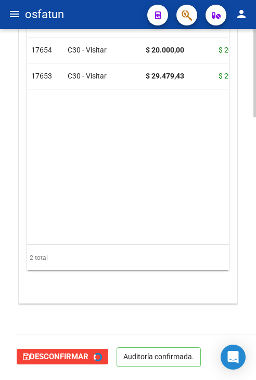
type input "202510"
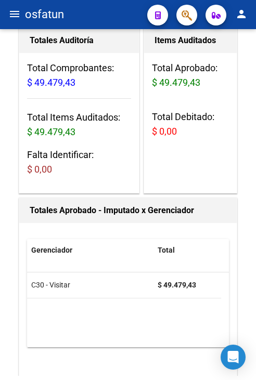
scroll to position [0, 0]
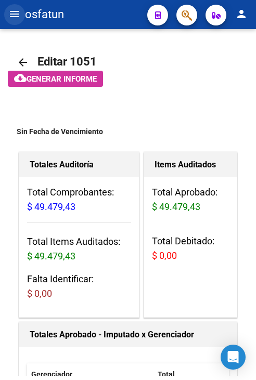
click at [12, 20] on button "menu" at bounding box center [14, 14] width 21 height 21
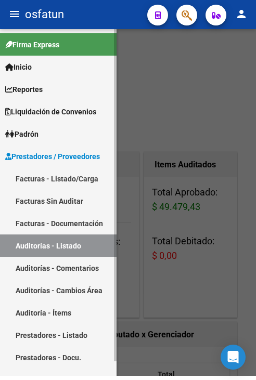
click at [57, 185] on link "Facturas - Listado/Carga" at bounding box center [58, 178] width 116 height 22
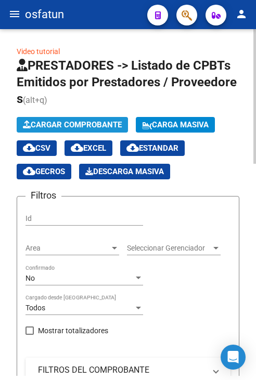
click at [53, 124] on span "Cargar Comprobante" at bounding box center [72, 124] width 99 height 9
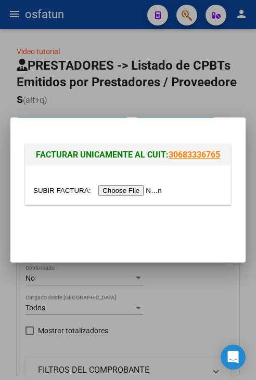
click at [113, 191] on input "file" at bounding box center [99, 190] width 132 height 11
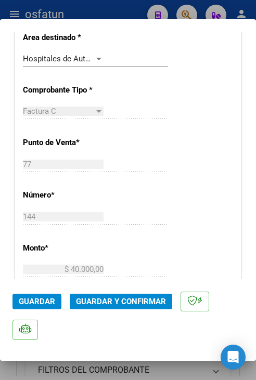
scroll to position [364, 0]
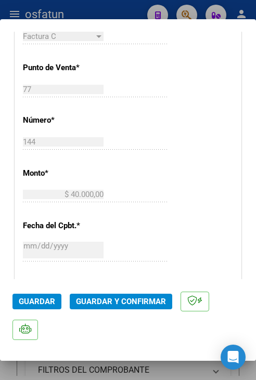
click at [141, 302] on span "Guardar y Confirmar" at bounding box center [121, 301] width 90 height 9
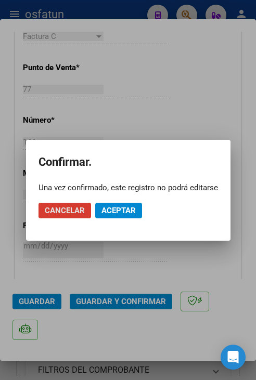
click at [128, 214] on span "Aceptar" at bounding box center [118, 210] width 34 height 9
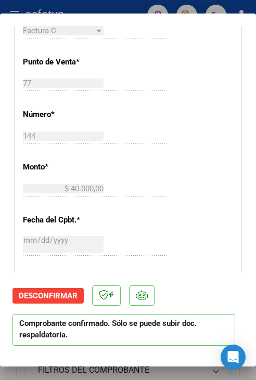
click at [107, 7] on div at bounding box center [128, 190] width 256 height 380
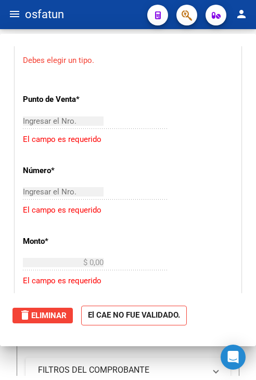
scroll to position [0, 0]
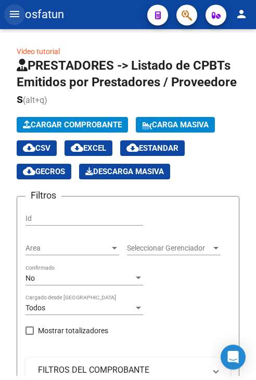
click at [15, 17] on mat-icon "menu" at bounding box center [14, 14] width 12 height 12
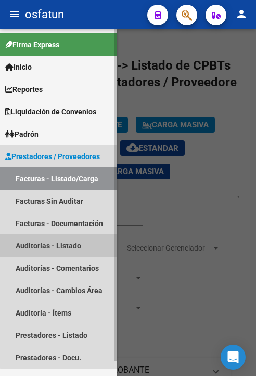
click at [87, 241] on link "Auditorías - Listado" at bounding box center [58, 246] width 116 height 22
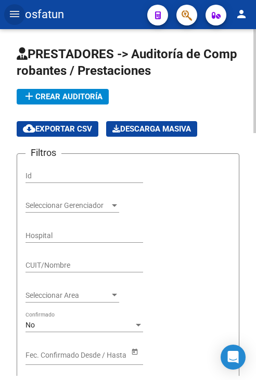
click at [66, 101] on button "add Crear Auditoría" at bounding box center [63, 97] width 92 height 16
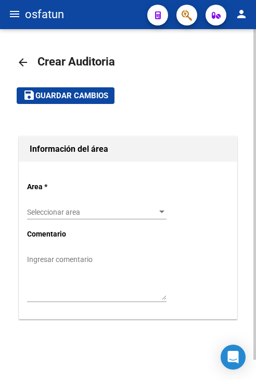
click at [95, 216] on div "Seleccionar area Seleccionar area" at bounding box center [96, 209] width 139 height 21
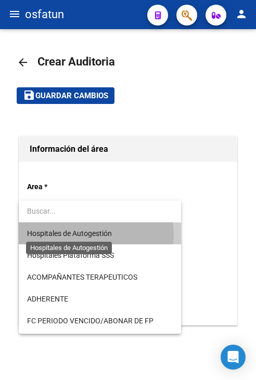
click at [94, 235] on span "Hospitales de Autogestión" at bounding box center [69, 233] width 85 height 8
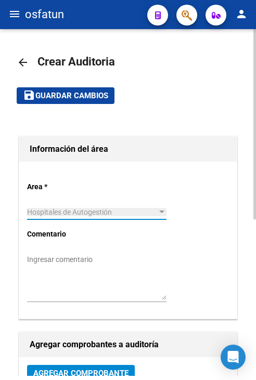
click at [67, 216] on div "Hospitales de Autogestión Seleccionar area" at bounding box center [96, 209] width 139 height 21
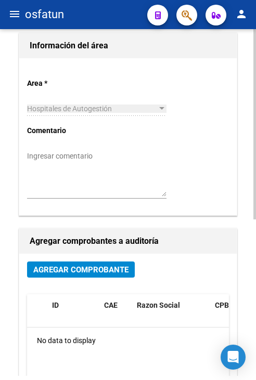
scroll to position [104, 0]
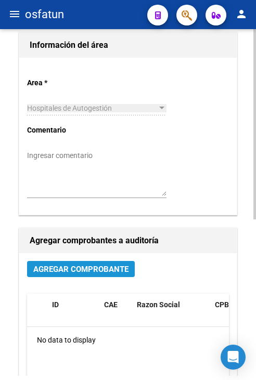
click at [93, 265] on span "Agregar Comprobante" at bounding box center [80, 269] width 95 height 9
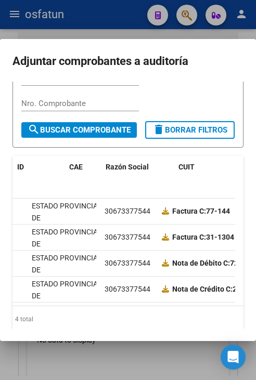
scroll to position [0, 0]
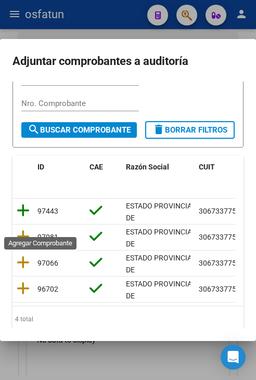
click at [25, 218] on icon at bounding box center [23, 210] width 13 height 15
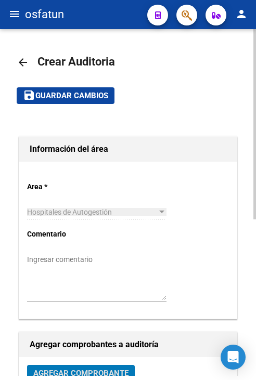
click at [73, 99] on span "Guardar cambios" at bounding box center [71, 96] width 73 height 9
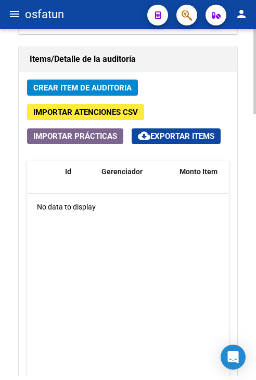
scroll to position [832, 0]
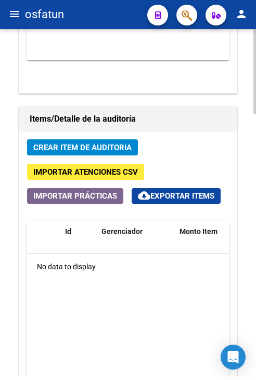
click at [92, 143] on span "Crear Item de Auditoria" at bounding box center [82, 147] width 98 height 9
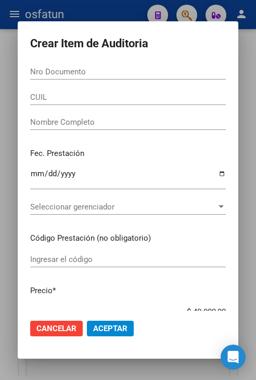
click at [133, 73] on input "Nro Documento" at bounding box center [128, 71] width 196 height 9
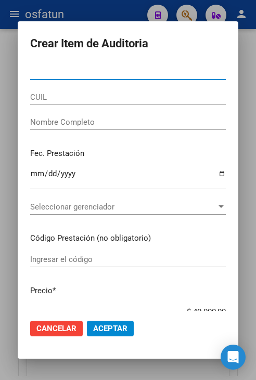
paste input "56991473"
type input "56991473"
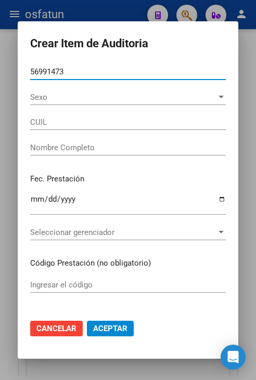
type input "27569914731"
type input "SOSA ANA CLARA"
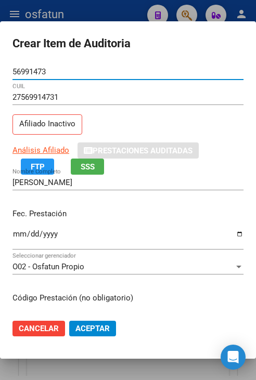
type input "56991473"
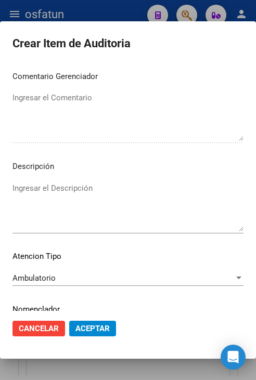
scroll to position [702, 0]
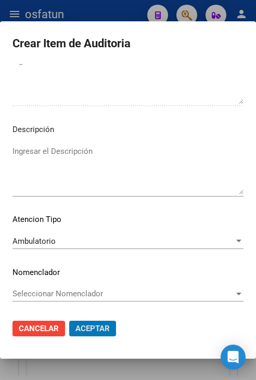
click at [69, 321] on button "Aceptar" at bounding box center [92, 329] width 47 height 16
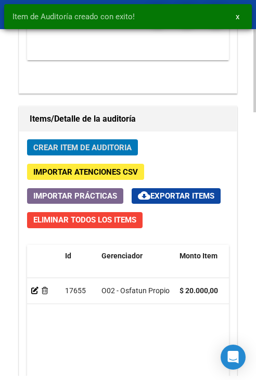
scroll to position [973, 0]
click at [113, 147] on span "Crear Item de Auditoria" at bounding box center [82, 147] width 98 height 9
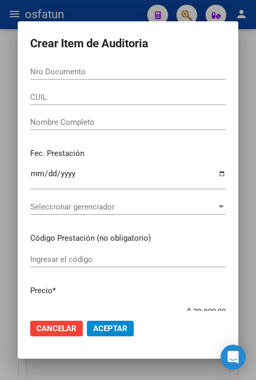
click at [94, 77] on div "Nro Documento" at bounding box center [128, 72] width 196 height 16
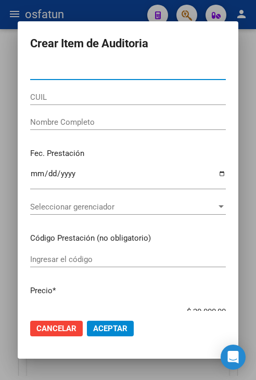
paste input "47592288"
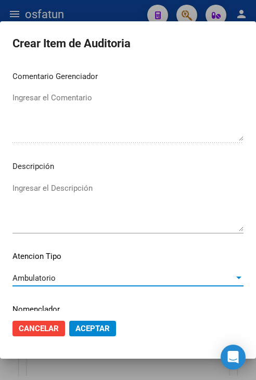
scroll to position [702, 0]
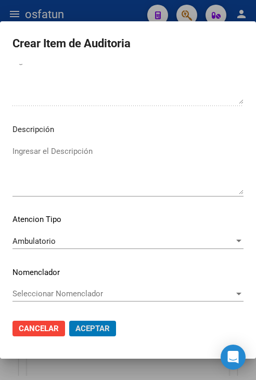
click at [69, 321] on button "Aceptar" at bounding box center [92, 329] width 47 height 16
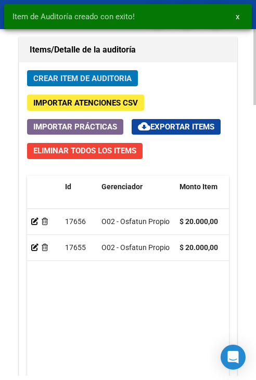
scroll to position [1233, 0]
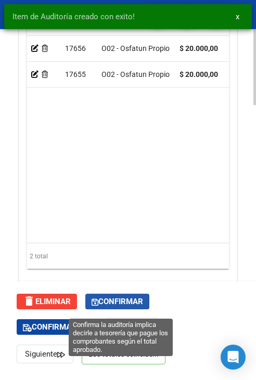
click at [130, 303] on span "Confirmar" at bounding box center [117, 301] width 51 height 9
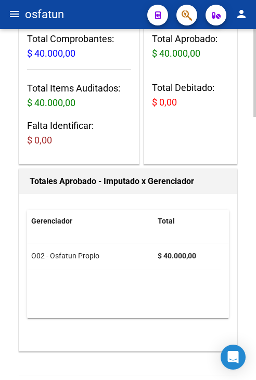
scroll to position [0, 0]
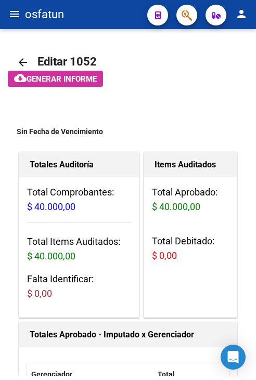
click at [16, 22] on button "menu" at bounding box center [14, 14] width 21 height 21
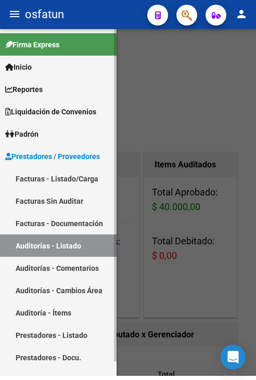
click at [47, 178] on link "Facturas - Listado/Carga" at bounding box center [58, 178] width 116 height 22
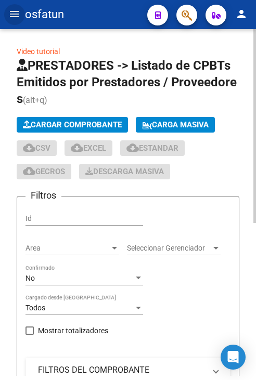
click at [116, 118] on button "Cargar Comprobante" at bounding box center [72, 125] width 111 height 16
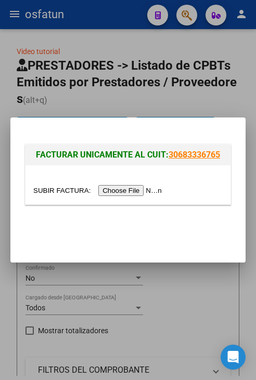
click at [119, 189] on input "file" at bounding box center [99, 190] width 132 height 11
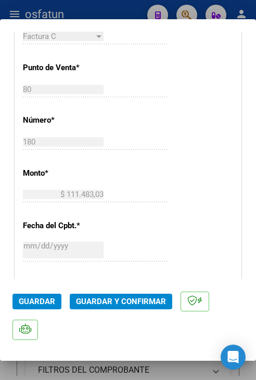
scroll to position [416, 0]
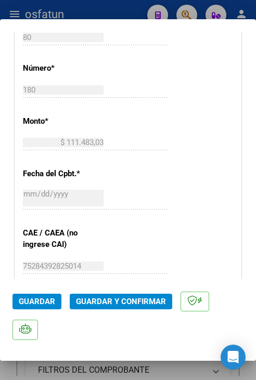
click at [110, 298] on span "Guardar y Confirmar" at bounding box center [121, 301] width 90 height 9
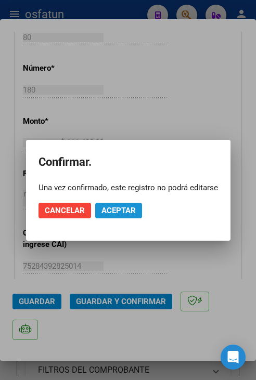
click at [116, 209] on span "Aceptar" at bounding box center [118, 210] width 34 height 9
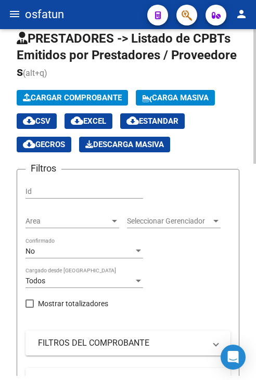
scroll to position [52, 0]
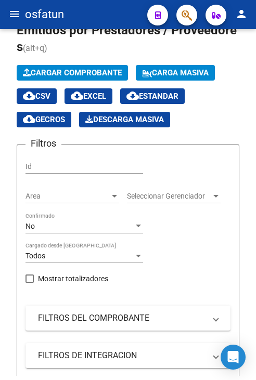
click at [11, 17] on mat-icon "menu" at bounding box center [14, 14] width 12 height 12
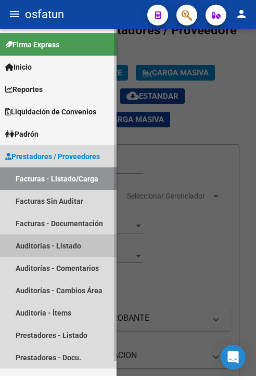
click at [56, 249] on link "Auditorías - Listado" at bounding box center [58, 246] width 116 height 22
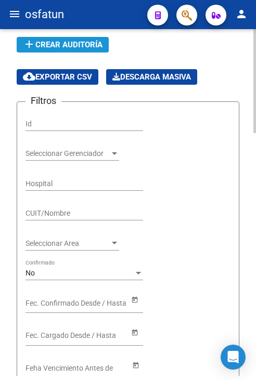
click at [85, 51] on button "add Crear Auditoría" at bounding box center [63, 45] width 92 height 16
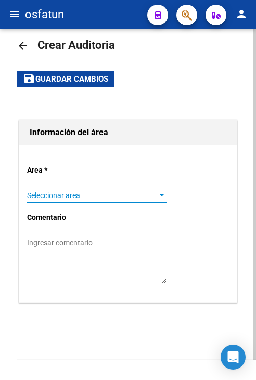
click at [90, 193] on span "Seleccionar area" at bounding box center [92, 195] width 130 height 9
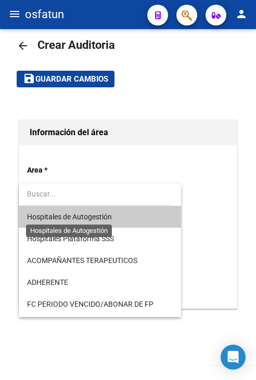
click at [90, 216] on span "Hospitales de Autogestión" at bounding box center [69, 217] width 85 height 8
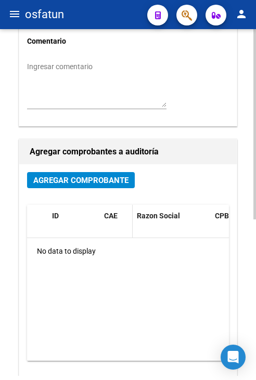
scroll to position [225, 0]
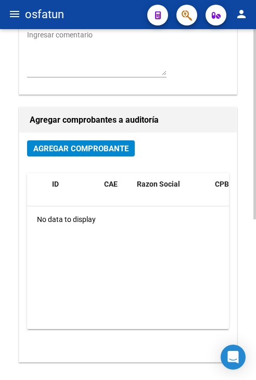
click at [96, 135] on div "Agregar Comprobante ID CAE Razon Social CPBT Monto Fecha Cpbt Fecha Recibido Do…" at bounding box center [127, 247] width 217 height 229
click at [95, 147] on span "Agregar Comprobante" at bounding box center [80, 148] width 95 height 9
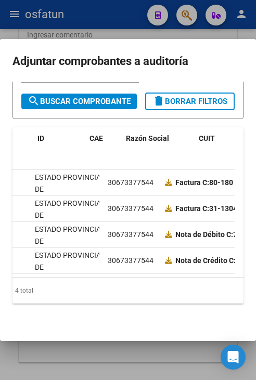
scroll to position [0, 0]
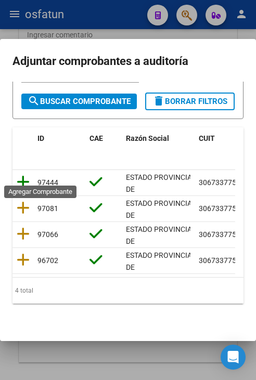
click at [21, 175] on icon at bounding box center [23, 182] width 13 height 15
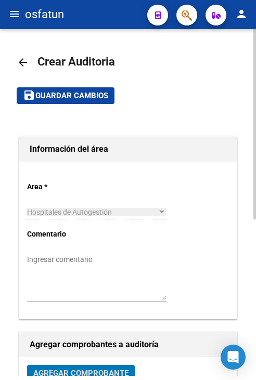
click at [75, 95] on span "Guardar cambios" at bounding box center [71, 96] width 73 height 9
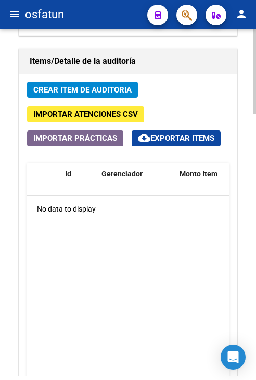
scroll to position [884, 0]
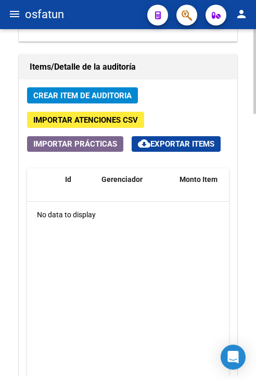
click at [105, 103] on div "Crear Item de Auditoria Importar Atenciones CSV Importar Prácticas cloud_downlo…" at bounding box center [127, 274] width 217 height 388
click at [110, 103] on div "Crear Item de Auditoria Importar Atenciones CSV Importar Prácticas cloud_downlo…" at bounding box center [127, 274] width 217 height 388
click at [120, 97] on span "Crear Item de Auditoria" at bounding box center [82, 95] width 98 height 9
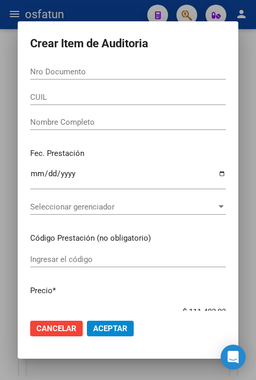
click at [174, 69] on input "Nro Documento" at bounding box center [128, 71] width 196 height 9
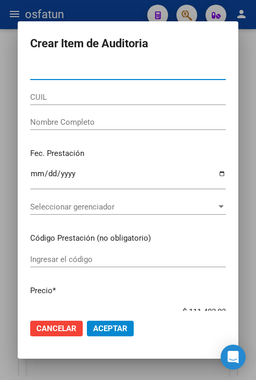
paste input "27759629"
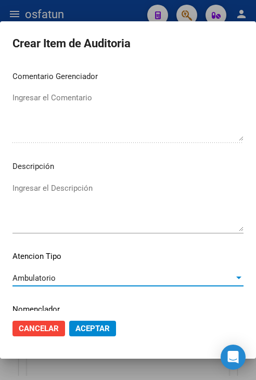
scroll to position [702, 0]
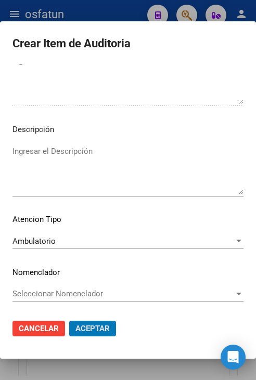
click at [69, 321] on button "Aceptar" at bounding box center [92, 329] width 47 height 16
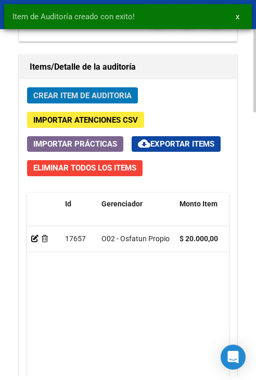
scroll to position [1025, 0]
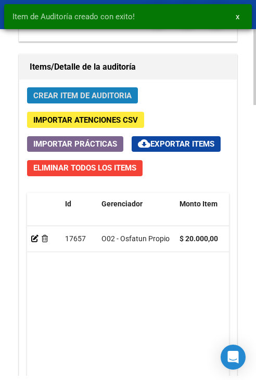
click at [123, 97] on span "Crear Item de Auditoria" at bounding box center [82, 95] width 98 height 9
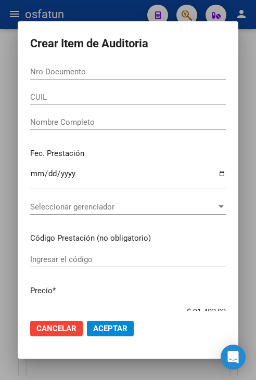
click at [161, 72] on input "Nro Documento" at bounding box center [128, 71] width 196 height 9
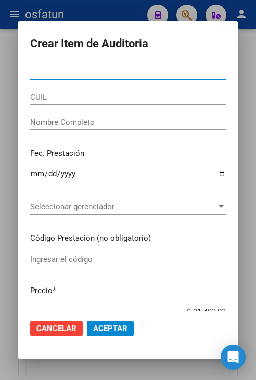
paste input "31184227"
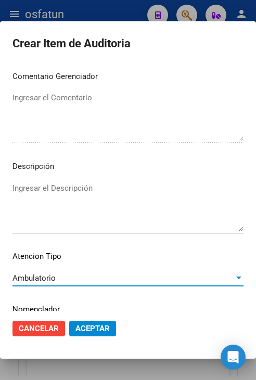
scroll to position [702, 0]
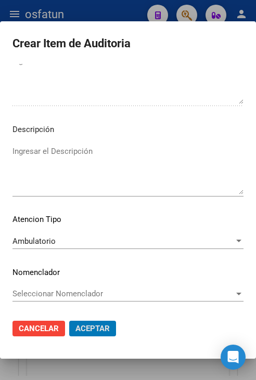
click at [69, 321] on button "Aceptar" at bounding box center [92, 329] width 47 height 16
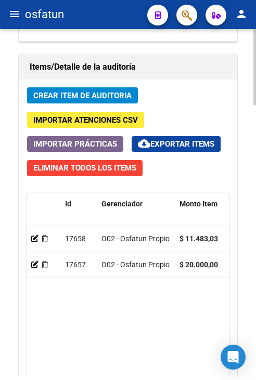
click at [96, 92] on span "Crear Item de Auditoria" at bounding box center [82, 95] width 98 height 9
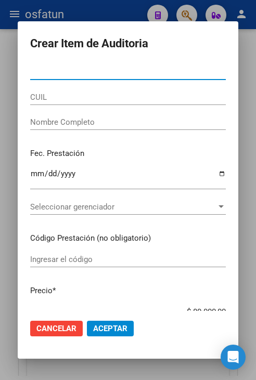
paste input "20499751"
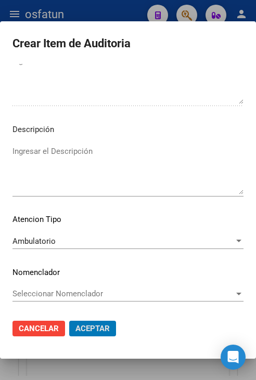
click at [69, 321] on button "Aceptar" at bounding box center [92, 329] width 47 height 16
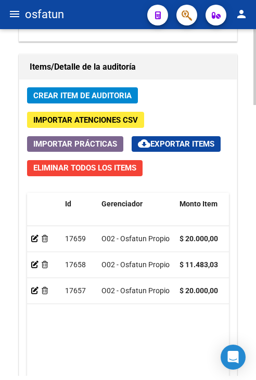
click at [116, 94] on span "Crear Item de Auditoria" at bounding box center [82, 95] width 98 height 9
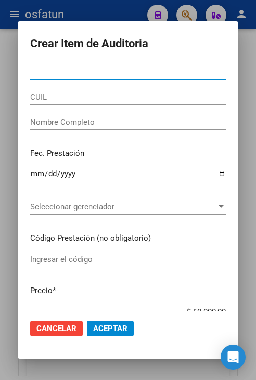
paste input "53998710"
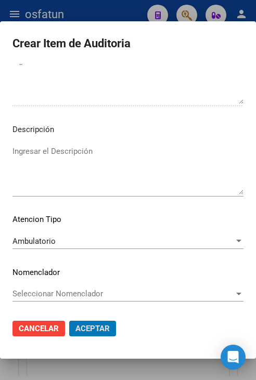
click at [69, 321] on button "Aceptar" at bounding box center [92, 329] width 47 height 16
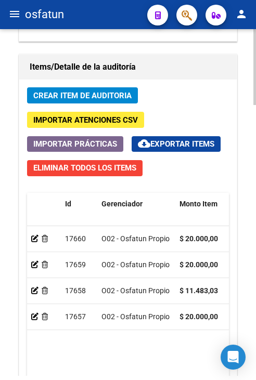
click at [101, 92] on span "Crear Item de Auditoria" at bounding box center [82, 95] width 98 height 9
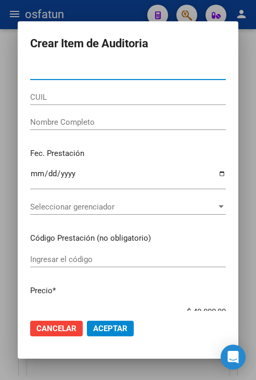
paste input "53998710"
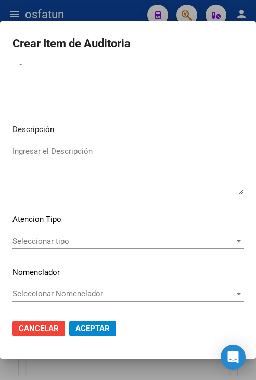
click at [58, 241] on span "Seleccionar tipo" at bounding box center [123, 241] width 222 height 9
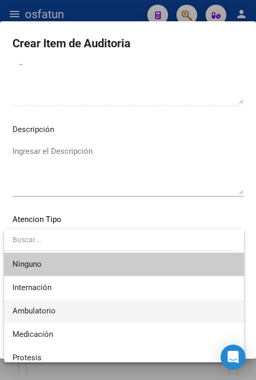
click at [72, 311] on span "Ambulatorio" at bounding box center [123, 311] width 223 height 23
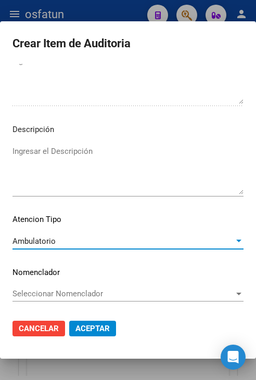
click at [83, 325] on span "Aceptar" at bounding box center [92, 328] width 34 height 9
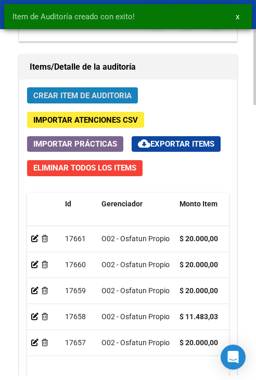
click at [90, 93] on span "Crear Item de Auditoria" at bounding box center [82, 95] width 98 height 9
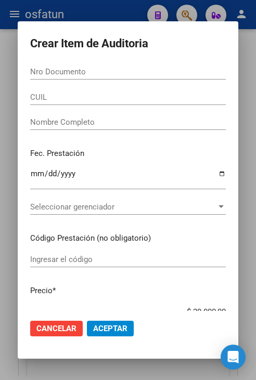
click at [152, 76] on div "Nro Documento" at bounding box center [128, 72] width 196 height 16
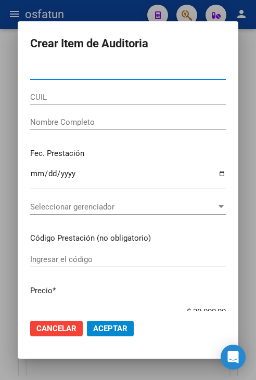
paste input "53998710"
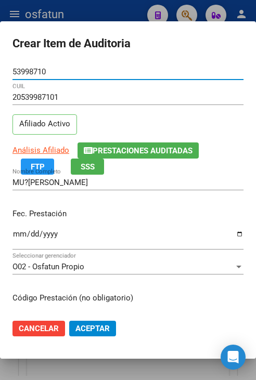
click at [22, 236] on input "Ingresar la fecha" at bounding box center [127, 238] width 231 height 17
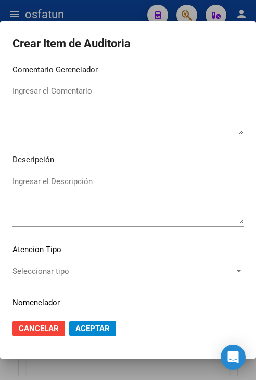
scroll to position [676, 0]
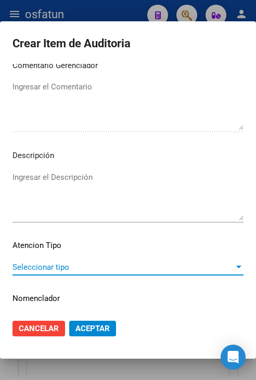
click at [100, 268] on span "Seleccionar tipo" at bounding box center [123, 267] width 222 height 9
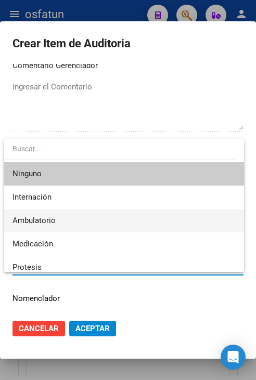
click at [82, 221] on span "Ambulatorio" at bounding box center [123, 220] width 223 height 23
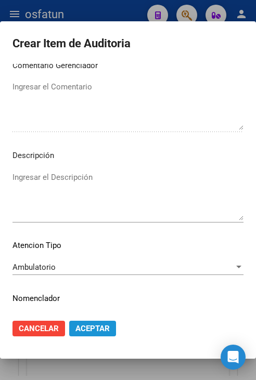
click at [92, 332] on span "Aceptar" at bounding box center [92, 328] width 34 height 9
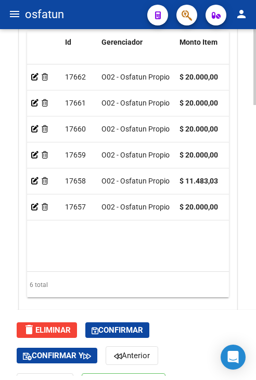
scroll to position [1233, 0]
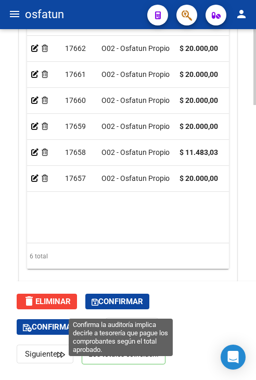
click at [148, 309] on button "Confirmar" at bounding box center [117, 302] width 64 height 16
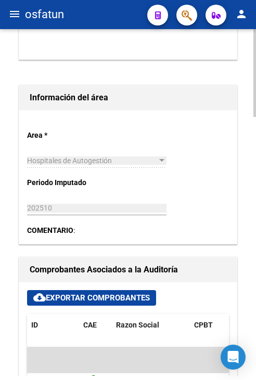
scroll to position [133, 0]
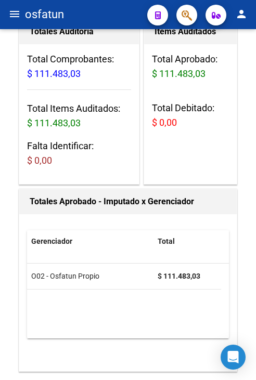
click at [21, 16] on button "menu" at bounding box center [14, 14] width 21 height 21
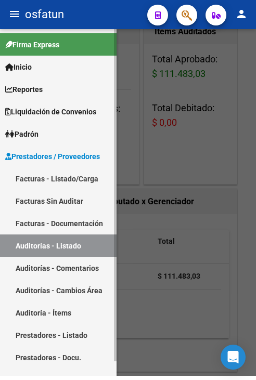
click at [44, 182] on link "Facturas - Listado/Carga" at bounding box center [58, 178] width 116 height 22
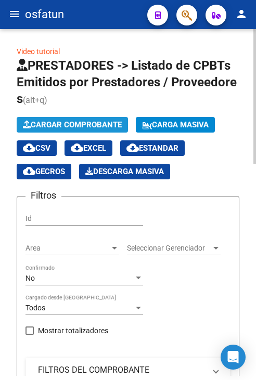
click at [59, 122] on span "Cargar Comprobante" at bounding box center [72, 124] width 99 height 9
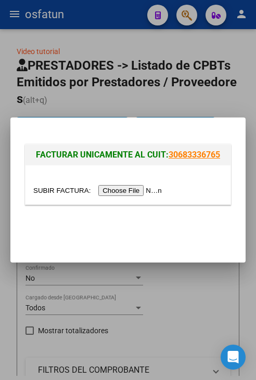
click at [133, 193] on input "file" at bounding box center [99, 190] width 132 height 11
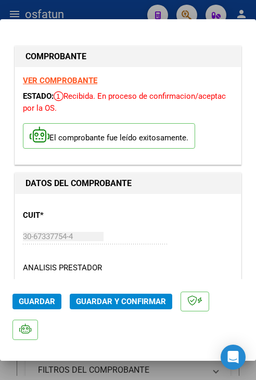
click at [69, 83] on strong "VER COMPROBANTE" at bounding box center [60, 80] width 74 height 9
click at [124, 291] on mat-dialog-actions "Guardar Guardar y Confirmar" at bounding box center [127, 313] width 231 height 69
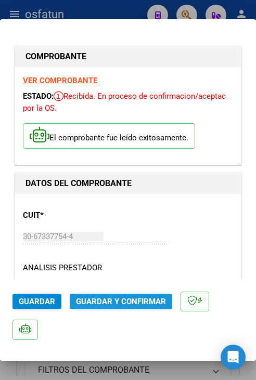
click at [126, 297] on span "Guardar y Confirmar" at bounding box center [121, 301] width 90 height 9
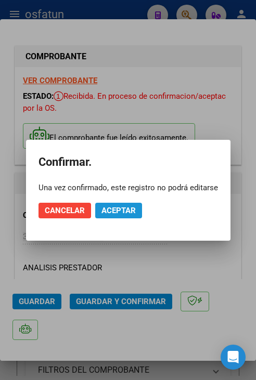
click at [132, 211] on span "Aceptar" at bounding box center [118, 210] width 34 height 9
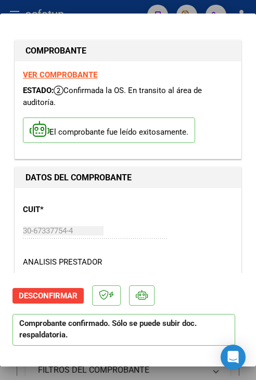
click at [137, 10] on div at bounding box center [128, 190] width 256 height 380
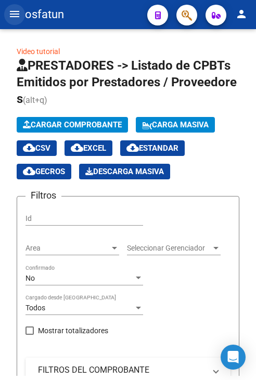
click at [16, 10] on mat-icon "menu" at bounding box center [14, 14] width 12 height 12
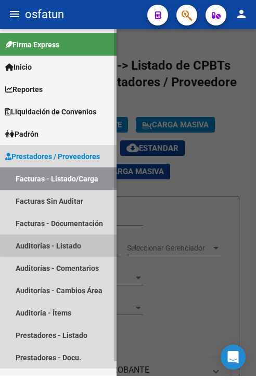
click at [62, 245] on link "Auditorías - Listado" at bounding box center [58, 246] width 116 height 22
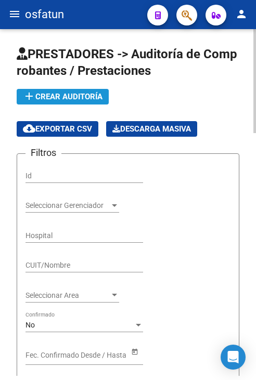
click at [52, 97] on span "add Crear Auditoría" at bounding box center [63, 96] width 80 height 9
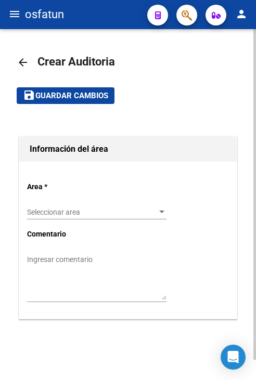
click at [105, 218] on div "Seleccionar area Seleccionar area" at bounding box center [96, 209] width 139 height 21
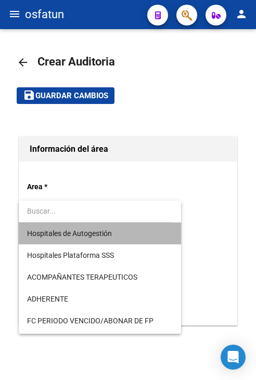
click at [106, 240] on span "Hospitales de Autogestión" at bounding box center [100, 234] width 146 height 22
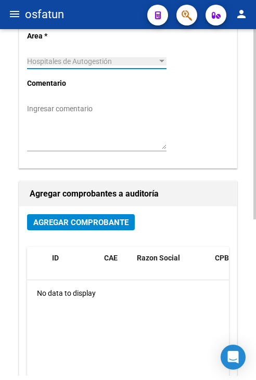
scroll to position [156, 0]
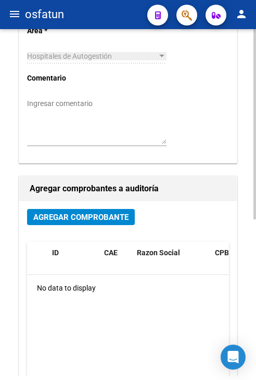
click at [115, 228] on div "Agregar Comprobante" at bounding box center [128, 221] width 202 height 24
click at [118, 223] on button "Agregar Comprobante" at bounding box center [81, 217] width 108 height 16
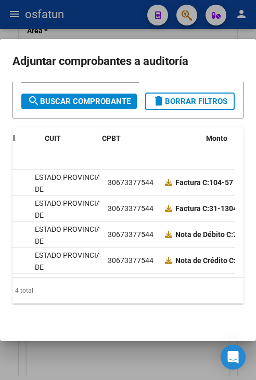
scroll to position [0, 0]
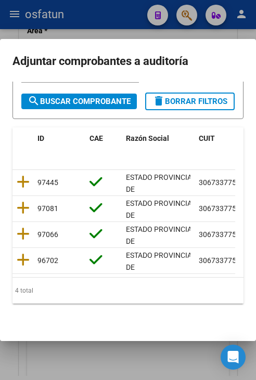
click at [10, 173] on mat-dialog-content "Filtros id CUIT / Razon Social Pto. Venta Nro. Comprobante search Buscar Compro…" at bounding box center [128, 205] width 256 height 247
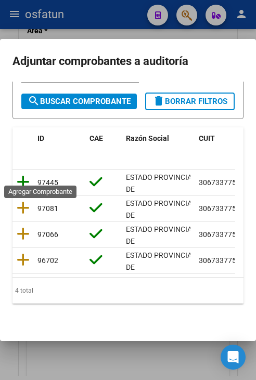
click at [18, 175] on icon at bounding box center [23, 182] width 13 height 15
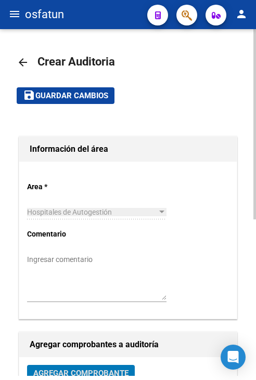
click at [79, 92] on span "Guardar cambios" at bounding box center [71, 96] width 73 height 9
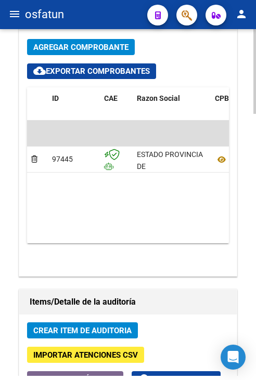
scroll to position [780, 0]
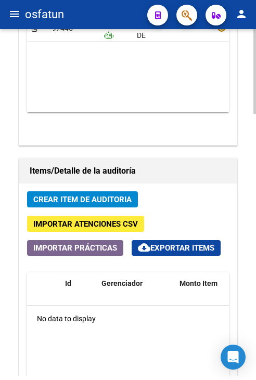
click at [99, 197] on span "Crear Item de Auditoria" at bounding box center [82, 199] width 98 height 9
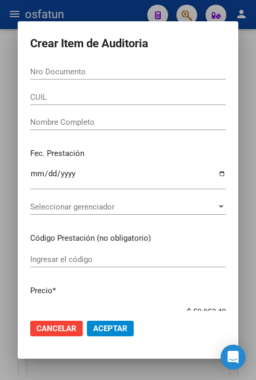
click at [206, 72] on input "Nro Documento" at bounding box center [128, 71] width 196 height 9
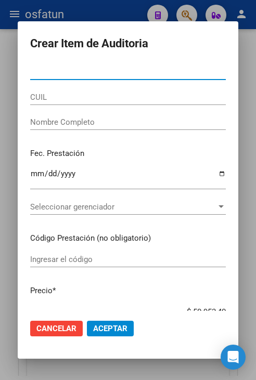
paste input "44738336"
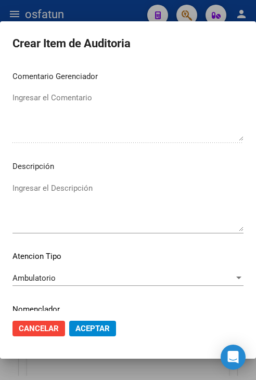
scroll to position [702, 0]
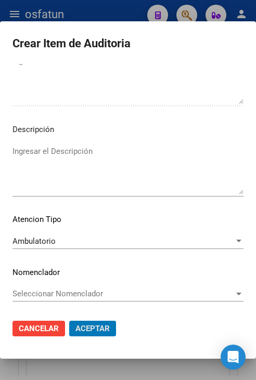
click at [69, 321] on button "Aceptar" at bounding box center [92, 329] width 47 height 16
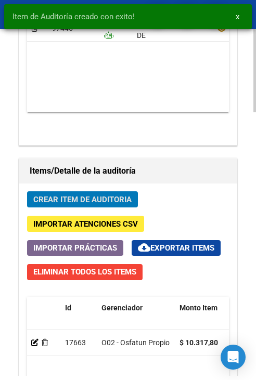
scroll to position [921, 0]
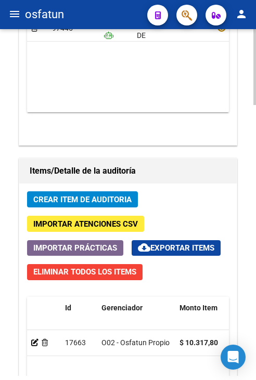
click at [76, 200] on span "Crear Item de Auditoria" at bounding box center [82, 199] width 98 height 9
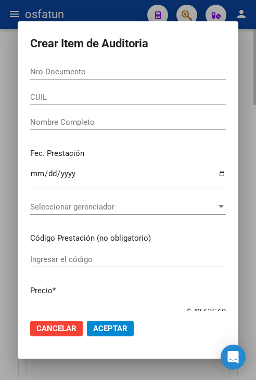
paste input "28091945"
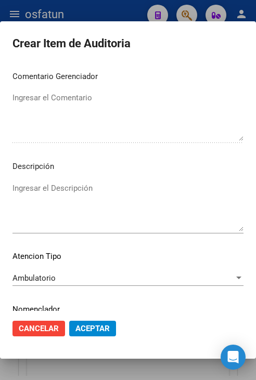
scroll to position [702, 0]
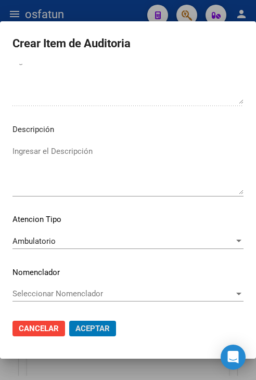
click at [69, 321] on button "Aceptar" at bounding box center [92, 329] width 47 height 16
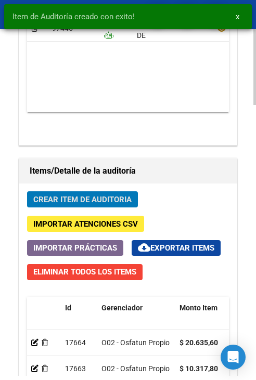
click at [125, 201] on span "Crear Item de Auditoria" at bounding box center [82, 199] width 98 height 9
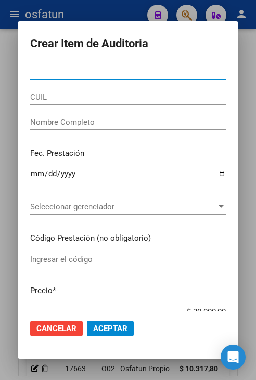
click at [156, 71] on input "Nro Documento" at bounding box center [128, 71] width 196 height 9
paste input "55153050"
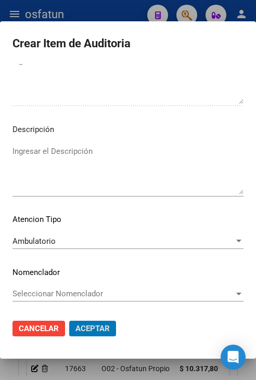
click at [69, 321] on button "Aceptar" at bounding box center [92, 329] width 47 height 16
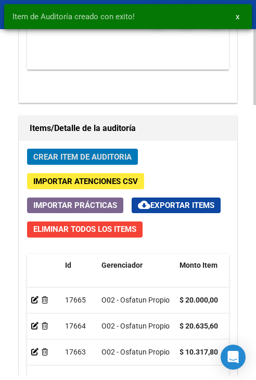
scroll to position [1238, 0]
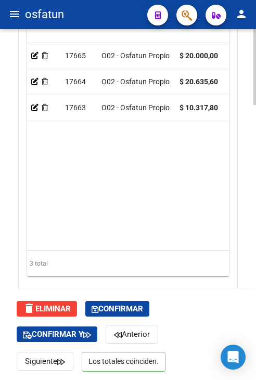
scroll to position [1238, 0]
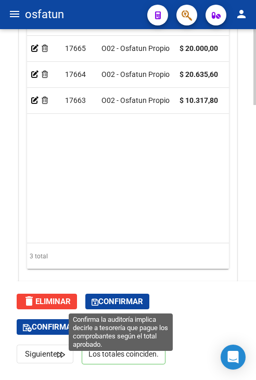
click at [130, 297] on span "Confirmar" at bounding box center [117, 301] width 51 height 9
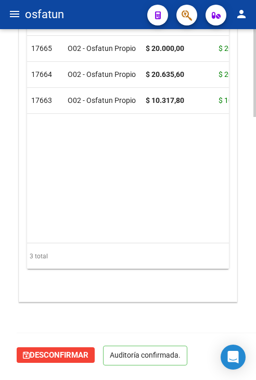
scroll to position [1022, 0]
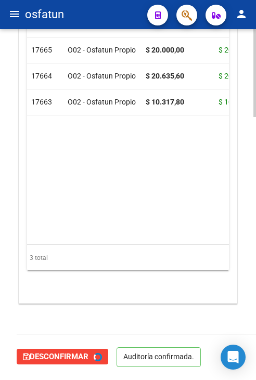
type input "202510"
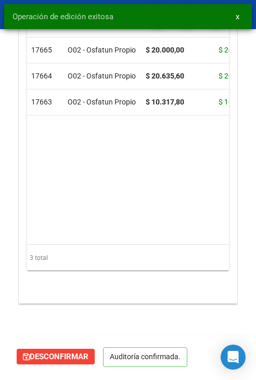
click at [241, 16] on mat-icon "person" at bounding box center [241, 14] width 12 height 12
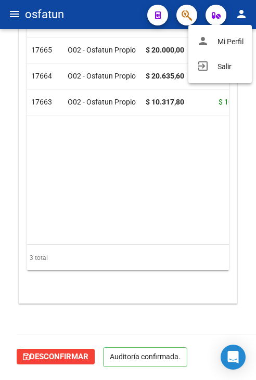
click at [12, 15] on div at bounding box center [128, 190] width 256 height 380
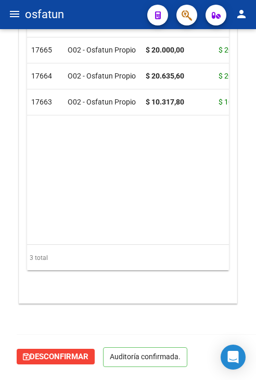
click at [12, 10] on mat-icon "menu" at bounding box center [14, 14] width 12 height 12
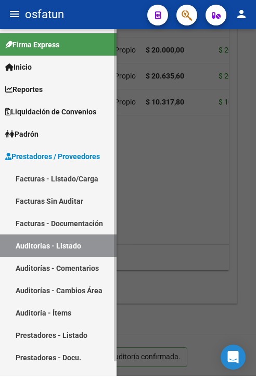
click at [71, 174] on link "Facturas - Listado/Carga" at bounding box center [58, 178] width 116 height 22
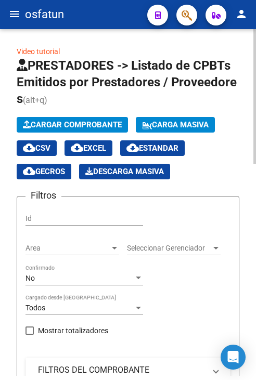
click at [107, 123] on span "Cargar Comprobante" at bounding box center [72, 124] width 99 height 9
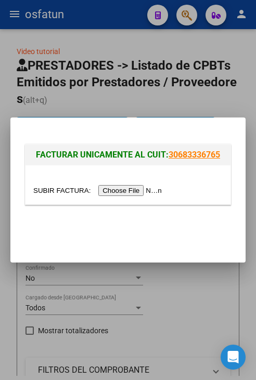
click at [118, 192] on input "file" at bounding box center [99, 190] width 132 height 11
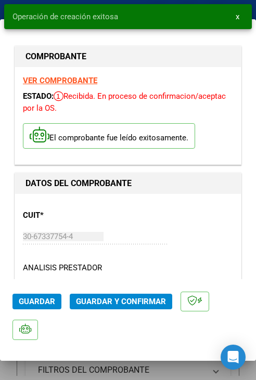
click at [129, 305] on span "Guardar y Confirmar" at bounding box center [121, 301] width 90 height 9
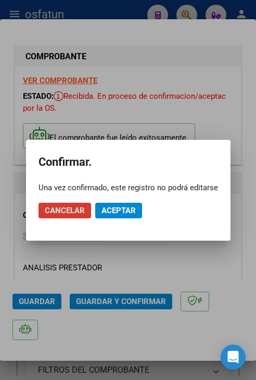
click at [123, 215] on button "Aceptar" at bounding box center [118, 211] width 47 height 16
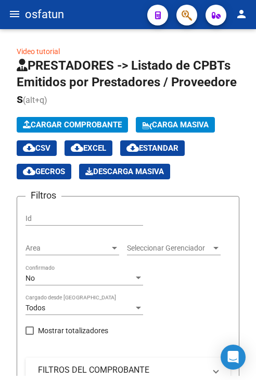
click at [18, 23] on button "menu" at bounding box center [14, 14] width 21 height 21
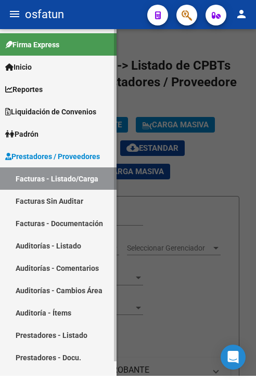
click at [65, 242] on link "Auditorías - Listado" at bounding box center [58, 246] width 116 height 22
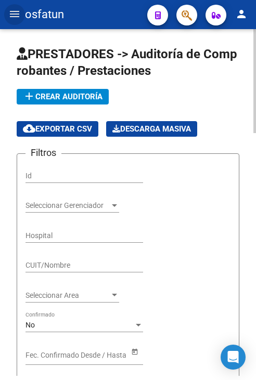
click at [80, 106] on div "add Crear Auditoría cloud_download Exportar CSV Descarga Masiva" at bounding box center [128, 113] width 223 height 48
click at [79, 99] on span "add Crear Auditoría" at bounding box center [63, 96] width 80 height 9
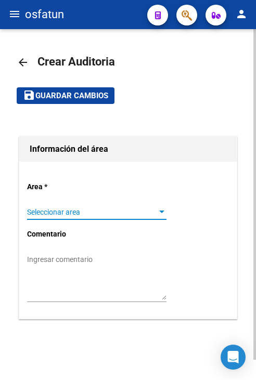
click at [81, 209] on span "Seleccionar area" at bounding box center [92, 212] width 130 height 9
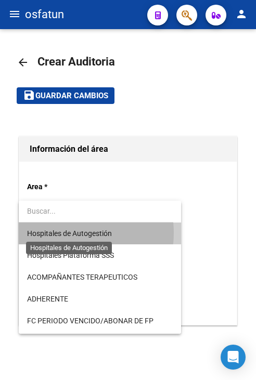
click at [73, 233] on span "Hospitales de Autogestión" at bounding box center [69, 233] width 85 height 8
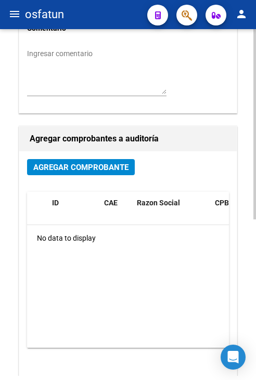
scroll to position [208, 0]
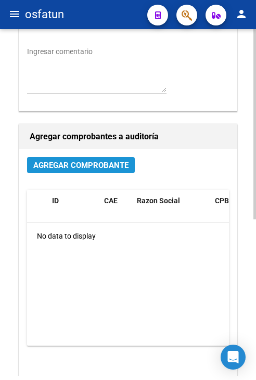
click at [90, 161] on span "Agregar Comprobante" at bounding box center [80, 165] width 95 height 9
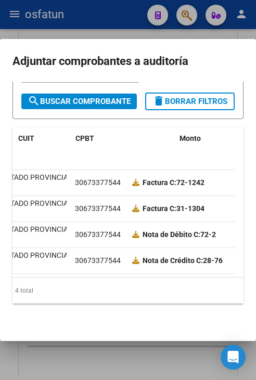
scroll to position [0, 0]
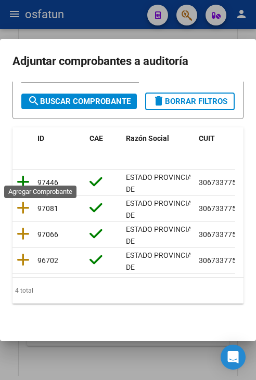
click at [21, 175] on icon at bounding box center [23, 182] width 13 height 15
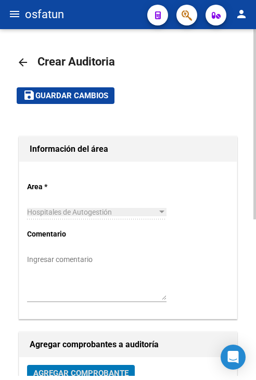
click at [93, 97] on span "Guardar cambios" at bounding box center [71, 96] width 73 height 9
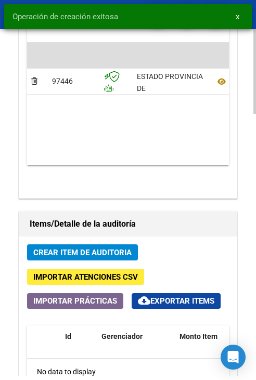
scroll to position [728, 0]
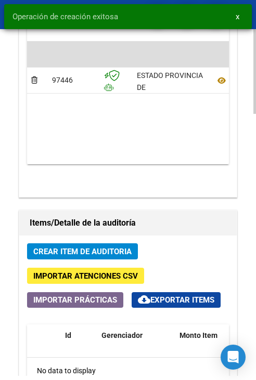
click at [92, 257] on button "Crear Item de Auditoria" at bounding box center [82, 251] width 111 height 16
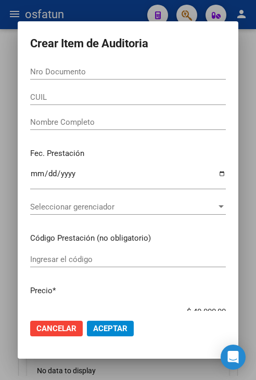
click at [154, 79] on div "Nro Documento" at bounding box center [128, 72] width 196 height 16
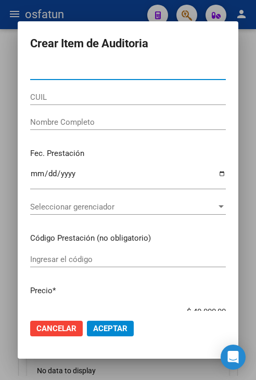
click at [157, 73] on input "Nro Documento" at bounding box center [128, 71] width 196 height 9
paste input "52358068"
type input "52358068"
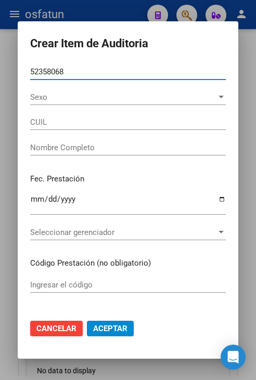
type input "20523580680"
type input "GRLJUSICH [PERSON_NAME]"
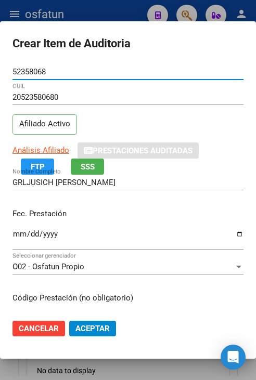
type input "52358068"
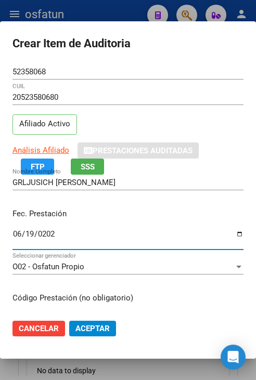
type input "[DATE]"
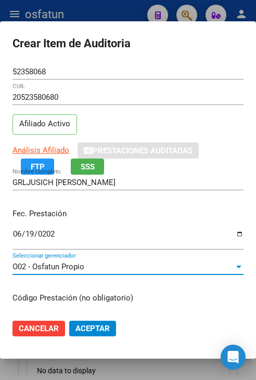
scroll to position [132, 0]
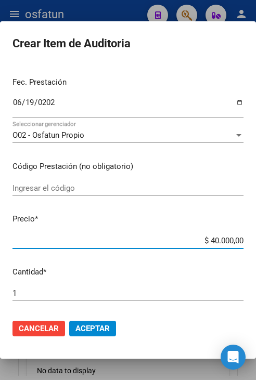
type input "$ 0,02"
type input "$ 0,20"
type input "$ 2,00"
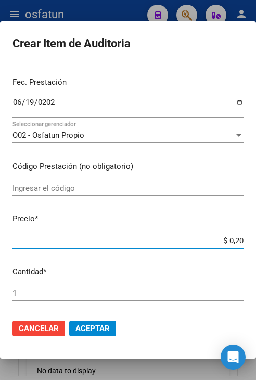
type input "$ 2,00"
type input "$ 20,00"
type input "$ 200,00"
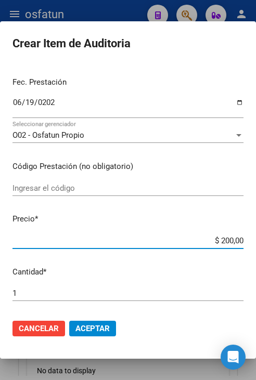
type input "$ 2.000,00"
type input "$ 20.000,00"
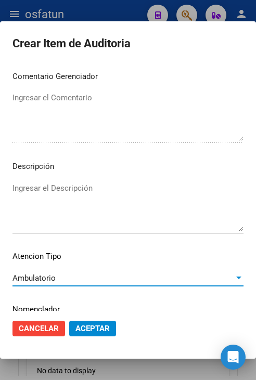
scroll to position [702, 0]
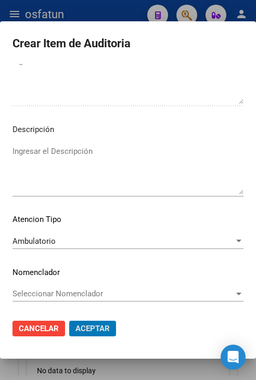
click at [69, 321] on button "Aceptar" at bounding box center [92, 329] width 47 height 16
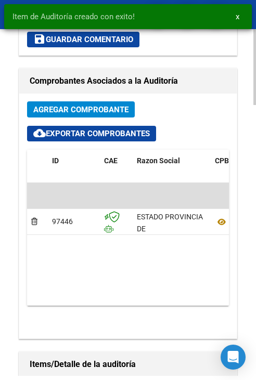
scroll to position [869, 0]
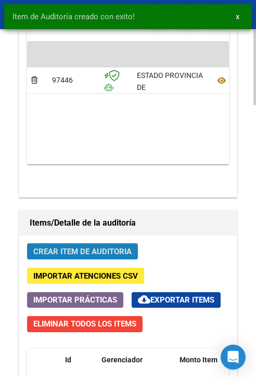
click at [130, 248] on span "Crear Item de Auditoria" at bounding box center [82, 251] width 98 height 9
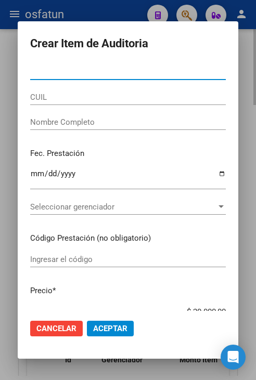
paste input "49218809"
type input "49218809"
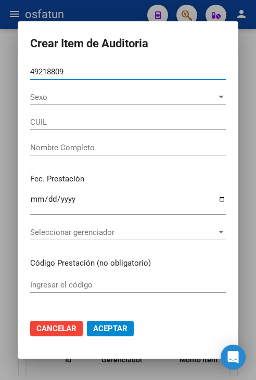
type input "27492188099"
type input "GRLJUSICH [PERSON_NAME]"
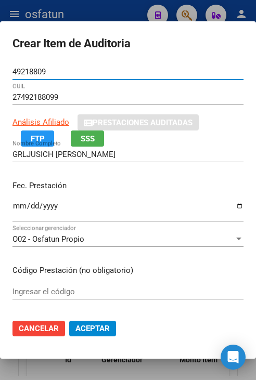
type input "49218809"
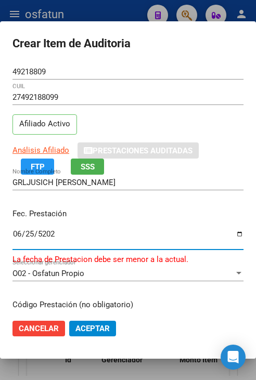
type input "[DATE]"
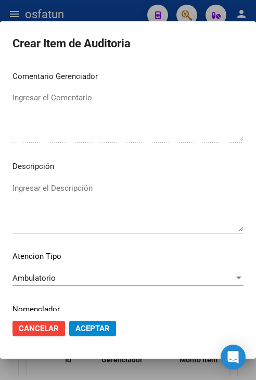
scroll to position [702, 0]
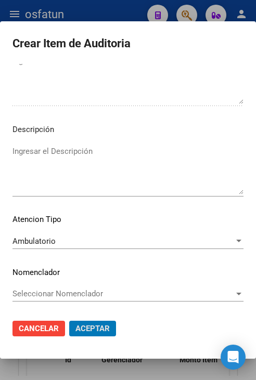
click at [69, 321] on button "Aceptar" at bounding box center [92, 329] width 47 height 16
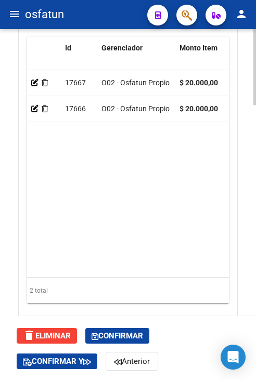
scroll to position [1238, 0]
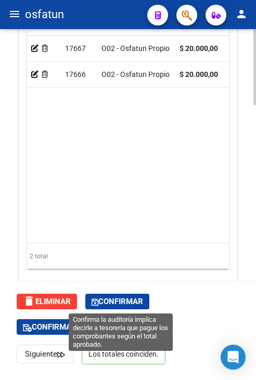
click at [121, 306] on span "Confirmar" at bounding box center [117, 301] width 51 height 9
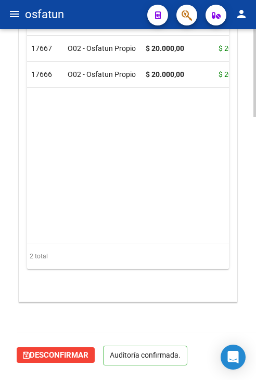
scroll to position [1022, 0]
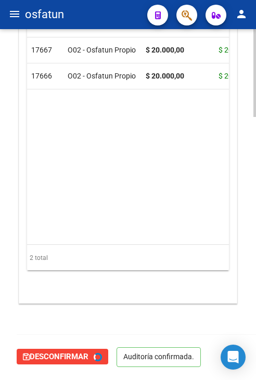
type input "202510"
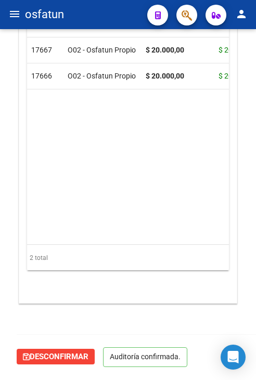
click at [13, 21] on button "menu" at bounding box center [14, 14] width 21 height 21
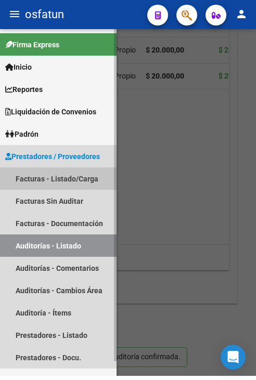
click at [54, 183] on link "Facturas - Listado/Carga" at bounding box center [58, 178] width 116 height 22
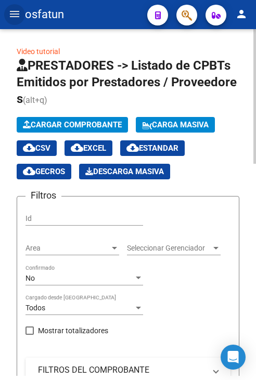
click at [55, 118] on button "Cargar Comprobante" at bounding box center [72, 125] width 111 height 16
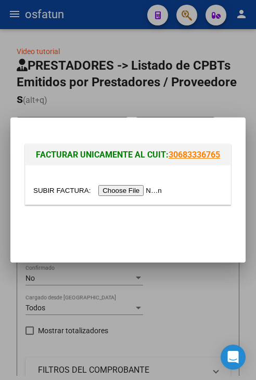
click at [108, 200] on div at bounding box center [127, 184] width 205 height 39
click at [109, 192] on input "file" at bounding box center [99, 190] width 132 height 11
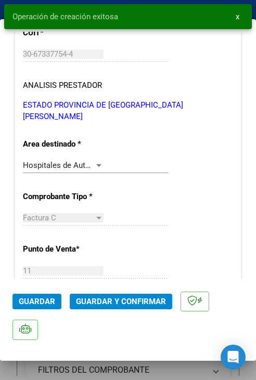
scroll to position [208, 0]
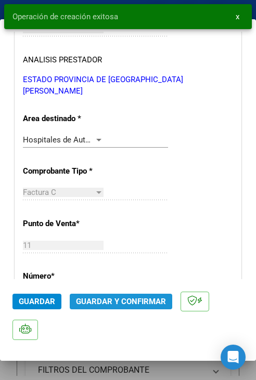
click at [123, 302] on span "Guardar y Confirmar" at bounding box center [121, 301] width 90 height 9
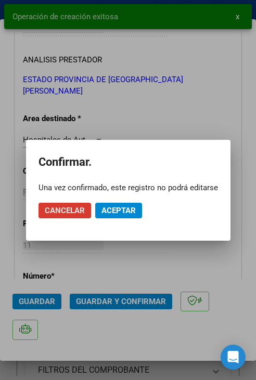
click at [121, 217] on button "Aceptar" at bounding box center [118, 211] width 47 height 16
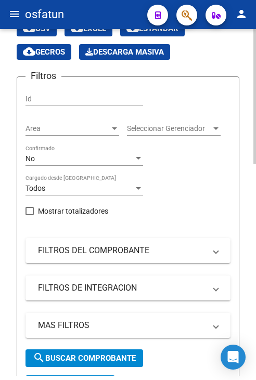
scroll to position [0, 0]
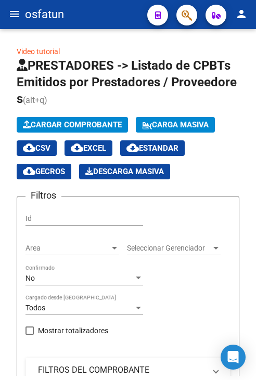
click at [11, 6] on button "menu" at bounding box center [14, 14] width 21 height 21
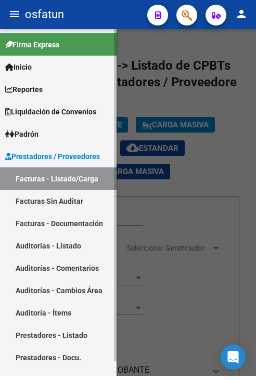
click at [55, 247] on link "Auditorías - Listado" at bounding box center [58, 246] width 116 height 22
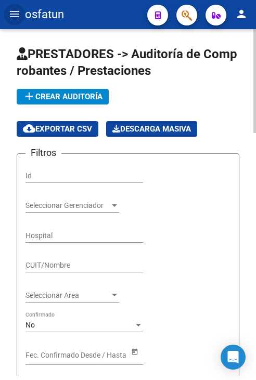
click at [54, 99] on span "add Crear Auditoría" at bounding box center [63, 96] width 80 height 9
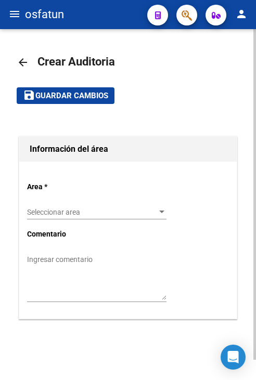
click at [87, 220] on div "Seleccionar area Seleccionar area" at bounding box center [96, 214] width 139 height 30
click at [89, 214] on span "Seleccionar area" at bounding box center [92, 212] width 130 height 9
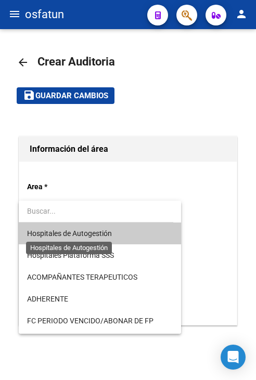
click at [85, 237] on span "Hospitales de Autogestión" at bounding box center [69, 233] width 85 height 8
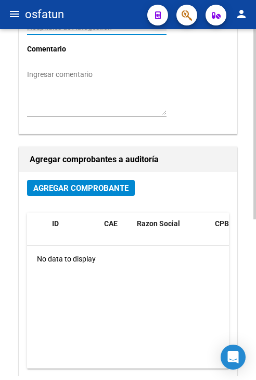
scroll to position [208, 0]
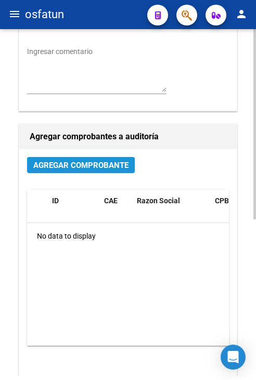
click at [102, 170] on button "Agregar Comprobante" at bounding box center [81, 165] width 108 height 16
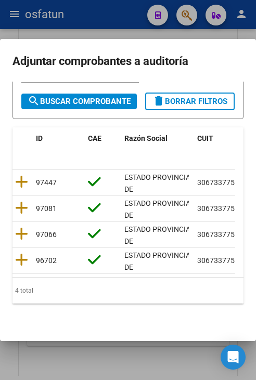
scroll to position [0, 0]
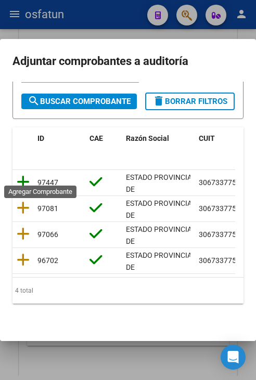
click at [21, 175] on icon at bounding box center [23, 182] width 13 height 15
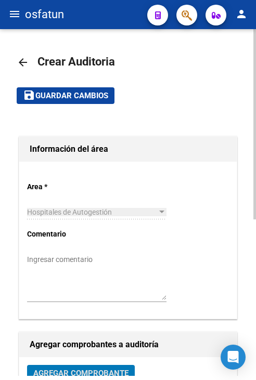
click at [83, 101] on button "save Guardar cambios" at bounding box center [66, 95] width 98 height 16
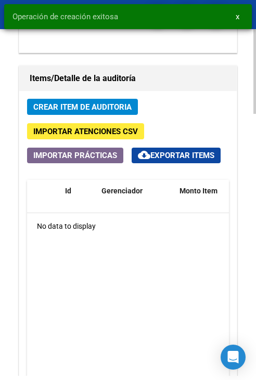
scroll to position [884, 0]
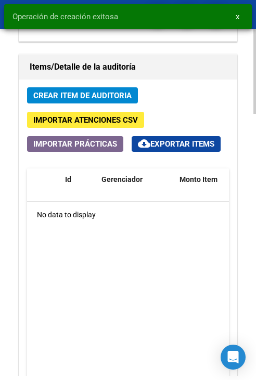
click at [103, 96] on span "Crear Item de Auditoria" at bounding box center [82, 95] width 98 height 9
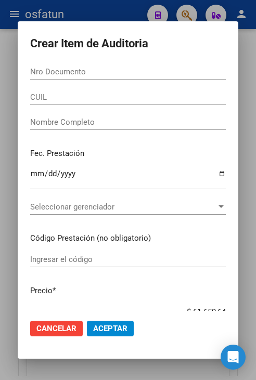
click at [82, 74] on input "Nro Documento" at bounding box center [128, 71] width 196 height 9
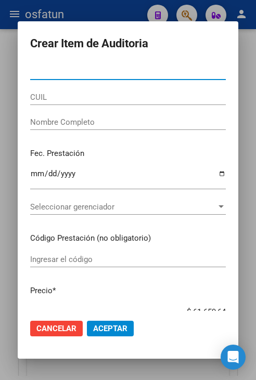
paste input "30584566"
type input "30584566"
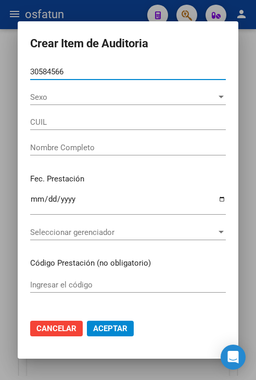
type input "20305845664"
type input "[PERSON_NAME]"
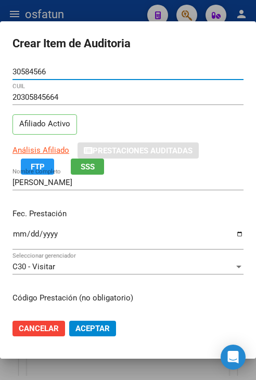
type input "30584566"
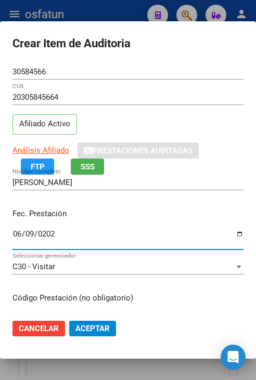
type input "[DATE]"
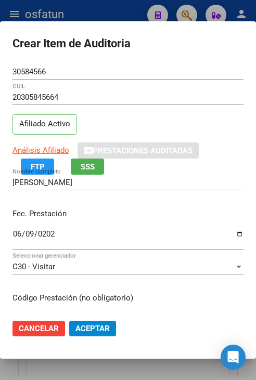
scroll to position [132, 0]
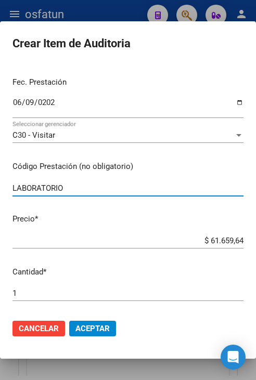
type input "LABORATORIO"
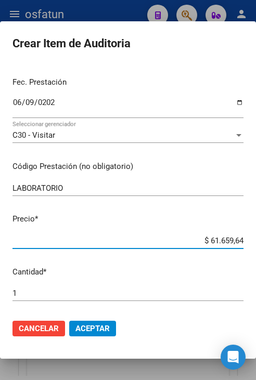
type input "$ 0,04"
type input "$ 0,49"
type input "$ 4,90"
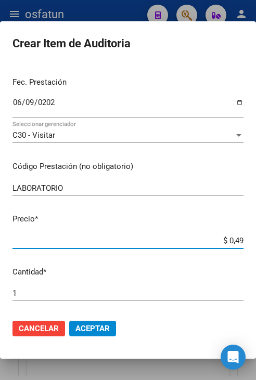
type input "$ 4,90"
type input "$ 49,02"
type input "$ 490,24"
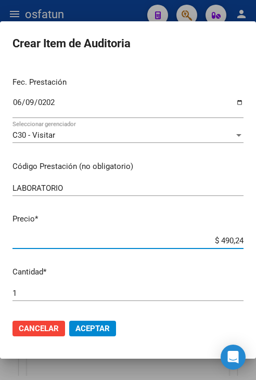
type input "$ 4.902,44"
type input "$ 49.024,47"
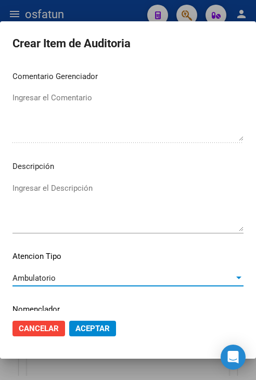
scroll to position [702, 0]
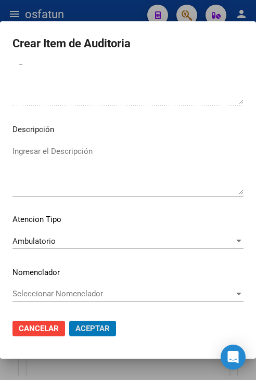
click at [69, 321] on button "Aceptar" at bounding box center [92, 329] width 47 height 16
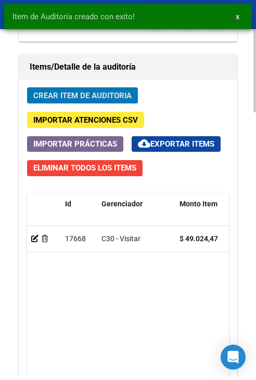
scroll to position [1025, 0]
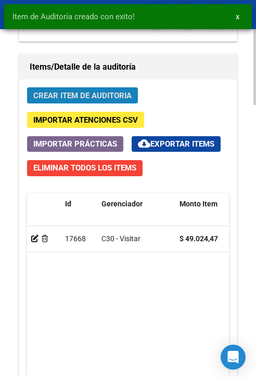
click at [96, 99] on button "Crear Item de Auditoria" at bounding box center [82, 95] width 111 height 16
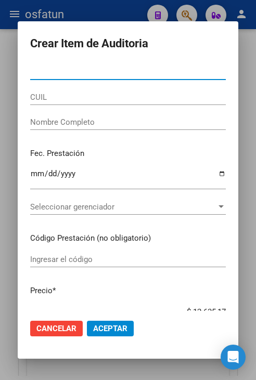
click at [139, 73] on input "Nro Documento" at bounding box center [128, 71] width 196 height 9
paste input "35767441"
type input "35767441"
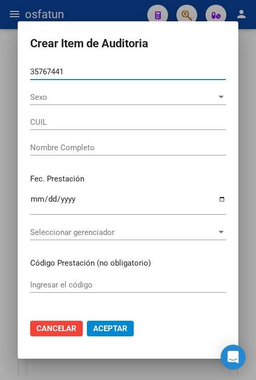
type input "20357674418"
type input "[PERSON_NAME]"
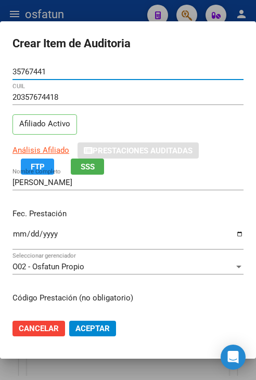
type input "35767441"
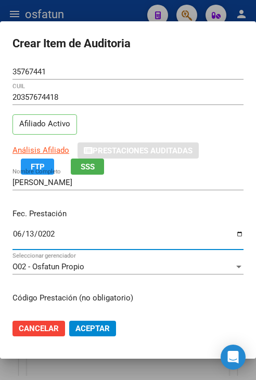
type input "[DATE]"
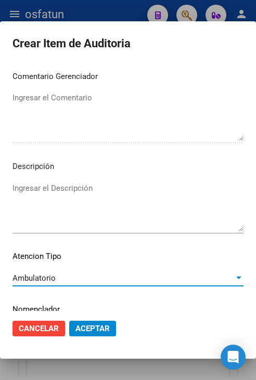
scroll to position [702, 0]
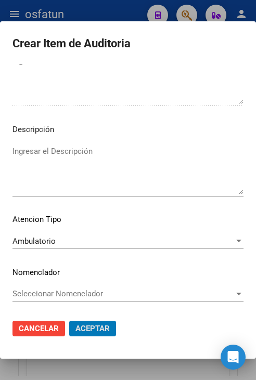
click at [69, 321] on button "Aceptar" at bounding box center [92, 329] width 47 height 16
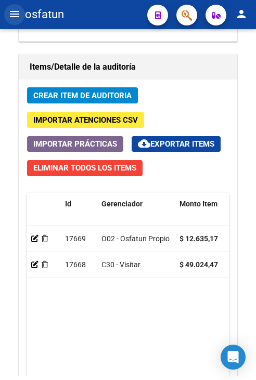
click at [18, 20] on mat-icon "menu" at bounding box center [14, 14] width 12 height 12
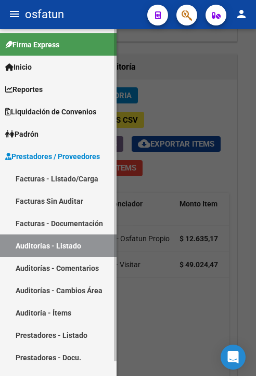
click at [66, 177] on link "Facturas - Listado/Carga" at bounding box center [58, 178] width 116 height 22
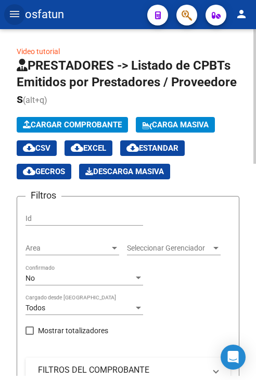
click at [59, 125] on span "Cargar Comprobante" at bounding box center [72, 124] width 99 height 9
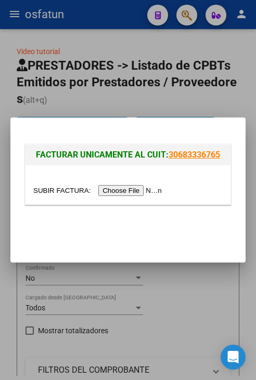
click at [108, 189] on input "file" at bounding box center [99, 190] width 132 height 11
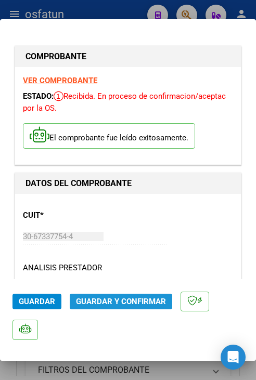
click at [136, 295] on button "Guardar y Confirmar" at bounding box center [121, 302] width 102 height 16
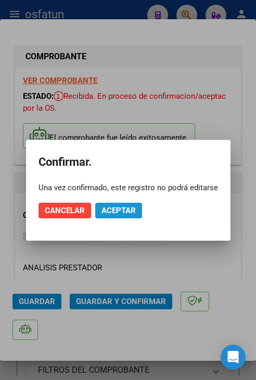
click at [127, 214] on span "Aceptar" at bounding box center [118, 210] width 34 height 9
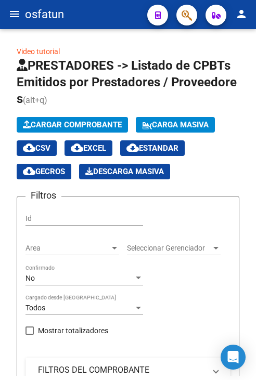
click at [12, 16] on mat-icon "menu" at bounding box center [14, 14] width 12 height 12
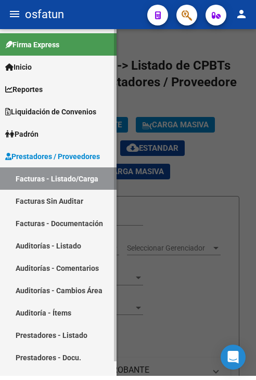
click at [52, 240] on link "Auditorías - Listado" at bounding box center [58, 246] width 116 height 22
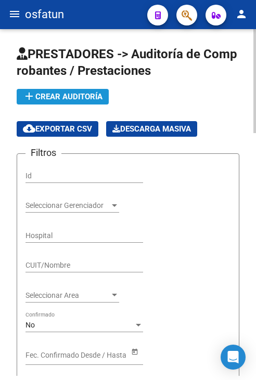
click at [58, 97] on span "add Crear Auditoría" at bounding box center [63, 96] width 80 height 9
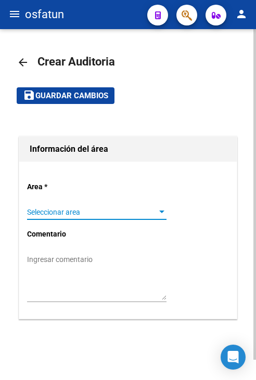
click at [93, 210] on span "Seleccionar area" at bounding box center [92, 212] width 130 height 9
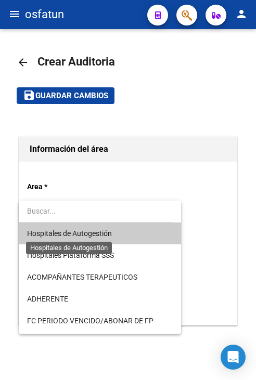
click at [92, 232] on span "Hospitales de Autogestión" at bounding box center [69, 233] width 85 height 8
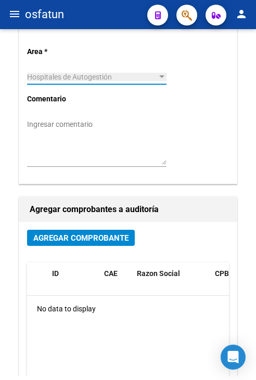
scroll to position [156, 0]
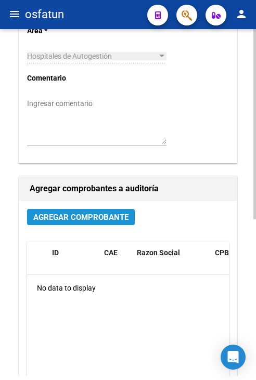
click at [102, 218] on span "Agregar Comprobante" at bounding box center [80, 217] width 95 height 9
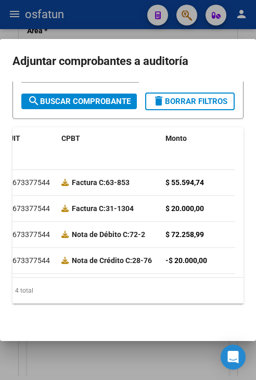
scroll to position [0, 259]
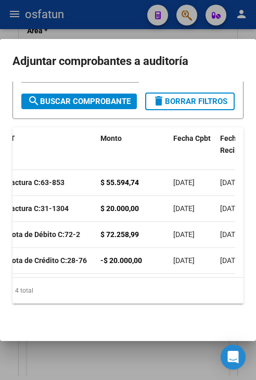
drag, startPoint x: 113, startPoint y: 278, endPoint x: 16, endPoint y: 274, distance: 97.9
click at [16, 274] on div "ID CAE Razón Social CUIT CPBT Monto Fecha Cpbt Fecha Recibido Doc Respaldatoria…" at bounding box center [127, 215] width 231 height 177
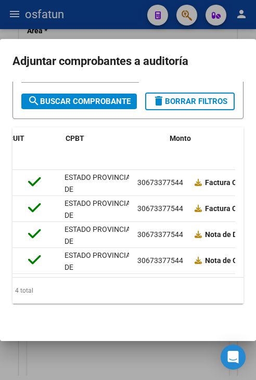
scroll to position [0, 0]
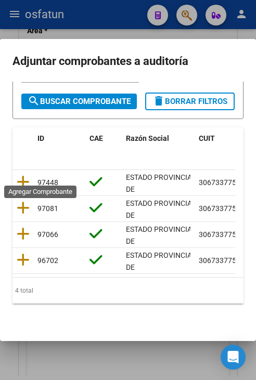
click at [27, 177] on icon at bounding box center [23, 182] width 13 height 15
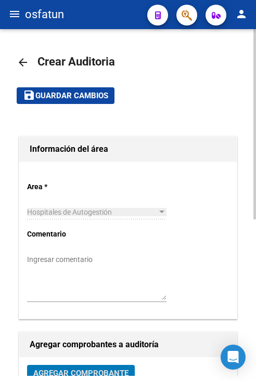
click at [70, 97] on span "Guardar cambios" at bounding box center [71, 96] width 73 height 9
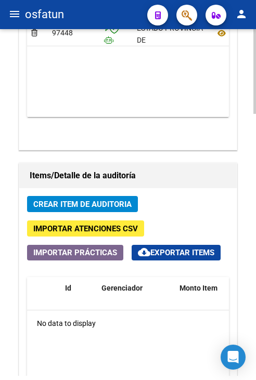
scroll to position [780, 0]
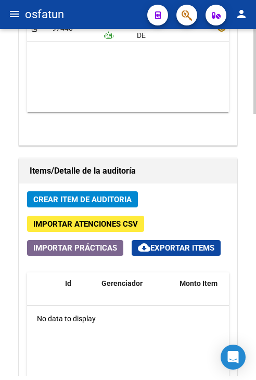
click at [105, 191] on button "Crear Item de Auditoria" at bounding box center [82, 199] width 111 height 16
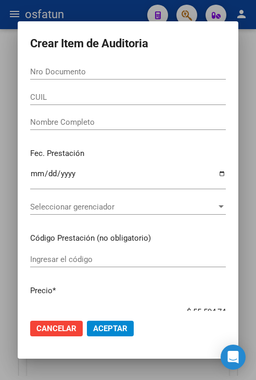
click at [167, 71] on input "Nro Documento" at bounding box center [128, 71] width 196 height 9
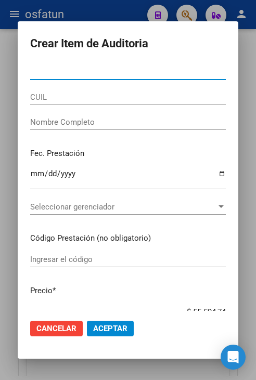
paste input "13578548"
type input "13578548"
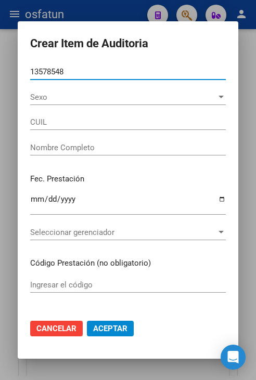
type input "20135785483"
type input "[PERSON_NAME]"
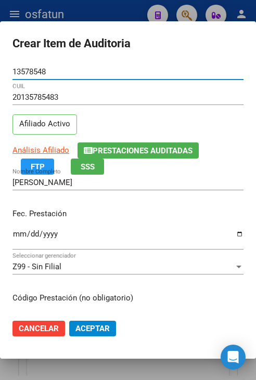
type input "13578548"
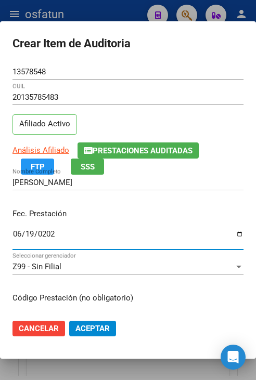
type input "[DATE]"
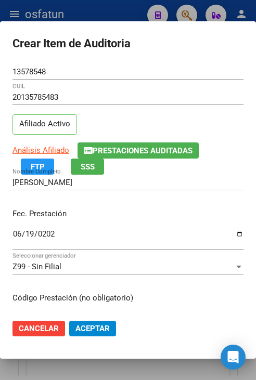
scroll to position [132, 0]
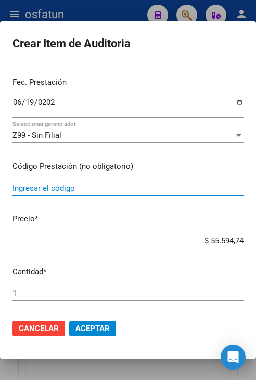
click at [135, 131] on div "Z99 - Sin Filial" at bounding box center [123, 135] width 222 height 9
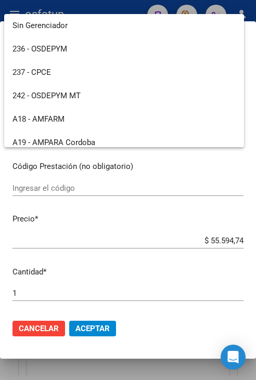
scroll to position [522, 0]
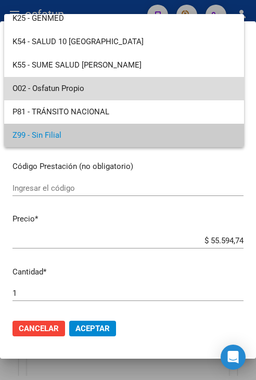
click at [150, 89] on span "O02 - Osfatun Propio" at bounding box center [123, 88] width 223 height 23
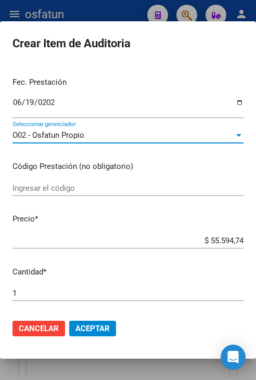
click at [118, 184] on input "Ingresar el código" at bounding box center [127, 188] width 231 height 9
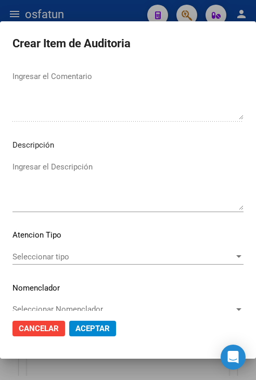
scroll to position [702, 0]
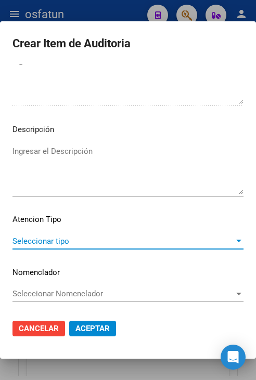
click at [109, 243] on span "Seleccionar tipo" at bounding box center [123, 241] width 222 height 9
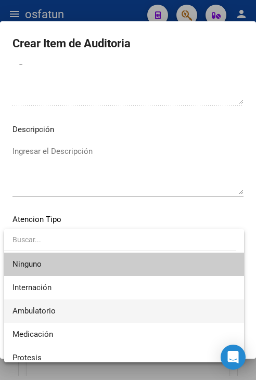
click at [111, 313] on span "Ambulatorio" at bounding box center [123, 311] width 223 height 23
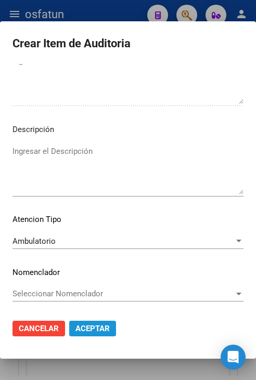
click at [100, 326] on span "Aceptar" at bounding box center [92, 328] width 34 height 9
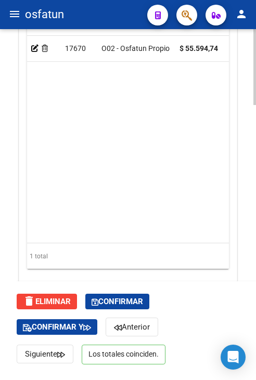
scroll to position [1238, 0]
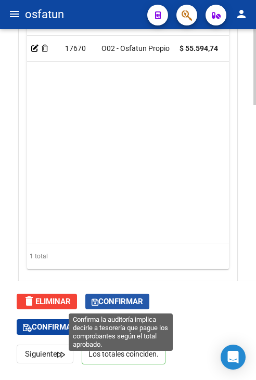
click at [123, 303] on span "Confirmar" at bounding box center [117, 301] width 51 height 9
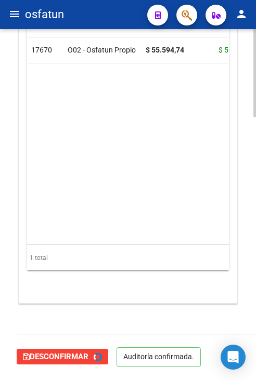
type input "202510"
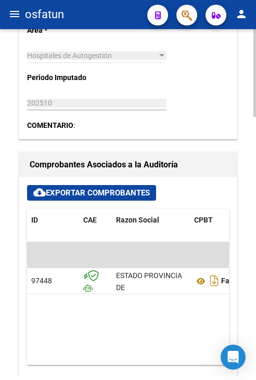
scroll to position [450, 0]
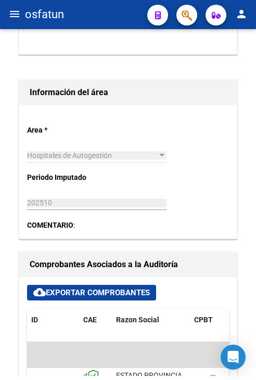
click at [19, 16] on mat-icon "menu" at bounding box center [14, 14] width 12 height 12
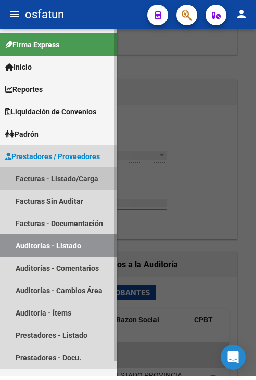
click at [72, 181] on link "Facturas - Listado/Carga" at bounding box center [58, 178] width 116 height 22
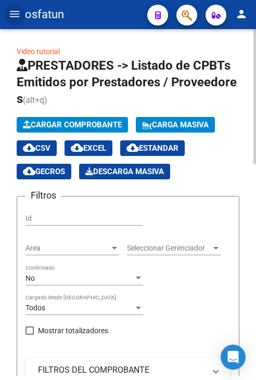
click at [47, 125] on span "Cargar Comprobante" at bounding box center [72, 124] width 99 height 9
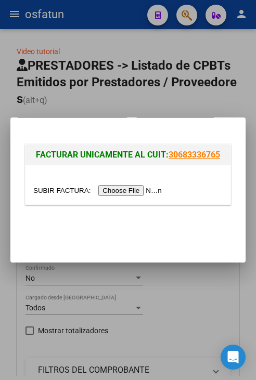
click at [114, 187] on div at bounding box center [127, 191] width 189 height 12
click at [114, 189] on input "file" at bounding box center [99, 190] width 132 height 11
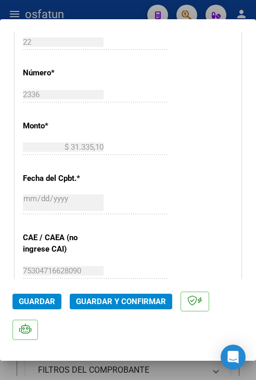
scroll to position [416, 0]
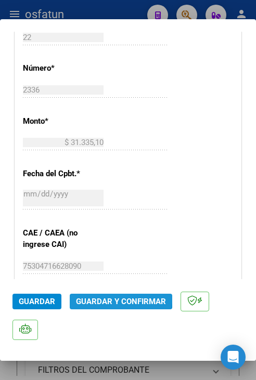
click at [92, 294] on button "Guardar y Confirmar" at bounding box center [121, 302] width 102 height 16
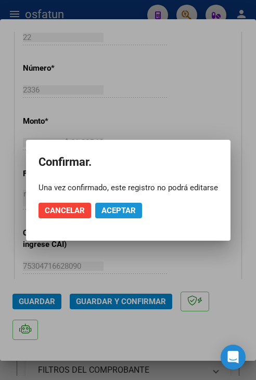
click at [129, 212] on span "Aceptar" at bounding box center [118, 210] width 34 height 9
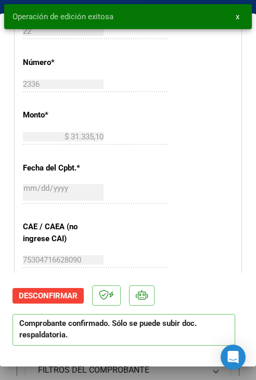
click at [239, 17] on button "x" at bounding box center [237, 16] width 20 height 19
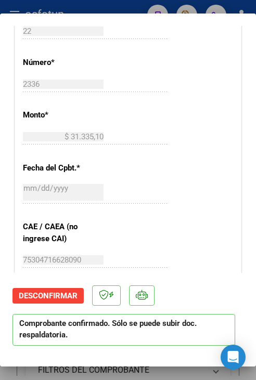
click at [136, 9] on div at bounding box center [128, 190] width 256 height 380
type input "$ 0,00"
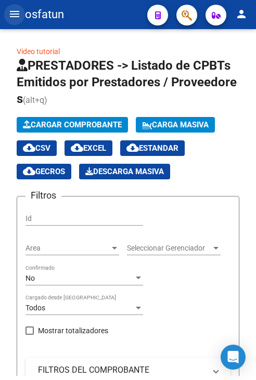
click at [17, 14] on mat-icon "menu" at bounding box center [14, 14] width 12 height 12
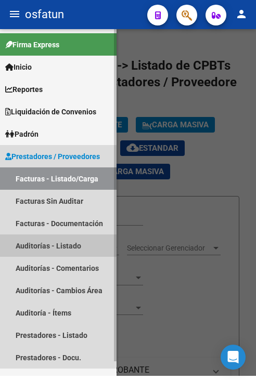
click at [64, 245] on link "Auditorías - Listado" at bounding box center [58, 246] width 116 height 22
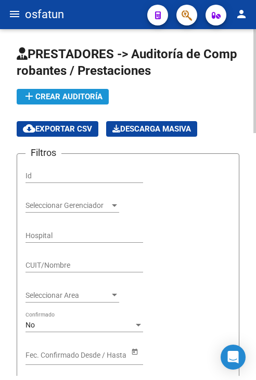
click at [61, 93] on span "add Crear Auditoría" at bounding box center [63, 96] width 80 height 9
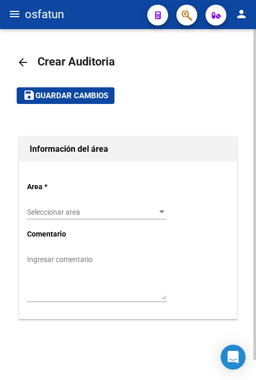
click at [85, 207] on div "Seleccionar area Seleccionar area" at bounding box center [96, 209] width 139 height 21
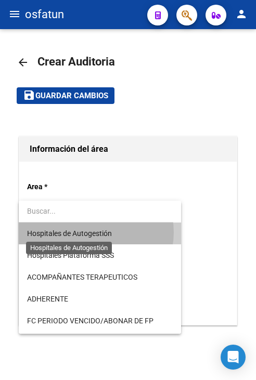
click at [94, 232] on span "Hospitales de Autogestión" at bounding box center [69, 233] width 85 height 8
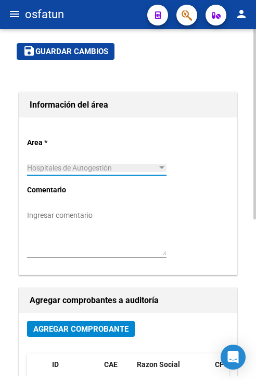
scroll to position [208, 0]
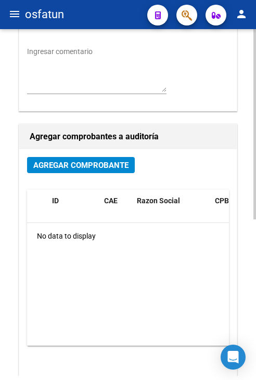
click at [85, 175] on div "Agregar Comprobante" at bounding box center [128, 169] width 202 height 24
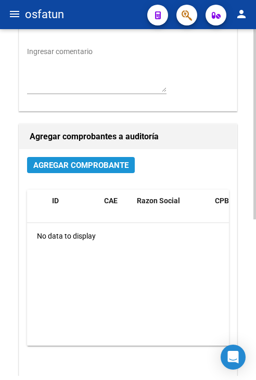
click at [87, 169] on span "Agregar Comprobante" at bounding box center [80, 165] width 95 height 9
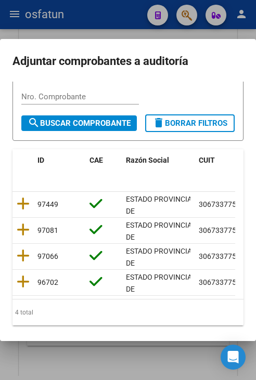
scroll to position [155, 0]
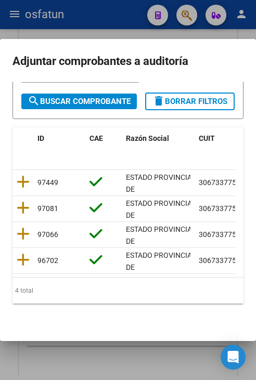
drag, startPoint x: 57, startPoint y: 269, endPoint x: 127, endPoint y: 276, distance: 70.1
click at [127, 276] on datatable-body "97449 [GEOGRAPHIC_DATA][PERSON_NAME] 30673377544 Factura C: 22-2336 $ 31.335,10…" at bounding box center [123, 224] width 223 height 108
drag, startPoint x: 85, startPoint y: 281, endPoint x: 101, endPoint y: 278, distance: 16.4
click at [101, 278] on div "4 total" at bounding box center [127, 291] width 231 height 26
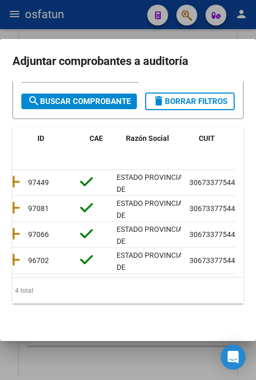
scroll to position [0, 0]
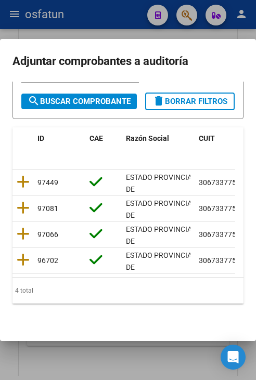
click at [15, 177] on datatable-body-cell at bounding box center [22, 182] width 21 height 25
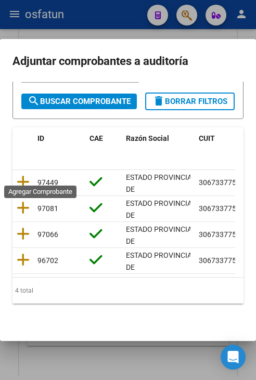
click at [21, 176] on icon at bounding box center [23, 182] width 13 height 15
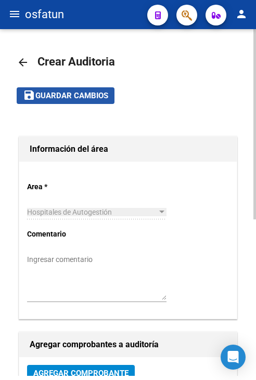
click at [80, 99] on span "Guardar cambios" at bounding box center [71, 96] width 73 height 9
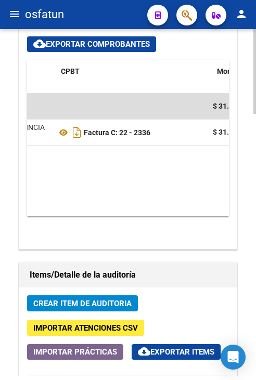
scroll to position [0, 162]
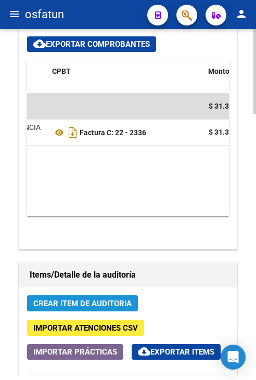
click at [110, 299] on span "Crear Item de Auditoria" at bounding box center [82, 303] width 98 height 9
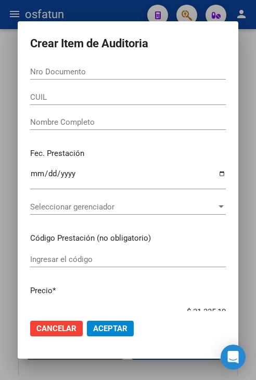
click at [122, 79] on div "Nro Documento" at bounding box center [128, 72] width 196 height 16
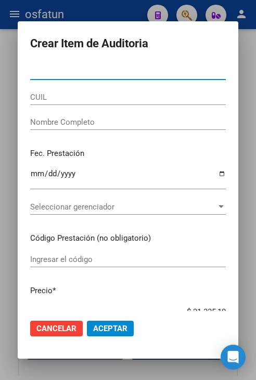
click at [123, 75] on input "Nro Documento" at bounding box center [128, 71] width 196 height 9
paste input "21630584"
type input "21630584"
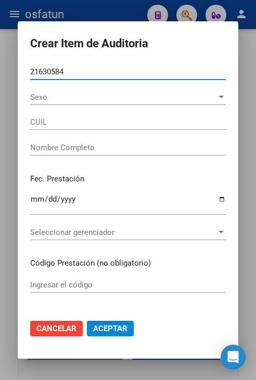
type input "27216305847"
type input "[PERSON_NAME] [PERSON_NAME]"
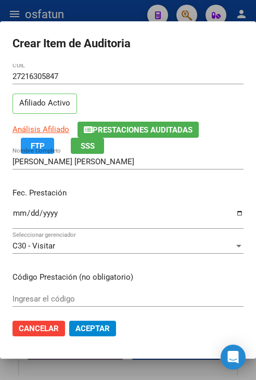
scroll to position [52, 0]
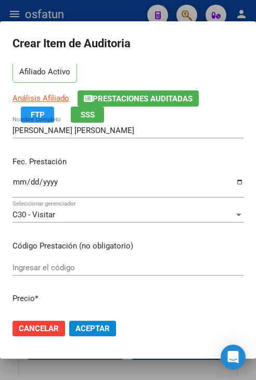
type input "21630584"
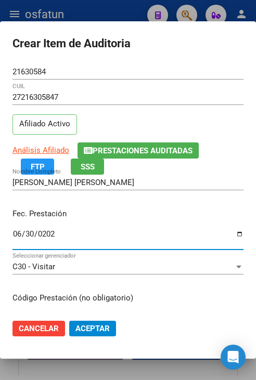
type input "[DATE]"
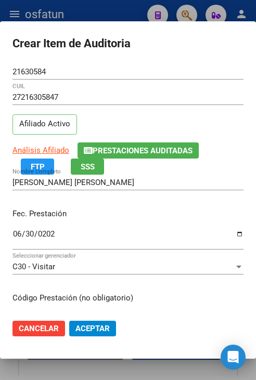
scroll to position [132, 0]
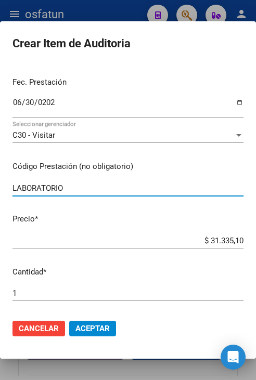
type input "LABORATORIO"
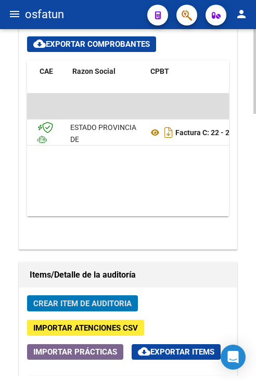
scroll to position [0, 78]
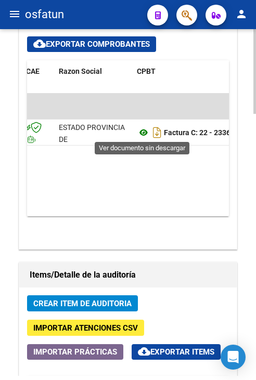
click at [146, 134] on icon at bounding box center [144, 132] width 14 height 12
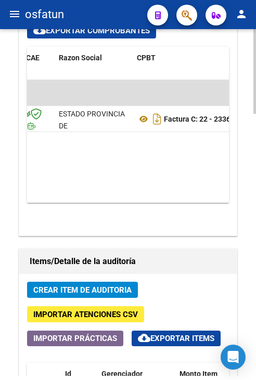
scroll to position [728, 0]
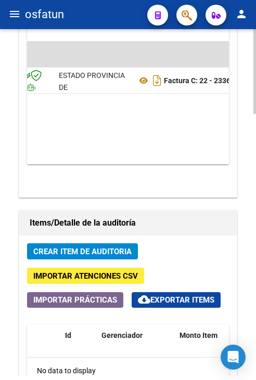
click at [126, 243] on button "Crear Item de Auditoria" at bounding box center [82, 251] width 111 height 16
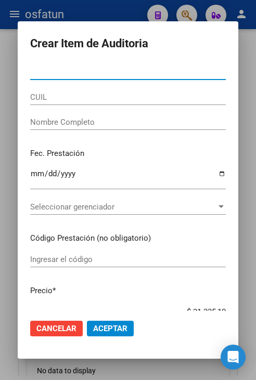
paste input "21630584"
type input "21630584"
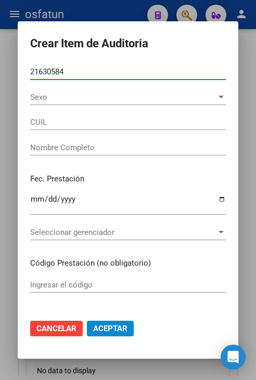
type input "27216305847"
type input "[PERSON_NAME] [PERSON_NAME]"
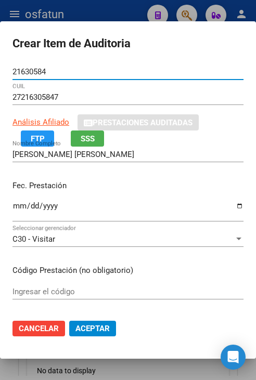
type input "21630584"
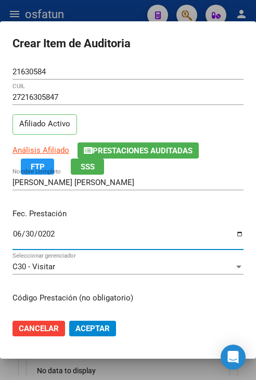
type input "[DATE]"
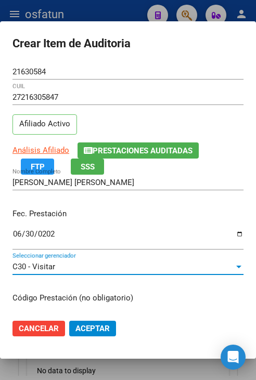
scroll to position [132, 0]
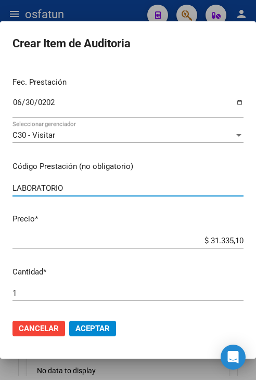
type input "LABORATORIO"
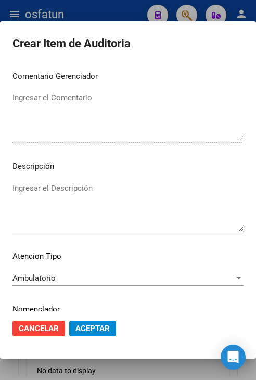
scroll to position [702, 0]
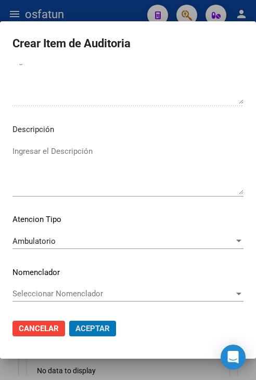
click at [69, 321] on button "Aceptar" at bounding box center [92, 329] width 47 height 16
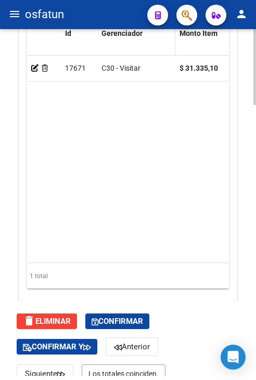
scroll to position [1238, 0]
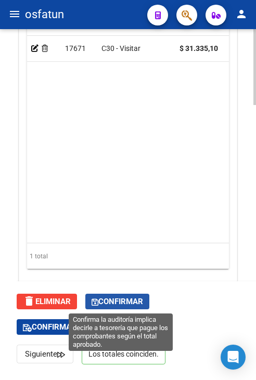
click at [144, 308] on button "Confirmar" at bounding box center [117, 302] width 64 height 16
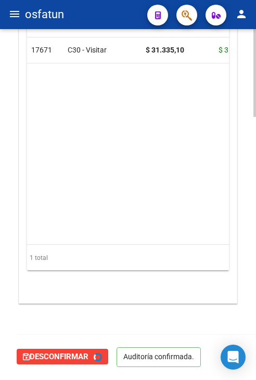
type input "202510"
click at [8, 14] on mat-icon "menu" at bounding box center [14, 14] width 12 height 12
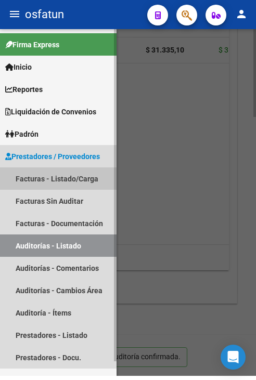
click at [60, 177] on link "Facturas - Listado/Carga" at bounding box center [58, 178] width 116 height 22
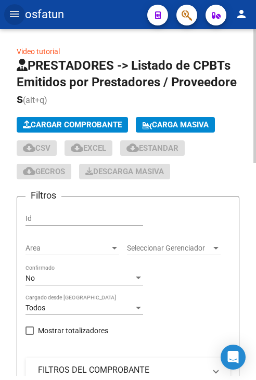
click at [77, 115] on app-list-header "PRESTADORES -> Listado de CPBTs Emitidos por Prestadores / Proveedores (alt+q) …" at bounding box center [128, 293] width 223 height 473
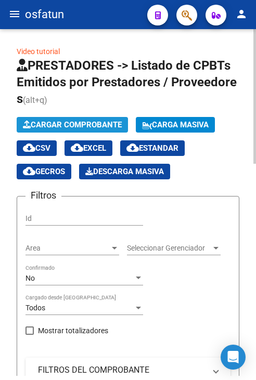
click at [77, 126] on span "Cargar Comprobante" at bounding box center [72, 124] width 99 height 9
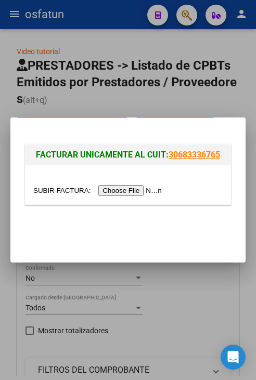
click at [108, 187] on input "file" at bounding box center [99, 190] width 132 height 11
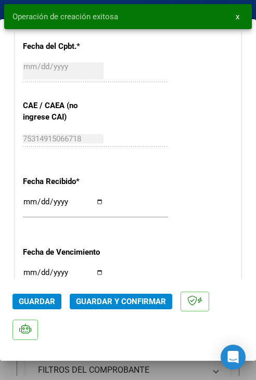
scroll to position [572, 0]
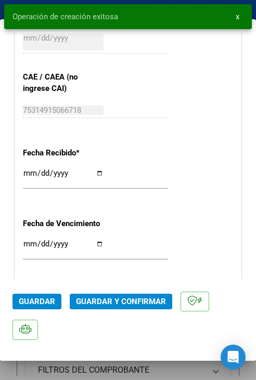
click at [126, 297] on span "Guardar y Confirmar" at bounding box center [121, 301] width 90 height 9
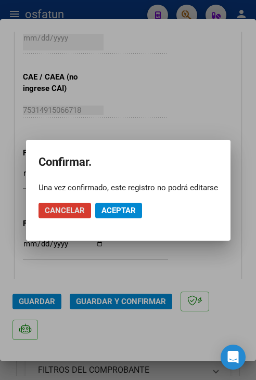
click at [130, 212] on span "Aceptar" at bounding box center [118, 210] width 34 height 9
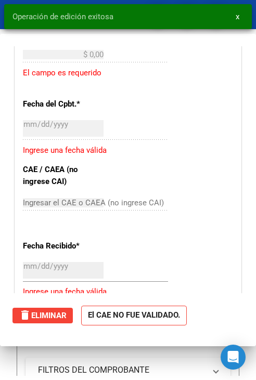
scroll to position [0, 0]
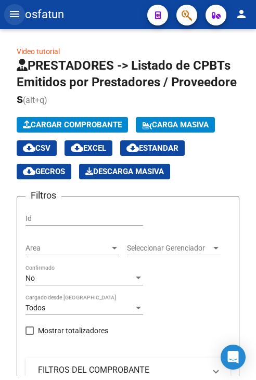
click at [7, 11] on button "menu" at bounding box center [14, 14] width 21 height 21
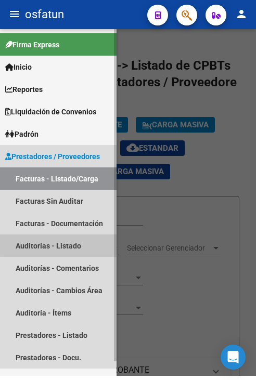
click at [60, 243] on link "Auditorías - Listado" at bounding box center [58, 246] width 116 height 22
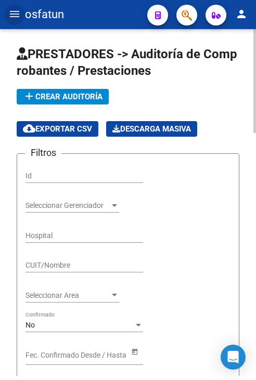
click at [69, 106] on div "add Crear Auditoría cloud_download Exportar CSV Descarga Masiva" at bounding box center [128, 113] width 223 height 48
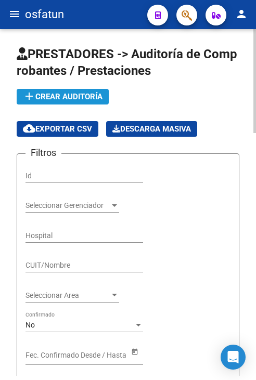
click at [77, 101] on button "add Crear Auditoría" at bounding box center [63, 97] width 92 height 16
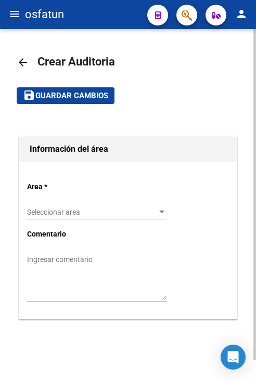
click at [80, 208] on span "Seleccionar area" at bounding box center [92, 212] width 130 height 9
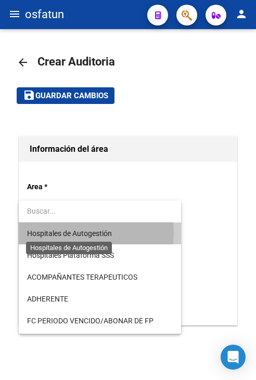
click at [81, 232] on span "Hospitales de Autogestión" at bounding box center [69, 233] width 85 height 8
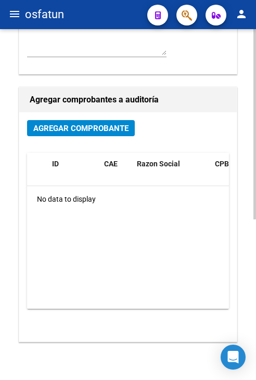
scroll to position [260, 0]
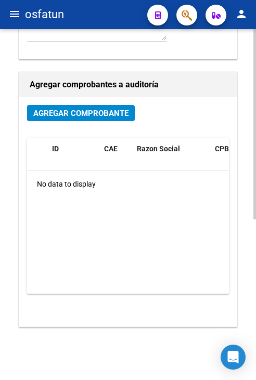
click at [81, 108] on span "Agregar Comprobante" at bounding box center [80, 112] width 95 height 9
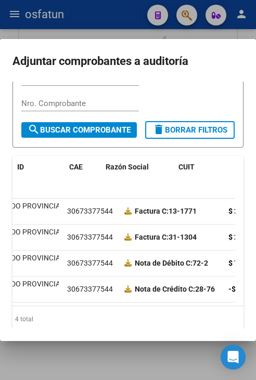
scroll to position [0, 0]
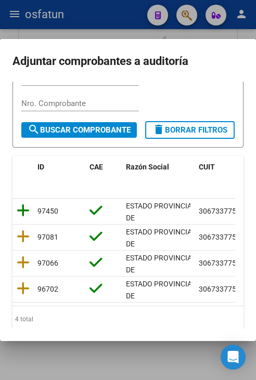
click at [21, 218] on icon at bounding box center [23, 210] width 13 height 15
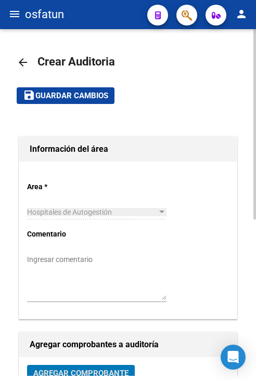
click at [60, 94] on span "Guardar cambios" at bounding box center [71, 96] width 73 height 9
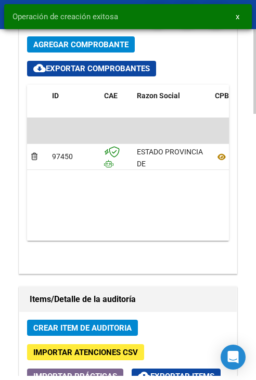
scroll to position [728, 0]
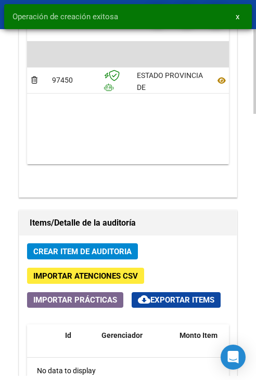
click at [114, 244] on button "Crear Item de Auditoria" at bounding box center [82, 251] width 111 height 16
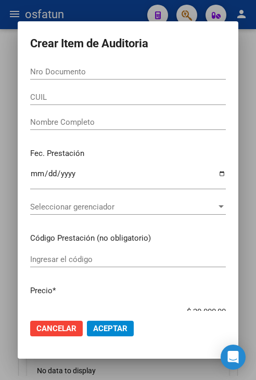
click at [86, 69] on input "Nro Documento" at bounding box center [128, 71] width 196 height 9
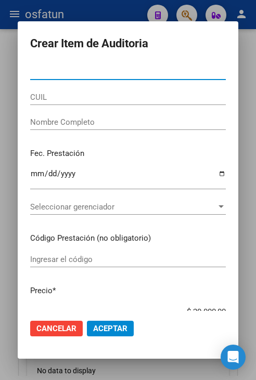
paste input "21396489"
type input "21396489"
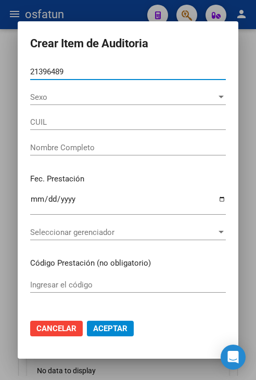
type input "27213964890"
type input "[PERSON_NAME]"
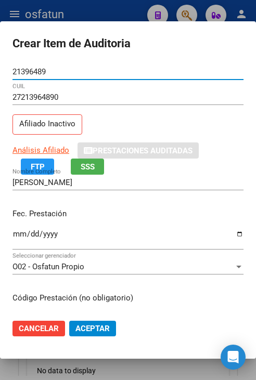
type input "21396489"
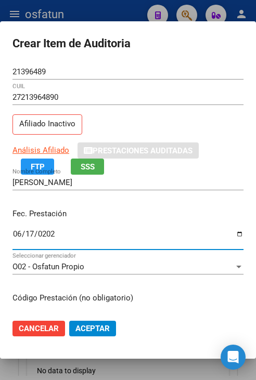
type input "[DATE]"
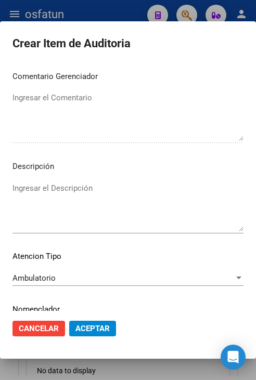
scroll to position [702, 0]
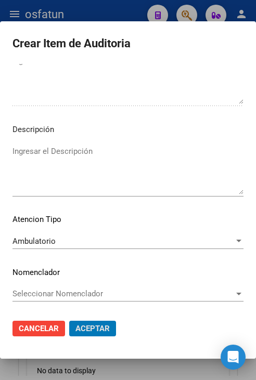
click at [69, 321] on button "Aceptar" at bounding box center [92, 329] width 47 height 16
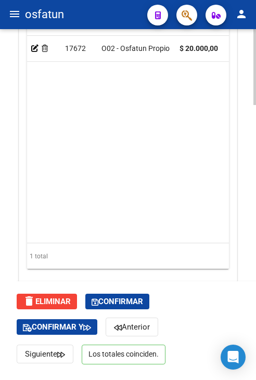
scroll to position [1238, 0]
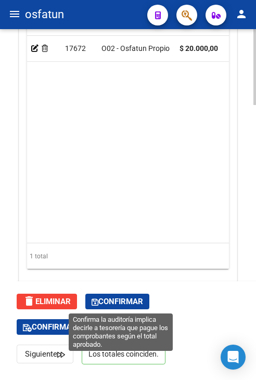
click at [143, 297] on span "Confirmar" at bounding box center [117, 301] width 51 height 9
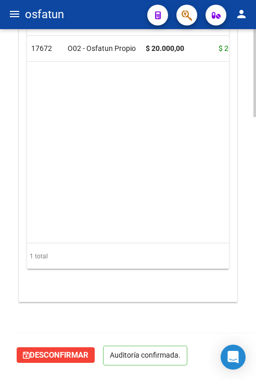
scroll to position [1022, 0]
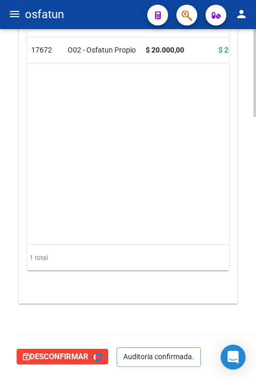
click at [8, 20] on button "menu" at bounding box center [14, 14] width 21 height 21
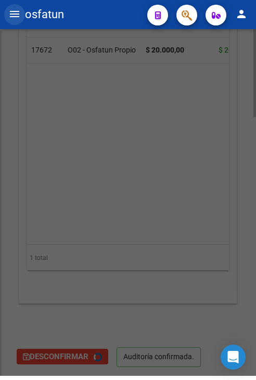
type input "202510"
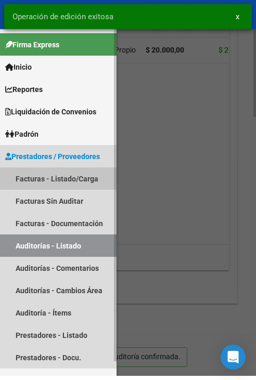
click at [66, 185] on link "Facturas - Listado/Carga" at bounding box center [58, 178] width 116 height 22
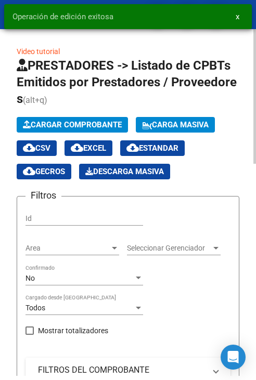
click at [72, 121] on span "Cargar Comprobante" at bounding box center [72, 124] width 99 height 9
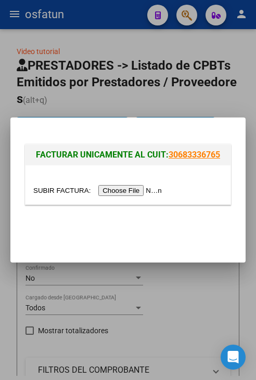
click at [125, 194] on input "file" at bounding box center [99, 190] width 132 height 11
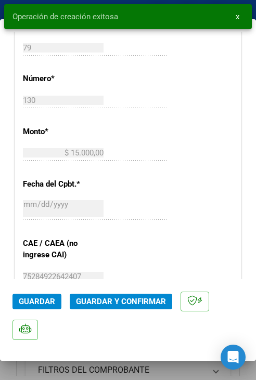
scroll to position [416, 0]
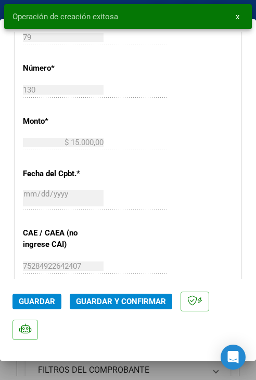
click at [143, 297] on span "Guardar y Confirmar" at bounding box center [121, 301] width 90 height 9
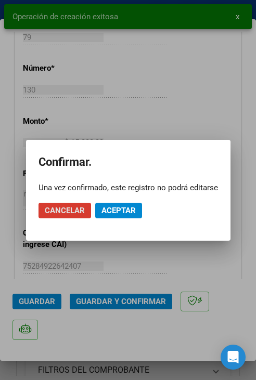
click at [126, 197] on mat-dialog-actions "Cancelar Aceptar" at bounding box center [127, 210] width 179 height 35
click at [123, 208] on span "Aceptar" at bounding box center [118, 210] width 34 height 9
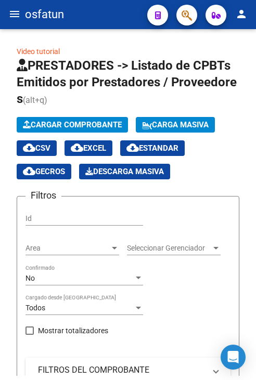
click at [5, 18] on button "menu" at bounding box center [14, 14] width 21 height 21
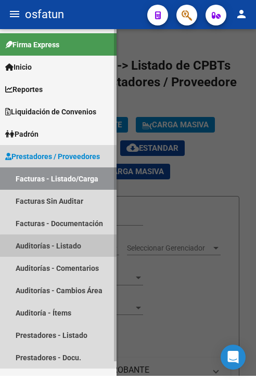
click at [68, 247] on link "Auditorías - Listado" at bounding box center [58, 246] width 116 height 22
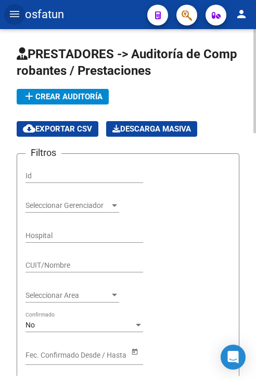
click at [80, 106] on div "add Crear Auditoría cloud_download Exportar CSV Descarga Masiva" at bounding box center [128, 113] width 223 height 48
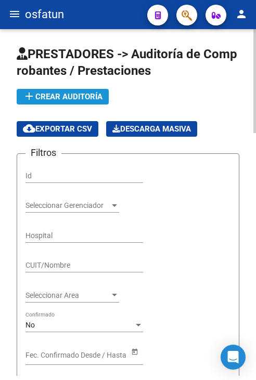
click at [85, 96] on span "add Crear Auditoría" at bounding box center [63, 96] width 80 height 9
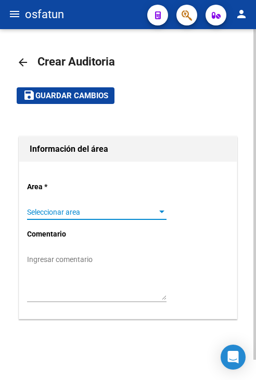
click at [99, 213] on span "Seleccionar area" at bounding box center [92, 212] width 130 height 9
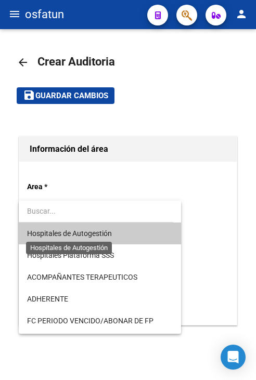
click at [106, 233] on span "Hospitales de Autogestión" at bounding box center [69, 233] width 85 height 8
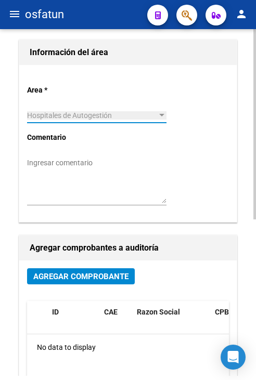
scroll to position [104, 0]
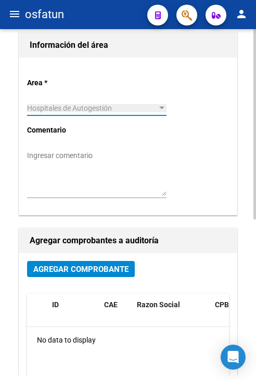
click at [88, 259] on div "Agregar Comprobante ID CAE Razon Social CPBT Monto Fecha Cpbt Fecha Recibido Do…" at bounding box center [127, 367] width 217 height 229
click at [92, 270] on span "Agregar Comprobante" at bounding box center [80, 269] width 95 height 9
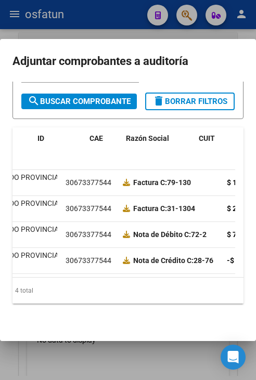
scroll to position [0, 0]
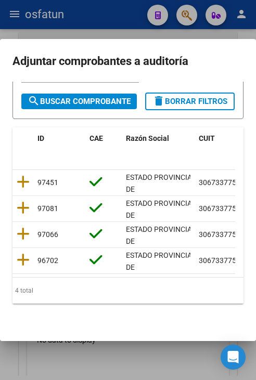
click at [29, 174] on datatable-body-cell at bounding box center [22, 182] width 21 height 25
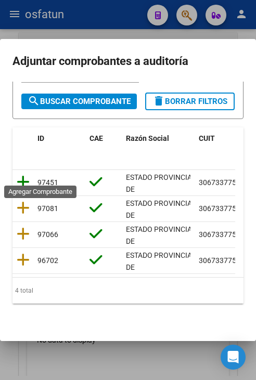
click at [24, 175] on icon at bounding box center [23, 182] width 13 height 15
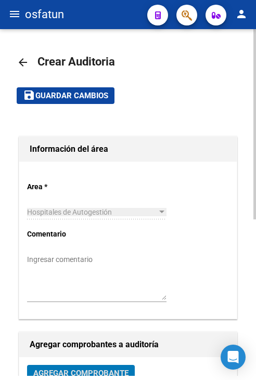
click at [69, 99] on span "Guardar cambios" at bounding box center [71, 96] width 73 height 9
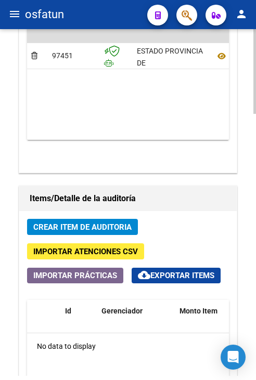
scroll to position [780, 0]
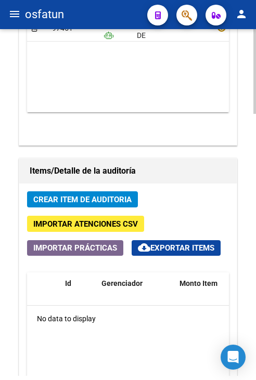
click at [89, 197] on span "Crear Item de Auditoria" at bounding box center [82, 199] width 98 height 9
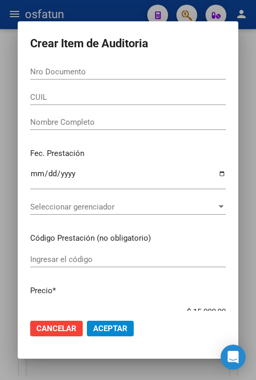
drag, startPoint x: 178, startPoint y: 135, endPoint x: 159, endPoint y: 114, distance: 28.0
click at [161, 115] on div "Crear Item de Auditoria Nro Documento CUIL Nombre Completo Fec. Prestación Ingr…" at bounding box center [128, 190] width 256 height 380
drag, startPoint x: 159, startPoint y: 114, endPoint x: 120, endPoint y: 68, distance: 60.5
click at [120, 68] on input "Nro Documento" at bounding box center [128, 71] width 196 height 9
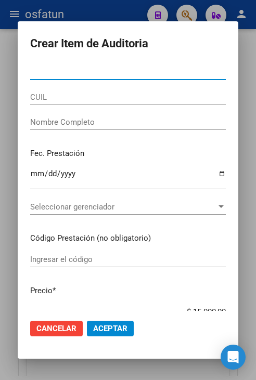
click at [120, 71] on input "Nro Documento" at bounding box center [128, 71] width 196 height 9
click at [120, 74] on input "Nro Documento" at bounding box center [128, 71] width 196 height 9
paste input "22786390"
type input "22786390"
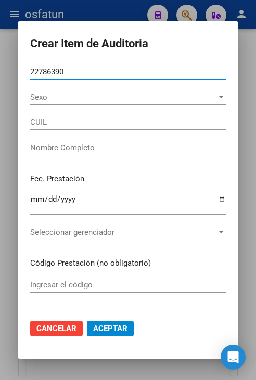
type input "27227863906"
type input "[PERSON_NAME] [PERSON_NAME]"
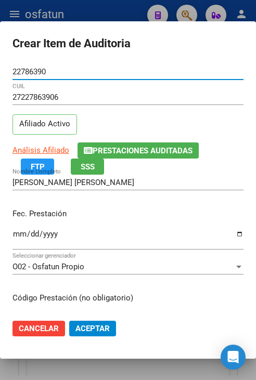
type input "22786390"
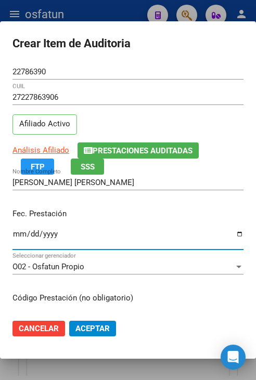
click at [18, 233] on input "Ingresar la fecha" at bounding box center [127, 238] width 231 height 17
type input "[DATE]"
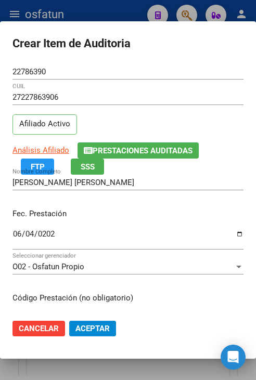
scroll to position [132, 0]
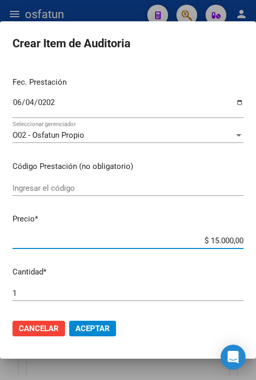
type input "$ 0,05"
type input "$ 0,50"
type input "$ 5,00"
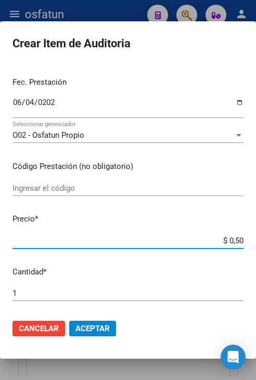
type input "$ 5,00"
type input "$ 50,00"
type input "$ 500,00"
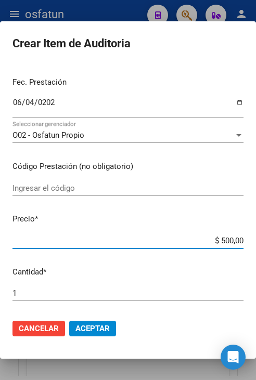
type input "$ 5.000,00"
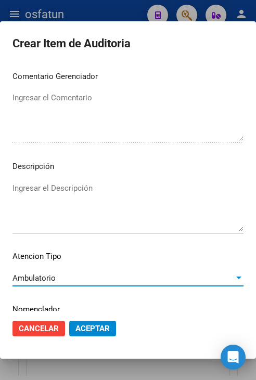
scroll to position [702, 0]
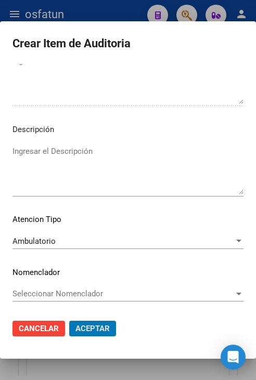
click at [69, 321] on button "Aceptar" at bounding box center [92, 329] width 47 height 16
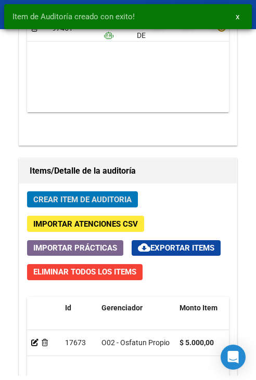
scroll to position [921, 0]
click at [112, 199] on span "Crear Item de Auditoria" at bounding box center [82, 199] width 98 height 9
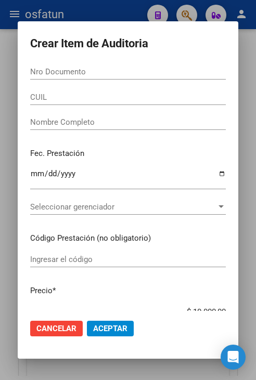
click at [150, 69] on input "Nro Documento" at bounding box center [128, 71] width 196 height 9
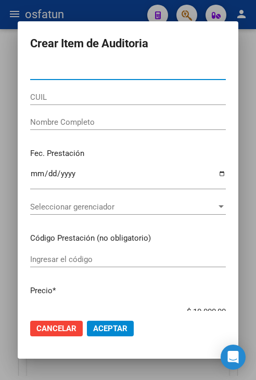
paste input "27393657"
type input "27393657"
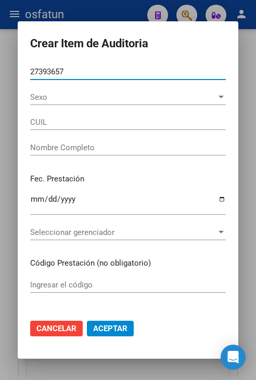
type input "27273936578"
type input "[PERSON_NAME] [PERSON_NAME]"
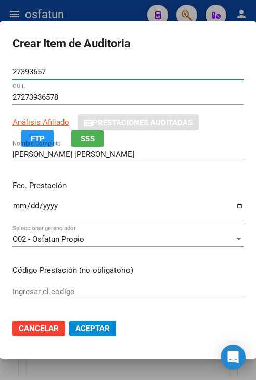
type input "27393657"
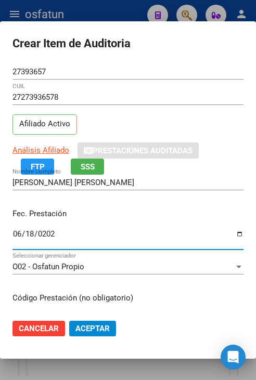
type input "[DATE]"
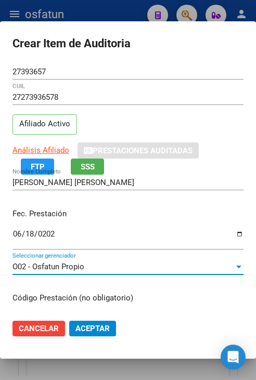
scroll to position [132, 0]
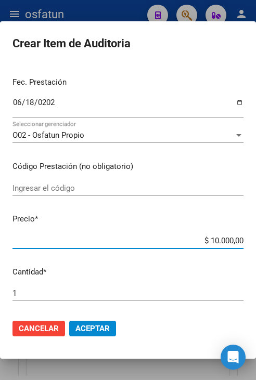
type input "$ 0,05"
type input "$ 0,50"
type input "$ 5,00"
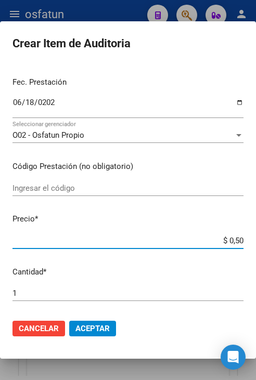
type input "$ 5,00"
type input "$ 50,00"
type input "$ 500,00"
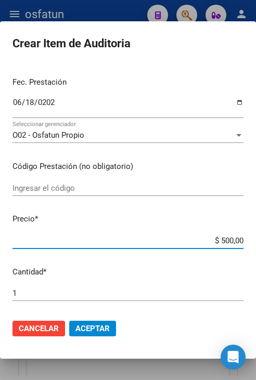
type input "$ 5.000,00"
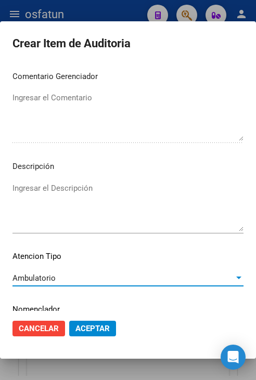
scroll to position [702, 0]
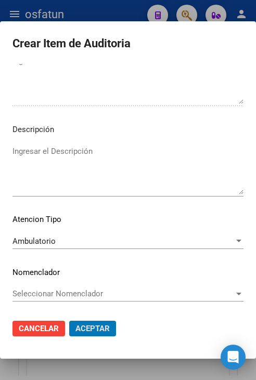
click at [69, 321] on button "Aceptar" at bounding box center [92, 329] width 47 height 16
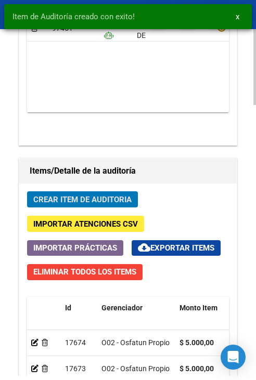
click at [132, 194] on button "Crear Item de Auditoria" at bounding box center [82, 199] width 111 height 16
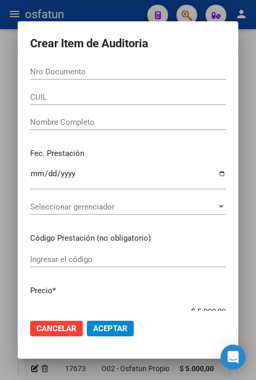
click at [90, 72] on input "Nro Documento" at bounding box center [128, 71] width 196 height 9
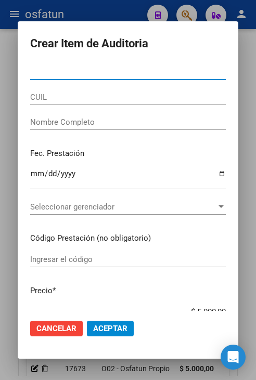
paste input "38220603"
type input "38220603"
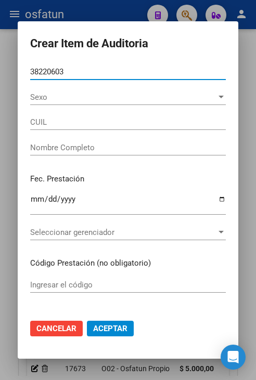
type input "27382206032"
type input "VIVAS [PERSON_NAME]"
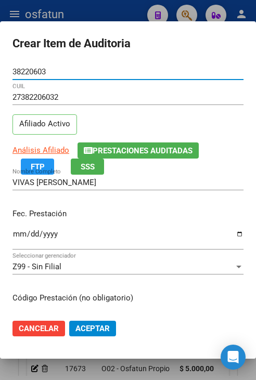
type input "38220603"
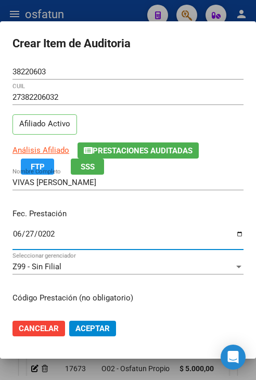
type input "[DATE]"
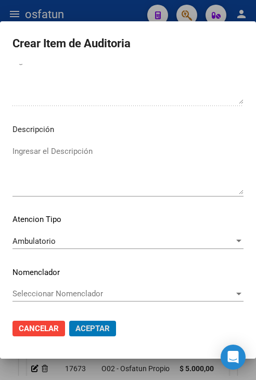
click at [69, 321] on button "Aceptar" at bounding box center [92, 329] width 47 height 16
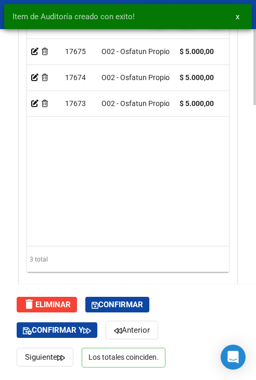
scroll to position [1238, 0]
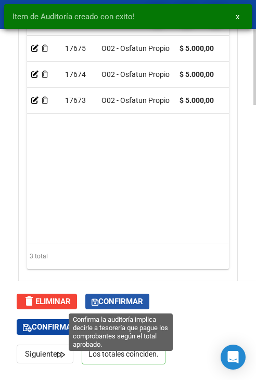
click at [137, 297] on span "Confirmar" at bounding box center [117, 301] width 51 height 9
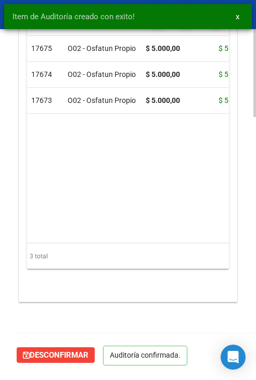
scroll to position [1022, 0]
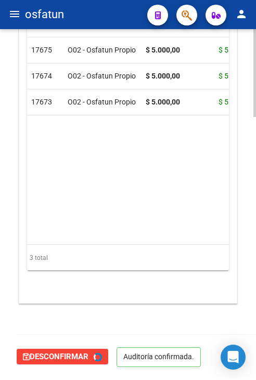
type input "202510"
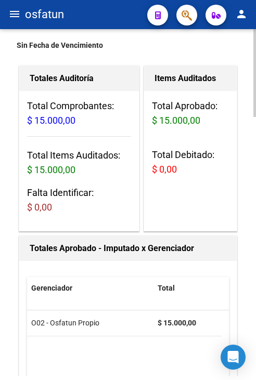
scroll to position [0, 0]
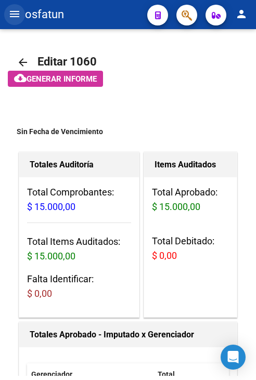
click at [14, 14] on mat-icon "menu" at bounding box center [14, 14] width 12 height 12
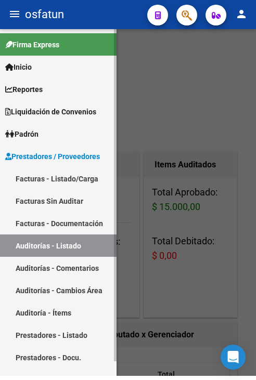
click at [58, 183] on link "Facturas - Listado/Carga" at bounding box center [58, 178] width 116 height 22
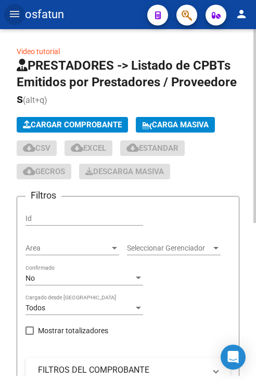
click at [60, 118] on button "Cargar Comprobante" at bounding box center [72, 125] width 111 height 16
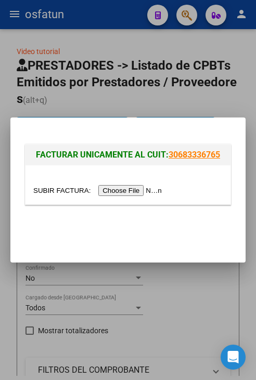
click at [102, 189] on input "file" at bounding box center [99, 190] width 132 height 11
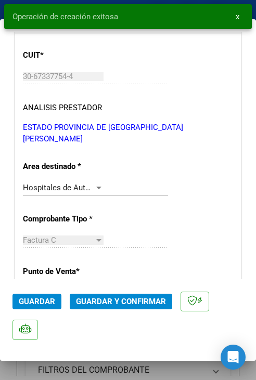
scroll to position [208, 0]
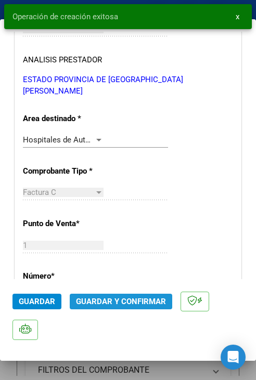
click at [127, 303] on span "Guardar y Confirmar" at bounding box center [121, 301] width 90 height 9
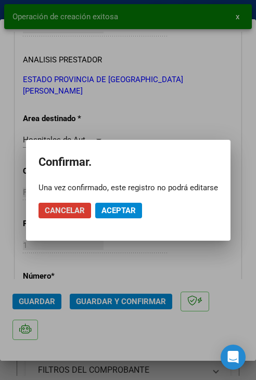
click at [128, 207] on span "Aceptar" at bounding box center [118, 210] width 34 height 9
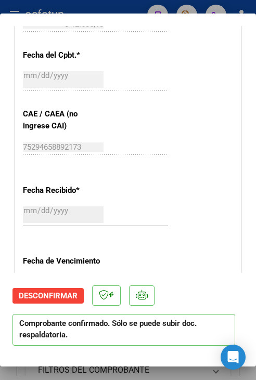
scroll to position [468, 0]
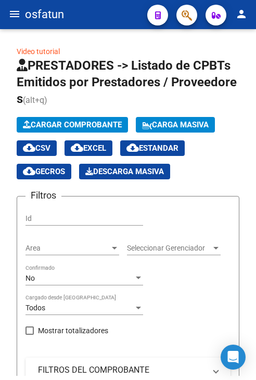
click at [18, 10] on mat-icon "menu" at bounding box center [14, 14] width 12 height 12
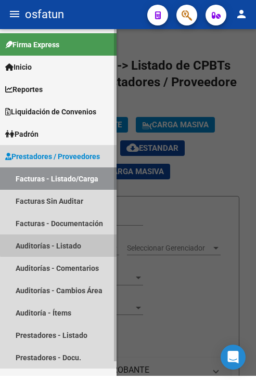
click at [74, 243] on link "Auditorías - Listado" at bounding box center [58, 246] width 116 height 22
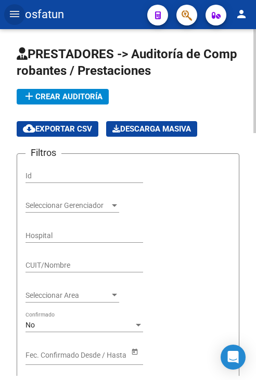
click at [55, 92] on span "add Crear Auditoría" at bounding box center [63, 96] width 80 height 9
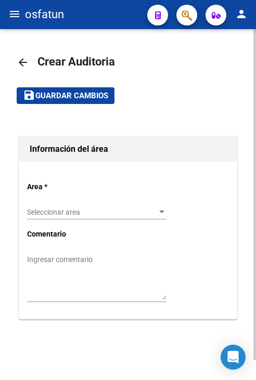
click at [85, 216] on div "Seleccionar area Seleccionar area" at bounding box center [96, 209] width 139 height 21
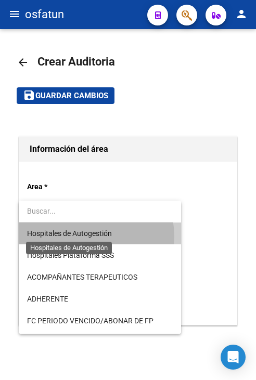
click at [86, 237] on span "Hospitales de Autogestión" at bounding box center [69, 233] width 85 height 8
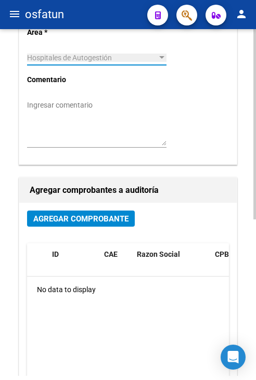
scroll to position [156, 0]
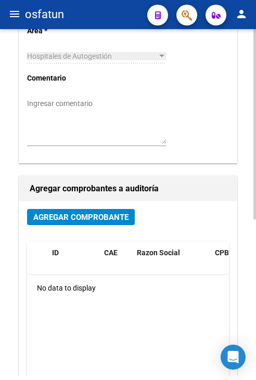
click at [84, 226] on div "Agregar Comprobante" at bounding box center [128, 221] width 202 height 24
click at [89, 220] on span "Agregar Comprobante" at bounding box center [80, 217] width 95 height 9
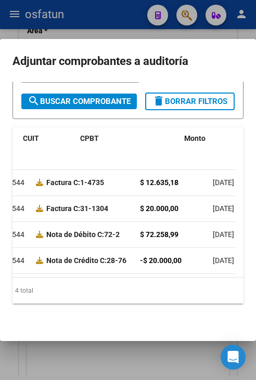
scroll to position [0, 0]
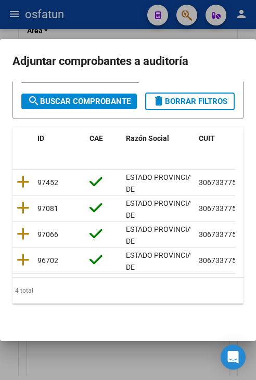
click at [25, 181] on div at bounding box center [23, 183] width 12 height 16
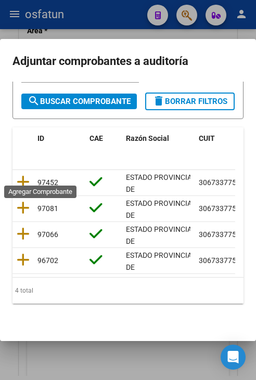
click at [27, 175] on icon at bounding box center [23, 182] width 13 height 15
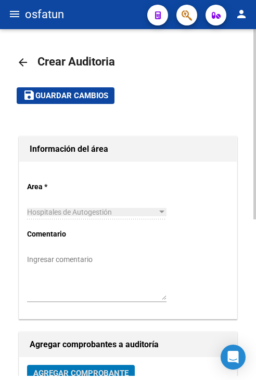
click at [69, 96] on span "Guardar cambios" at bounding box center [71, 96] width 73 height 9
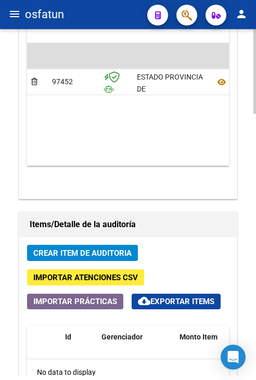
scroll to position [728, 0]
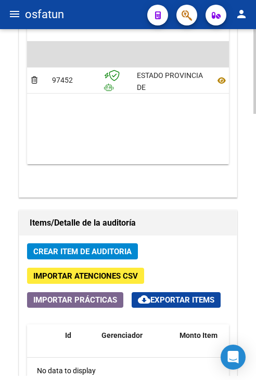
click at [74, 252] on span "Crear Item de Auditoria" at bounding box center [82, 251] width 98 height 9
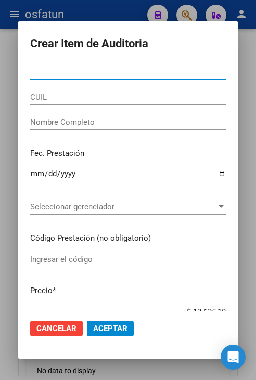
click at [154, 74] on input "Nro Documento" at bounding box center [128, 71] width 196 height 9
paste input "20138974"
type input "20138974"
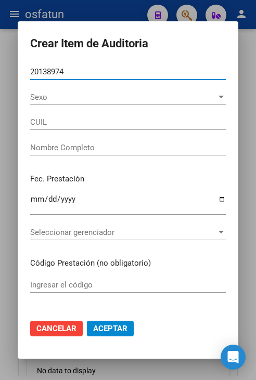
type input "20201389748"
type input "[PERSON_NAME] [PERSON_NAME]"
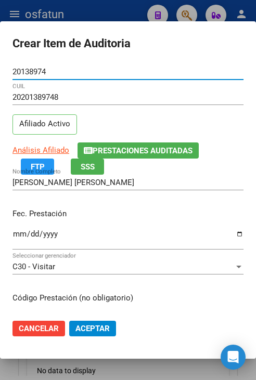
type input "20138974"
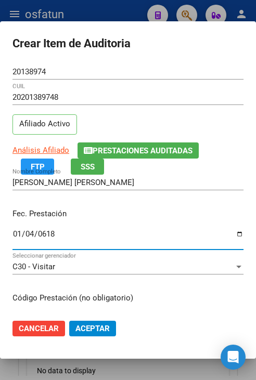
type input "0617-01-04"
type input "0062-01-04"
type input "[DATE]"
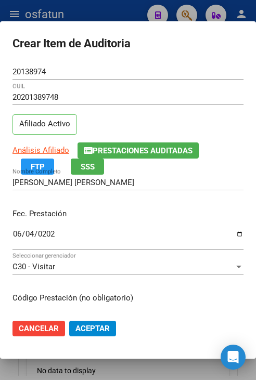
scroll to position [132, 0]
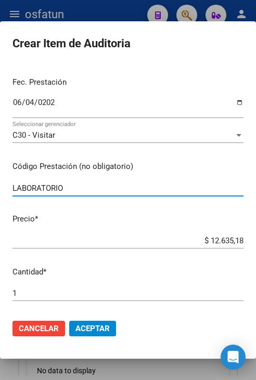
type input "LABORATORIO"
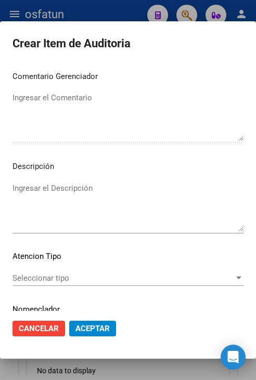
scroll to position [702, 0]
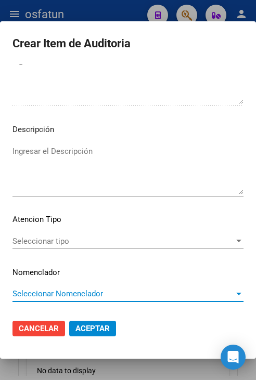
click at [150, 241] on span "Seleccionar tipo" at bounding box center [123, 241] width 222 height 9
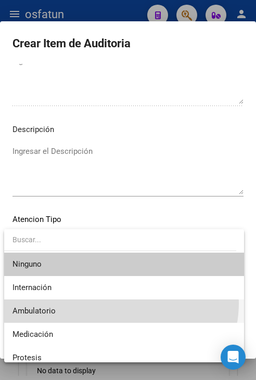
click at [121, 303] on span "Ambulatorio" at bounding box center [123, 311] width 223 height 23
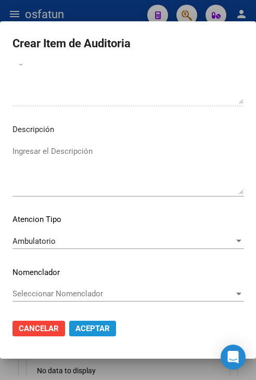
click at [100, 330] on span "Aceptar" at bounding box center [92, 328] width 34 height 9
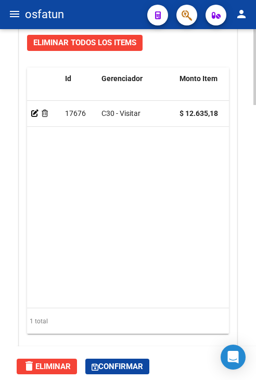
scroll to position [1238, 0]
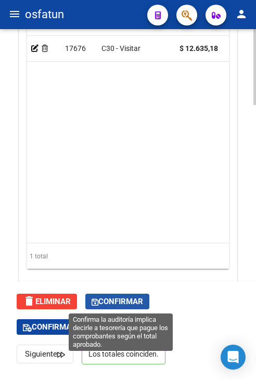
click at [107, 303] on span "Confirmar" at bounding box center [117, 301] width 51 height 9
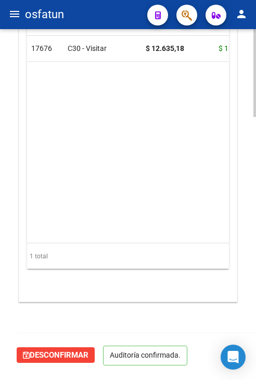
scroll to position [1022, 0]
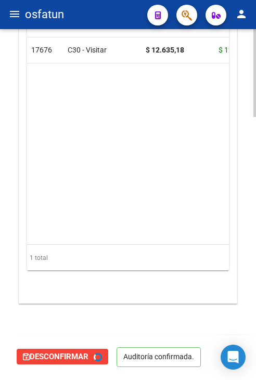
type input "202510"
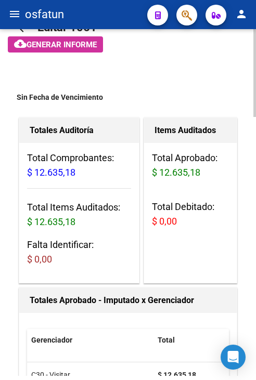
scroll to position [0, 0]
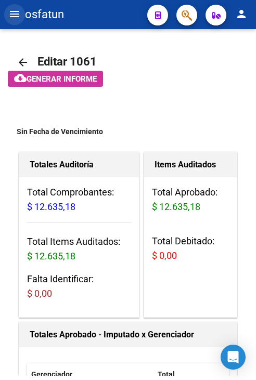
click at [9, 21] on button "menu" at bounding box center [14, 14] width 21 height 21
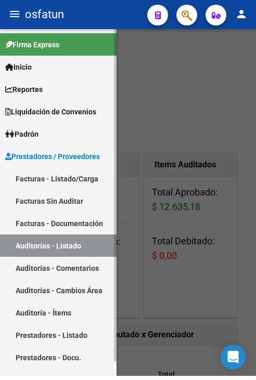
click at [63, 185] on link "Facturas - Listado/Carga" at bounding box center [58, 178] width 116 height 22
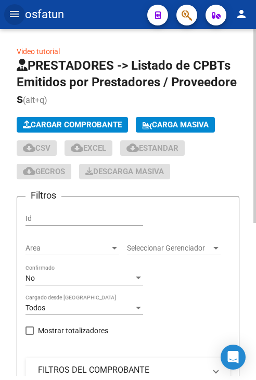
click at [71, 117] on button "Cargar Comprobante" at bounding box center [72, 125] width 111 height 16
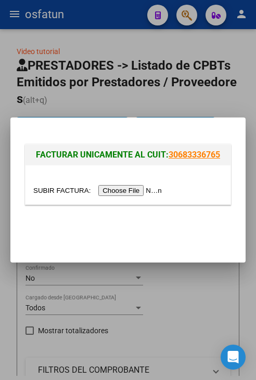
click at [114, 197] on div at bounding box center [127, 184] width 205 height 39
click at [116, 193] on input "file" at bounding box center [99, 190] width 132 height 11
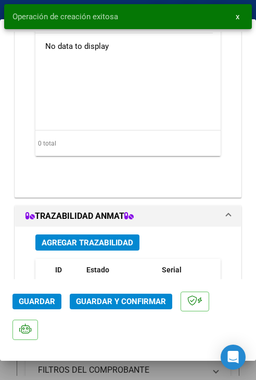
scroll to position [1092, 0]
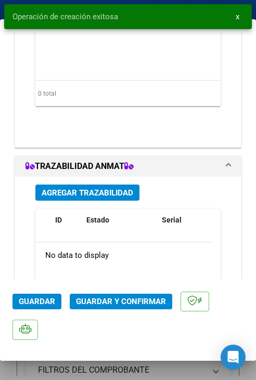
click at [139, 306] on span "Guardar y Confirmar" at bounding box center [121, 301] width 90 height 9
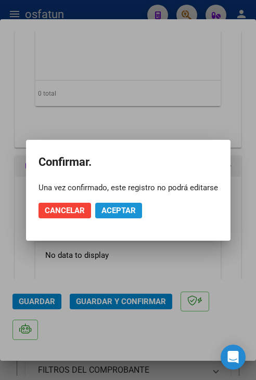
click at [116, 204] on button "Aceptar" at bounding box center [118, 211] width 47 height 16
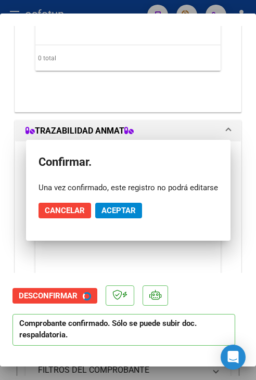
scroll to position [1062, 0]
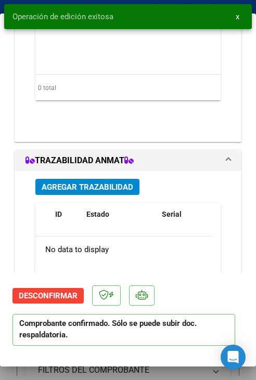
click at [240, 17] on button "x" at bounding box center [237, 16] width 20 height 19
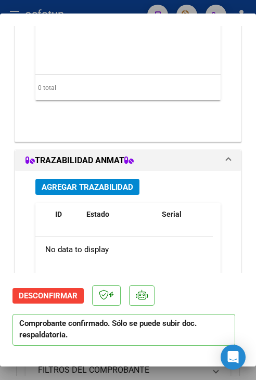
click at [188, 8] on div at bounding box center [128, 190] width 256 height 380
type input "$ 0,00"
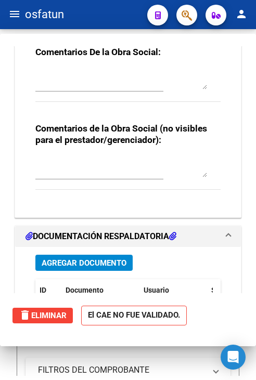
scroll to position [1189, 0]
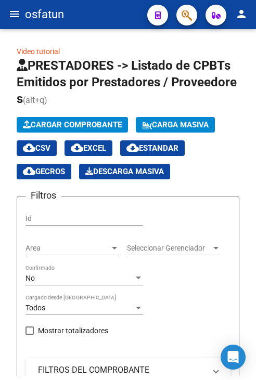
click at [12, 22] on button "menu" at bounding box center [14, 14] width 21 height 21
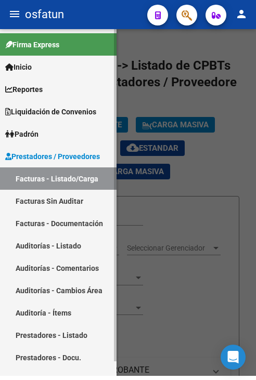
scroll to position [15, 0]
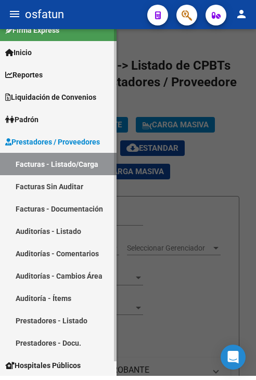
click at [79, 216] on link "Facturas - Documentación" at bounding box center [58, 209] width 116 height 22
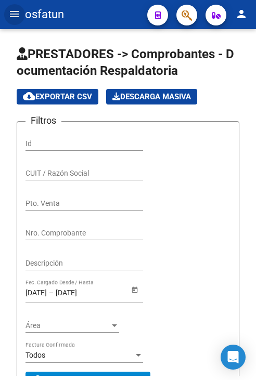
click at [17, 14] on mat-icon "menu" at bounding box center [14, 14] width 12 height 12
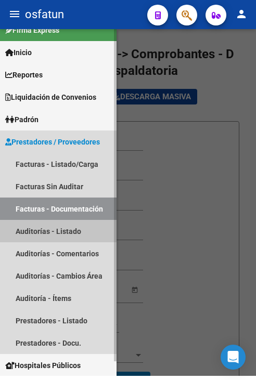
click at [63, 228] on link "Auditorías - Listado" at bounding box center [58, 231] width 116 height 22
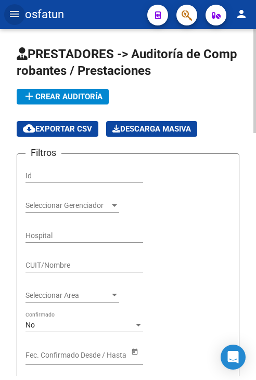
click at [71, 93] on span "add Crear Auditoría" at bounding box center [63, 96] width 80 height 9
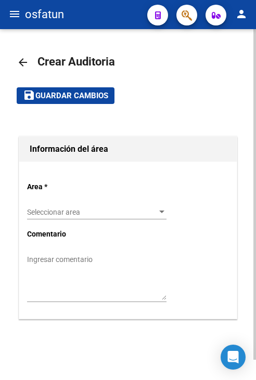
click at [94, 214] on span "Seleccionar area" at bounding box center [92, 212] width 130 height 9
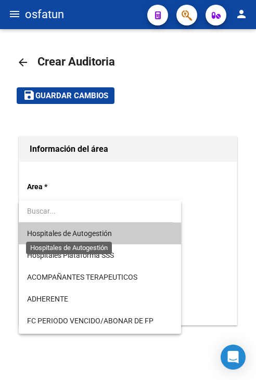
click at [95, 235] on span "Hospitales de Autogestión" at bounding box center [69, 233] width 85 height 8
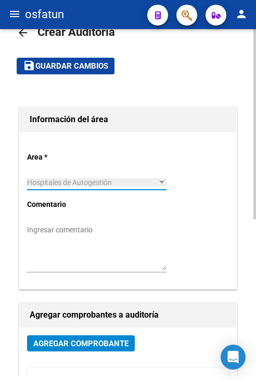
scroll to position [52, 0]
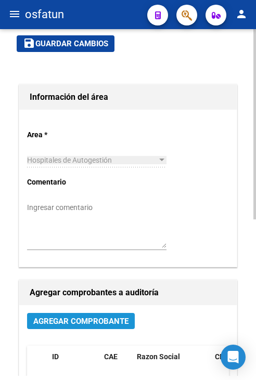
click at [112, 326] on span "Agregar Comprobante" at bounding box center [80, 321] width 95 height 9
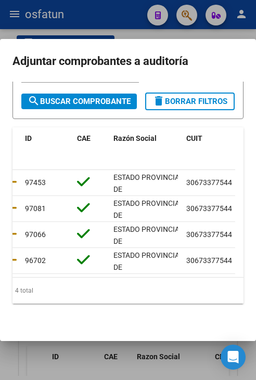
scroll to position [0, 0]
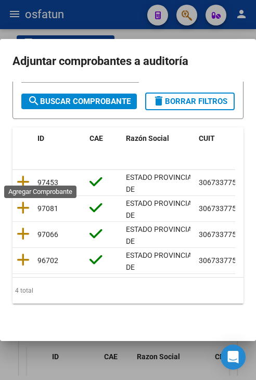
click at [21, 175] on icon at bounding box center [23, 182] width 13 height 15
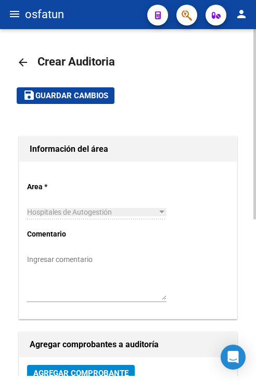
click at [72, 106] on mat-toolbar-row "save Guardar cambios" at bounding box center [128, 95] width 223 height 33
click at [72, 101] on button "save Guardar cambios" at bounding box center [66, 95] width 98 height 16
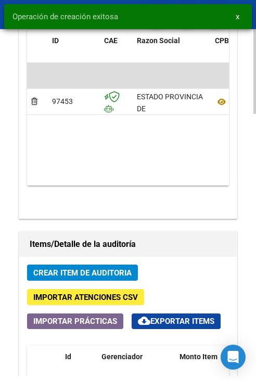
scroll to position [832, 0]
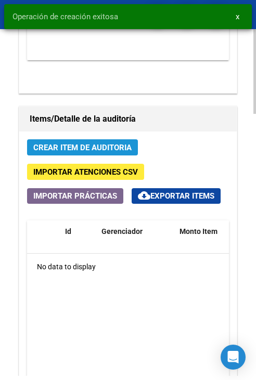
click at [81, 145] on span "Crear Item de Auditoria" at bounding box center [82, 147] width 98 height 9
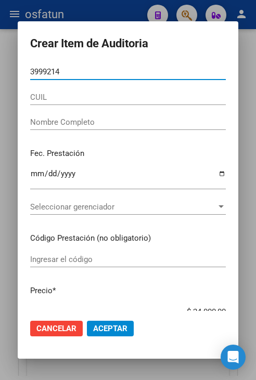
type input "39992146"
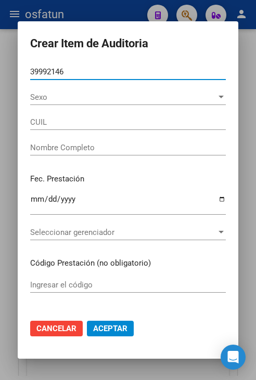
type input "27399921460"
type input "[PERSON_NAME] [PERSON_NAME]"
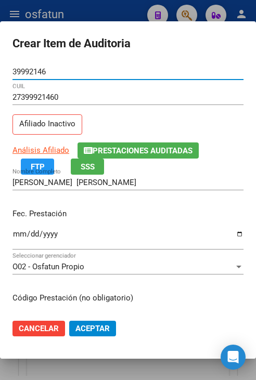
type input "39992146"
click at [14, 238] on input "Ingresar la fecha" at bounding box center [127, 238] width 231 height 17
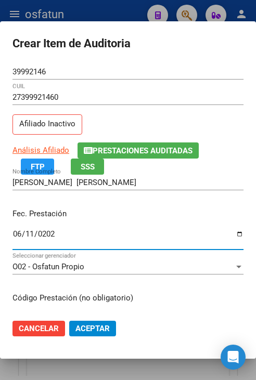
type input "[DATE]"
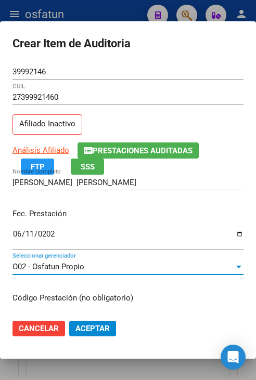
scroll to position [132, 0]
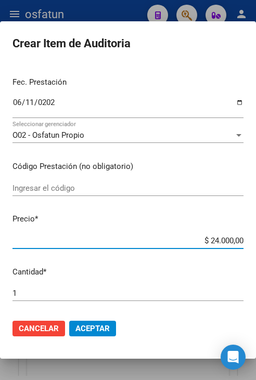
type input "$ 0,01"
type input "$ 0,12"
type input "$ 1,20"
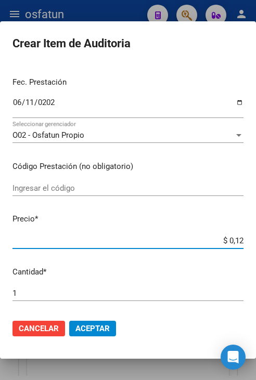
type input "$ 1,20"
type input "$ 12,00"
type input "$ 120,00"
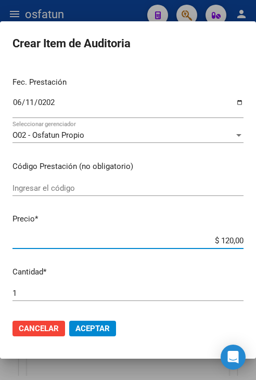
type input "$ 1.200,00"
type input "$ 12.000,00"
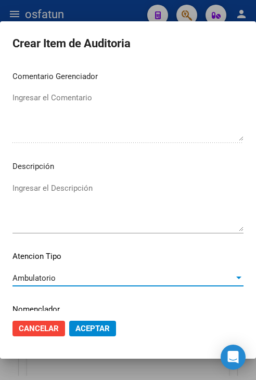
scroll to position [702, 0]
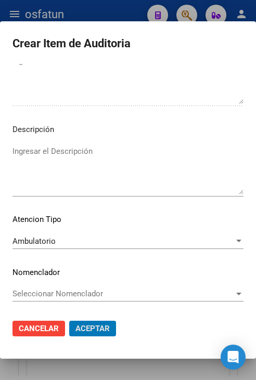
click at [69, 321] on button "Aceptar" at bounding box center [92, 329] width 47 height 16
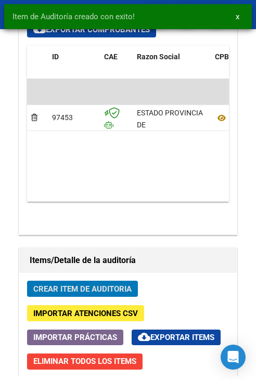
scroll to position [973, 0]
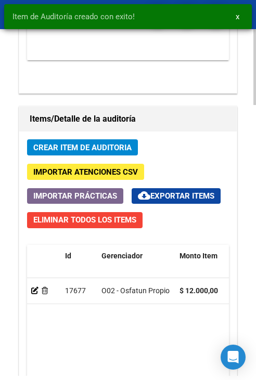
click at [133, 137] on div "Crear Item de Auditoria Importar Atenciones CSV Importar Prácticas cloud_downlo…" at bounding box center [127, 338] width 217 height 412
click at [119, 148] on span "Crear Item de Auditoria" at bounding box center [82, 147] width 98 height 9
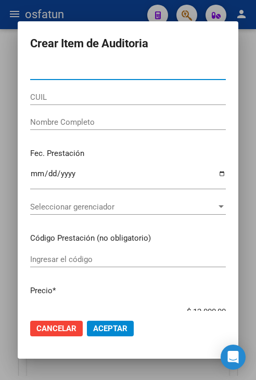
paste input "39992146"
type input "39992146"
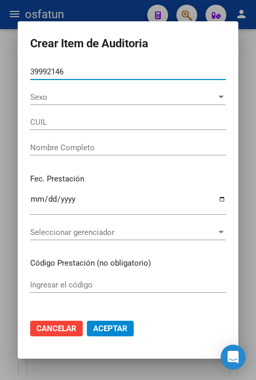
type input "27399921460"
type input "[PERSON_NAME] [PERSON_NAME]"
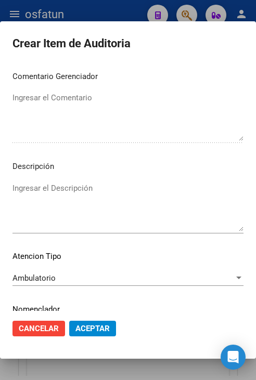
scroll to position [702, 0]
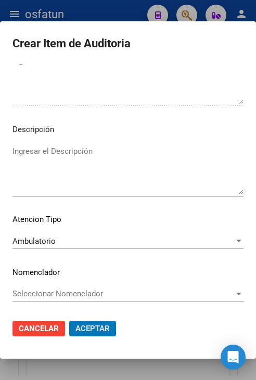
click at [69, 321] on button "Aceptar" at bounding box center [92, 329] width 47 height 16
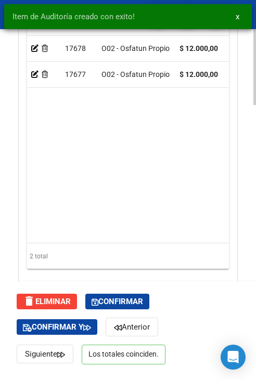
scroll to position [1238, 0]
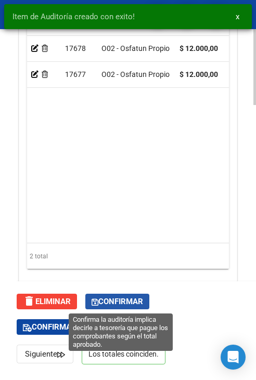
click at [121, 305] on span "Confirmar" at bounding box center [117, 301] width 51 height 9
